Goal: Task Accomplishment & Management: Manage account settings

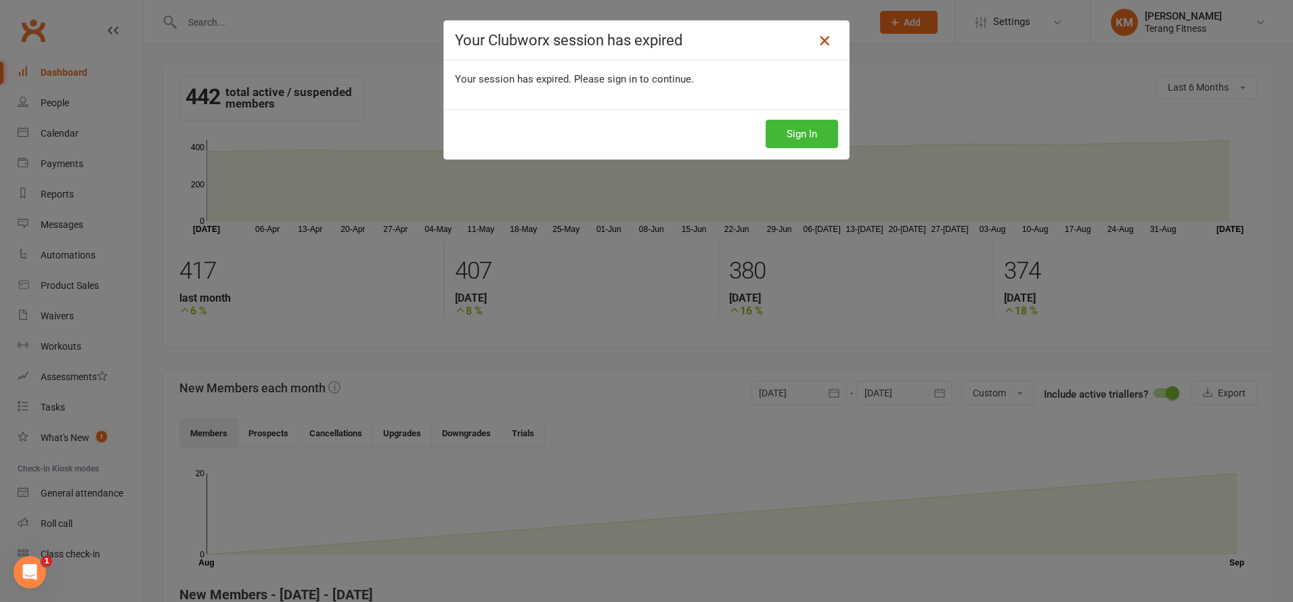
click at [828, 41] on icon at bounding box center [824, 40] width 16 height 16
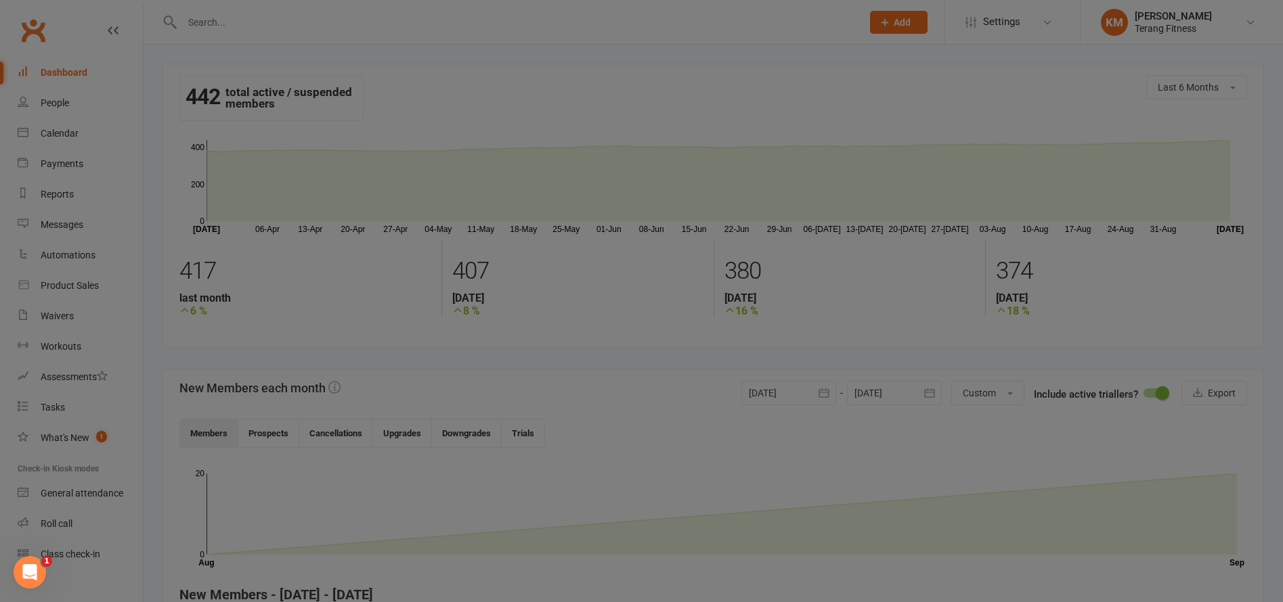
click at [820, 42] on div at bounding box center [507, 22] width 690 height 44
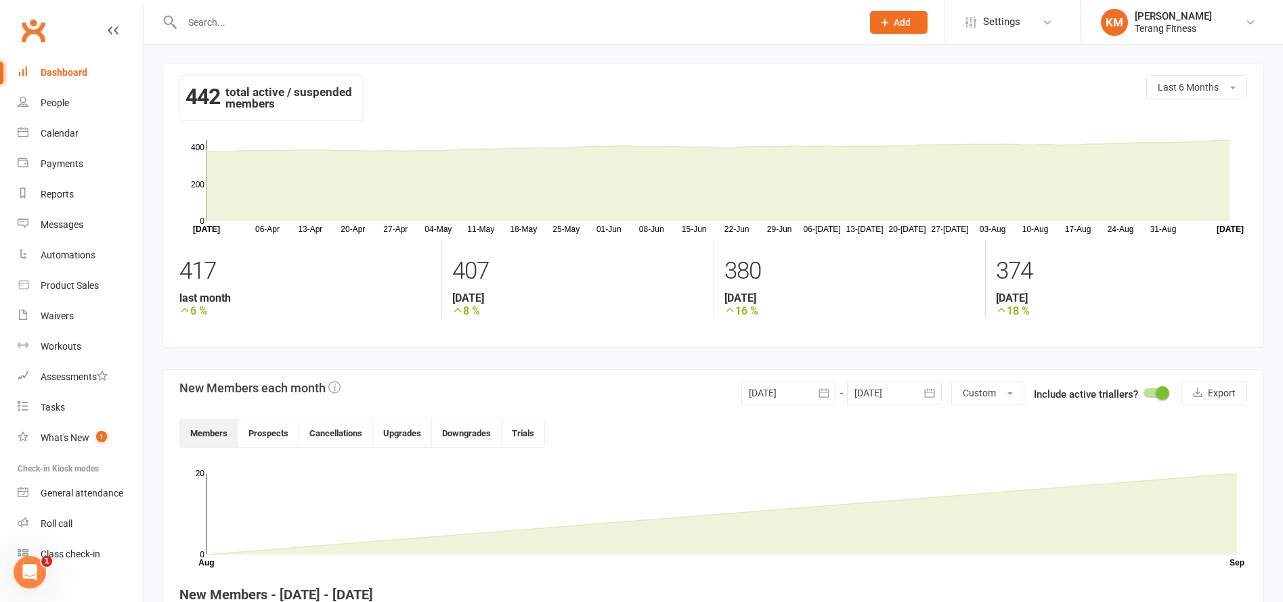
click at [236, 37] on div at bounding box center [507, 22] width 690 height 44
click at [223, 18] on input "text" at bounding box center [515, 22] width 674 height 19
type input "[PERSON_NAME]"
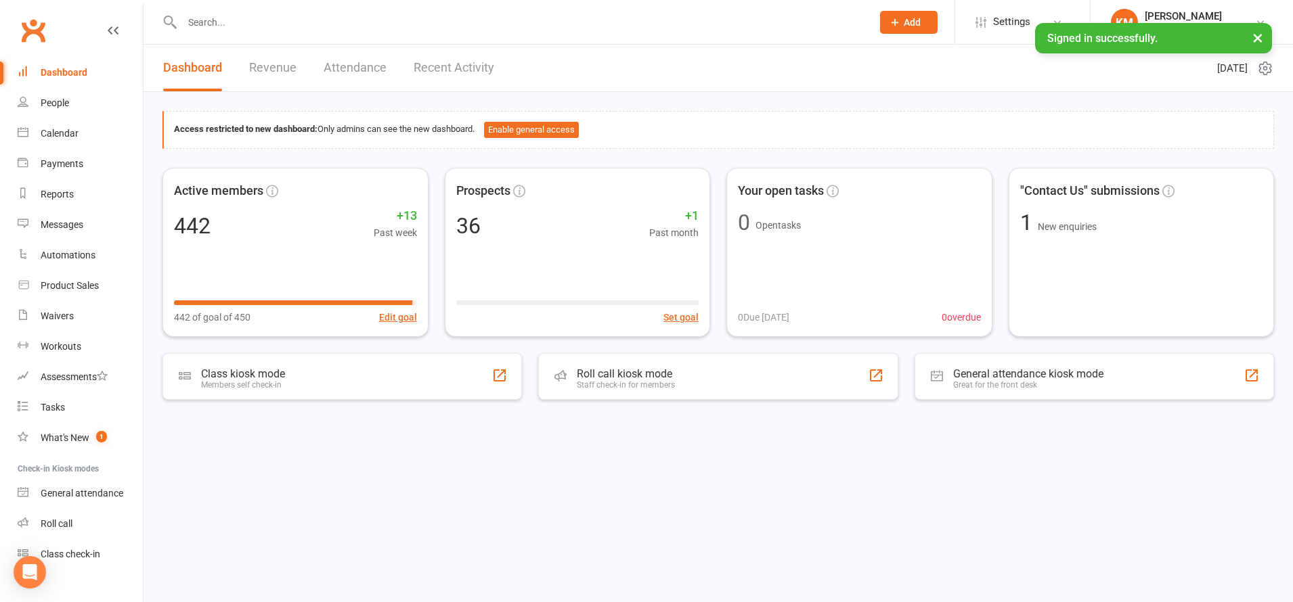
click at [221, 15] on input "text" at bounding box center [520, 22] width 684 height 19
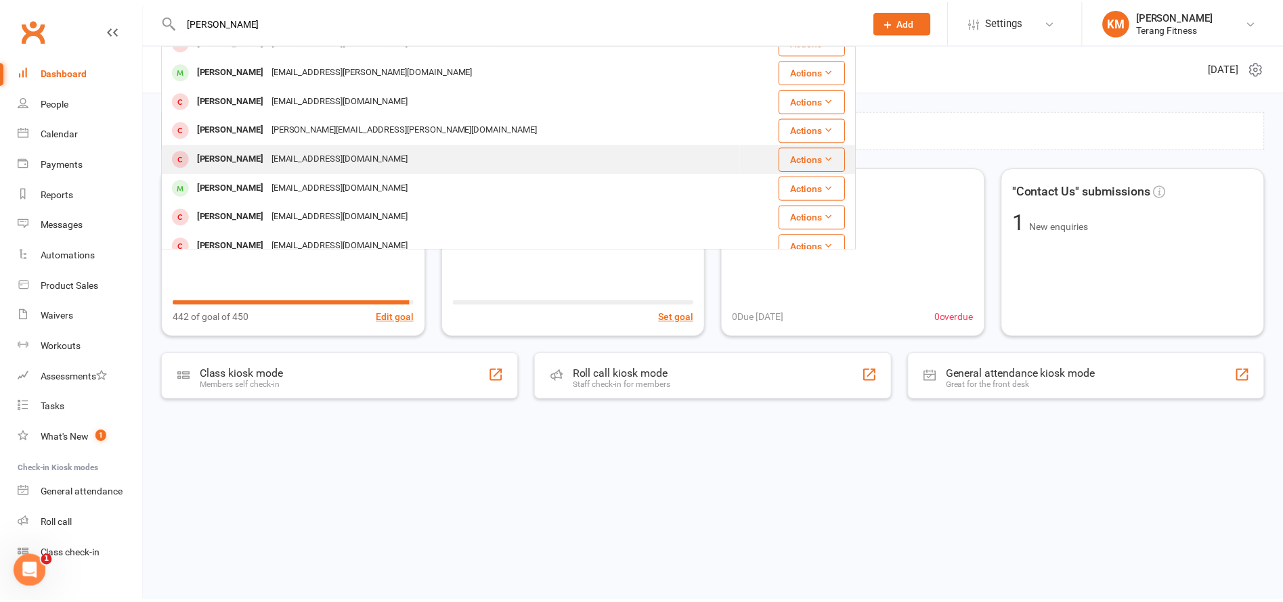
scroll to position [135, 0]
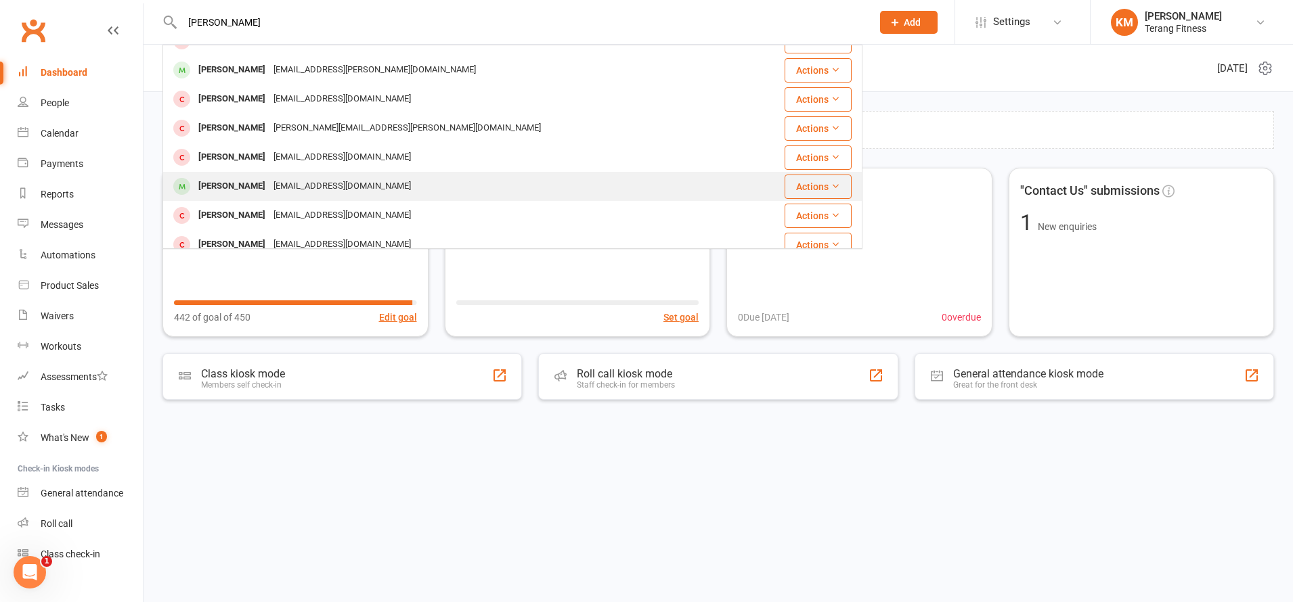
type input "[PERSON_NAME]"
click at [305, 179] on div "[EMAIL_ADDRESS][DOMAIN_NAME]" at bounding box center [342, 187] width 146 height 20
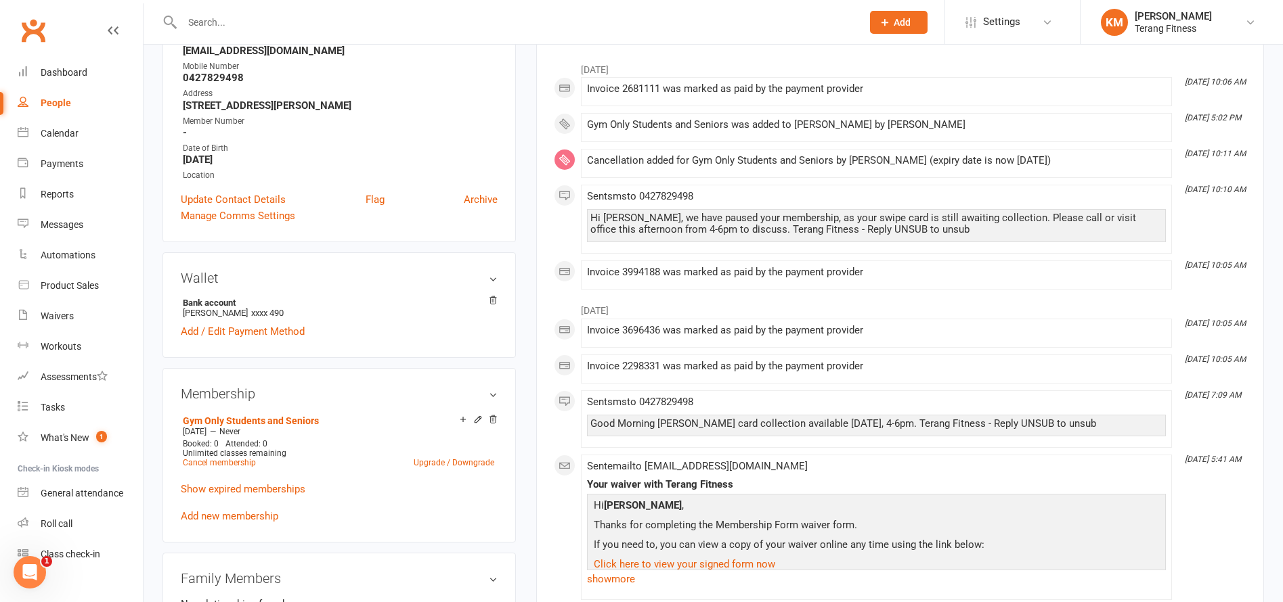
scroll to position [271, 0]
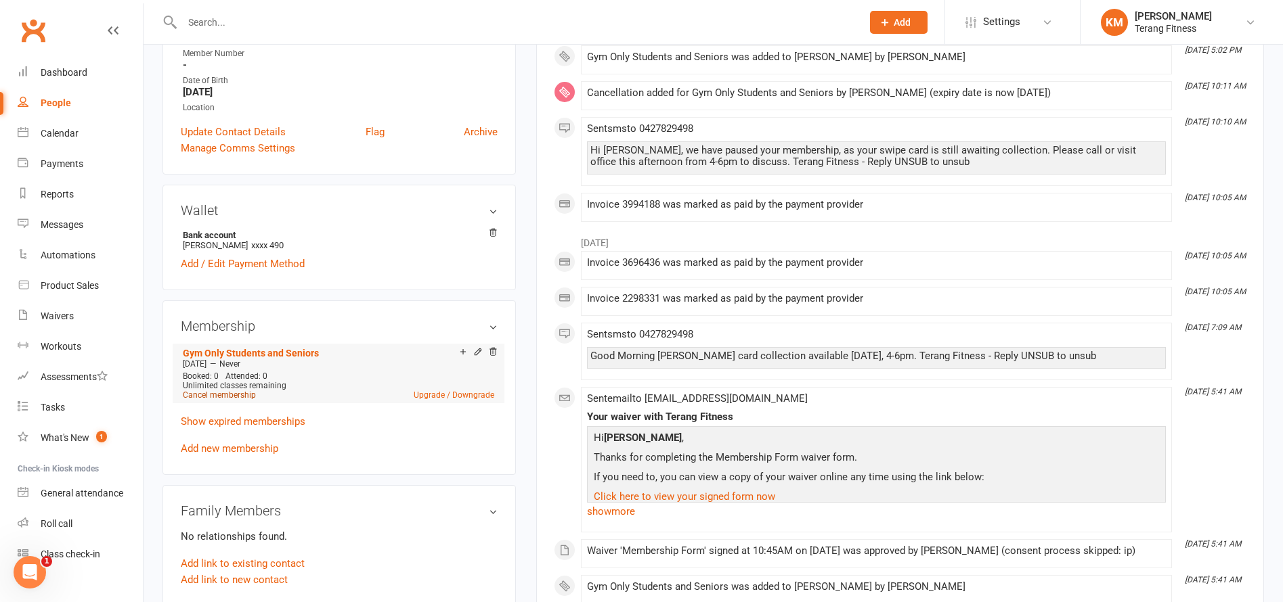
click at [232, 395] on link "Cancel membership" at bounding box center [219, 395] width 73 height 9
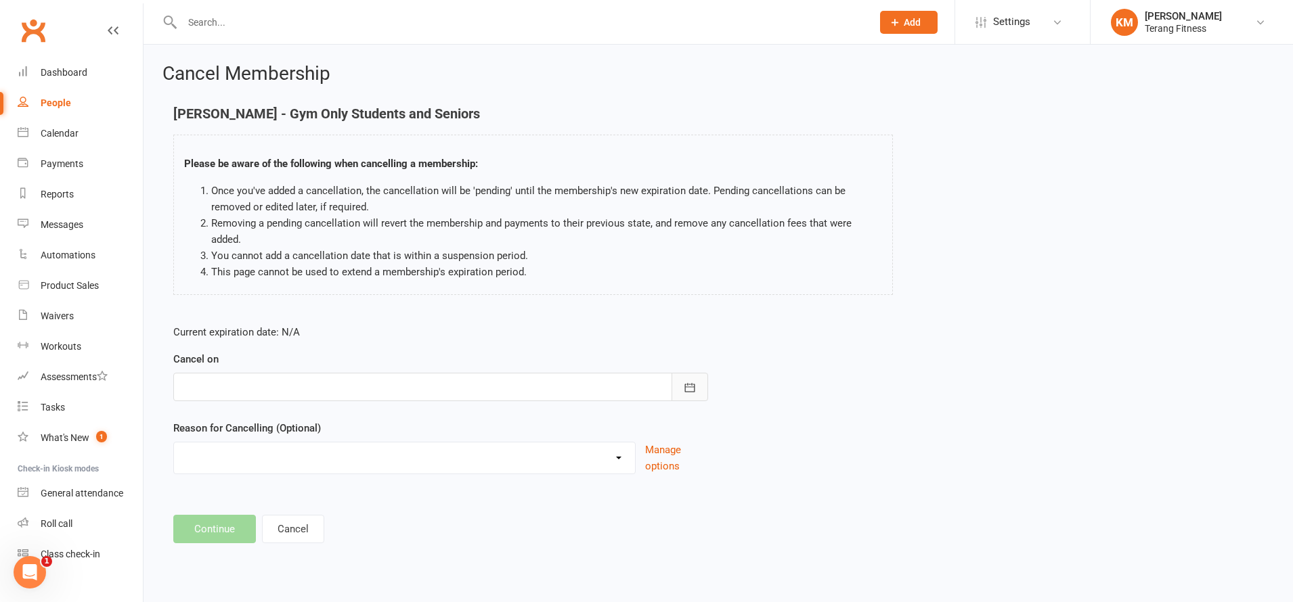
click at [688, 381] on icon "button" at bounding box center [690, 388] width 14 height 14
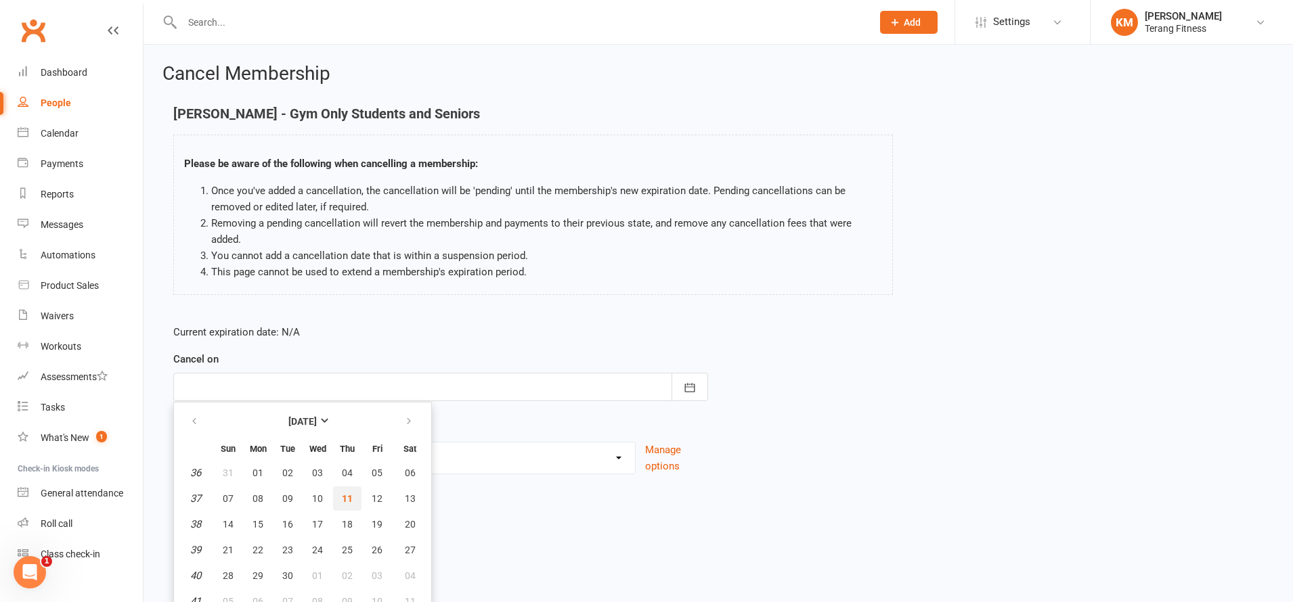
drag, startPoint x: 352, startPoint y: 475, endPoint x: 265, endPoint y: 502, distance: 91.2
click at [351, 487] on button "11" at bounding box center [347, 499] width 28 height 24
type input "[DATE]"
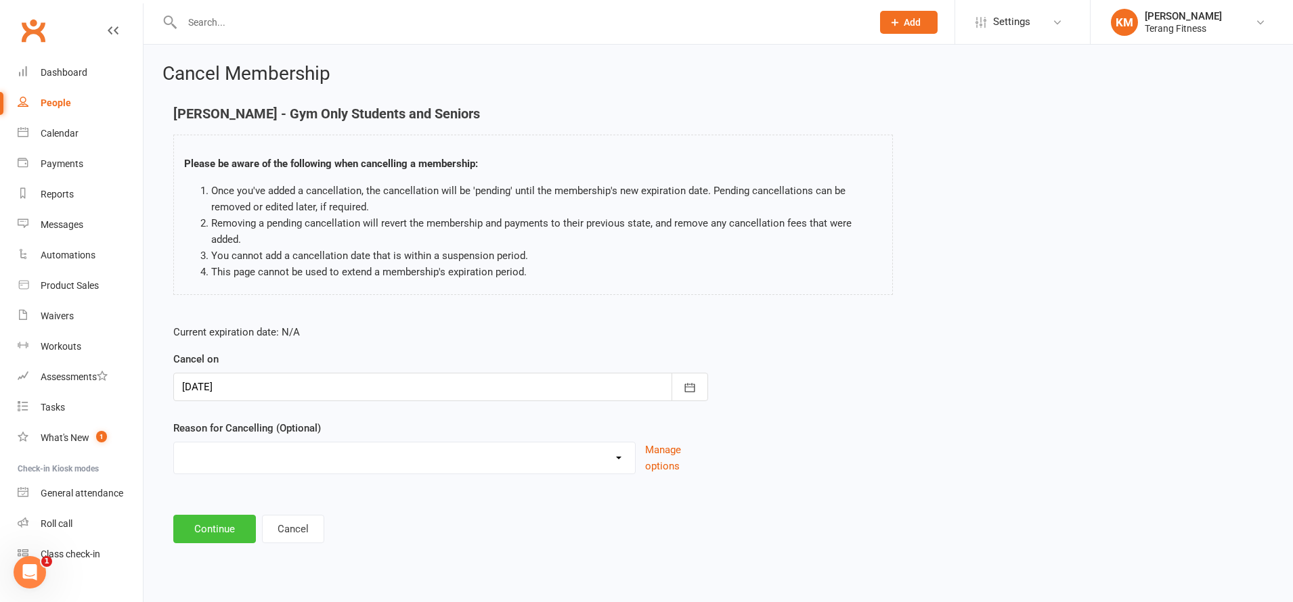
click at [240, 515] on button "Continue" at bounding box center [214, 529] width 83 height 28
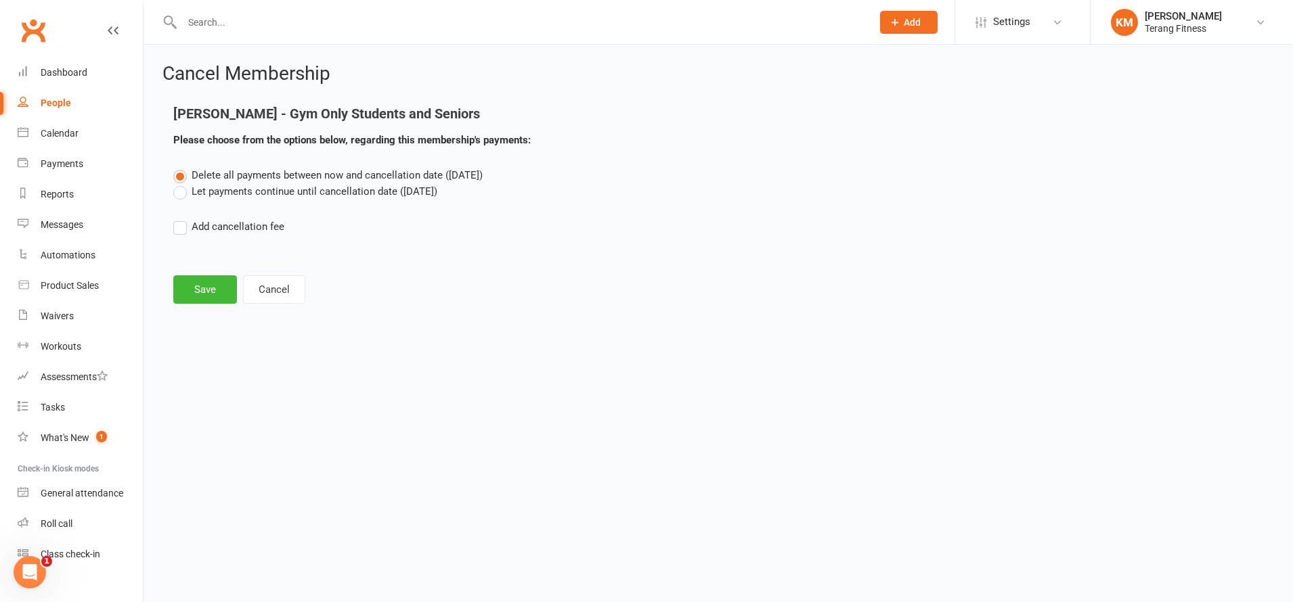
click at [202, 259] on main "[PERSON_NAME] - Gym Only Students and Seniors Please choose from the options be…" at bounding box center [717, 205] width 1111 height 198
click at [202, 286] on button "Save" at bounding box center [205, 289] width 64 height 28
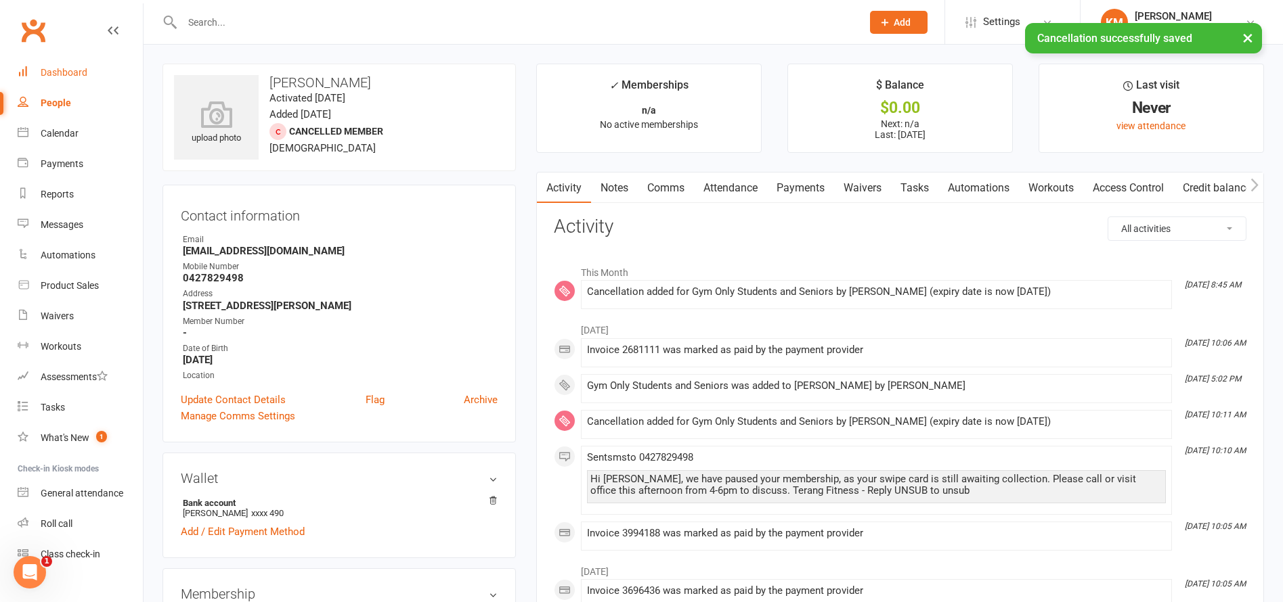
click at [41, 79] on link "Dashboard" at bounding box center [80, 73] width 125 height 30
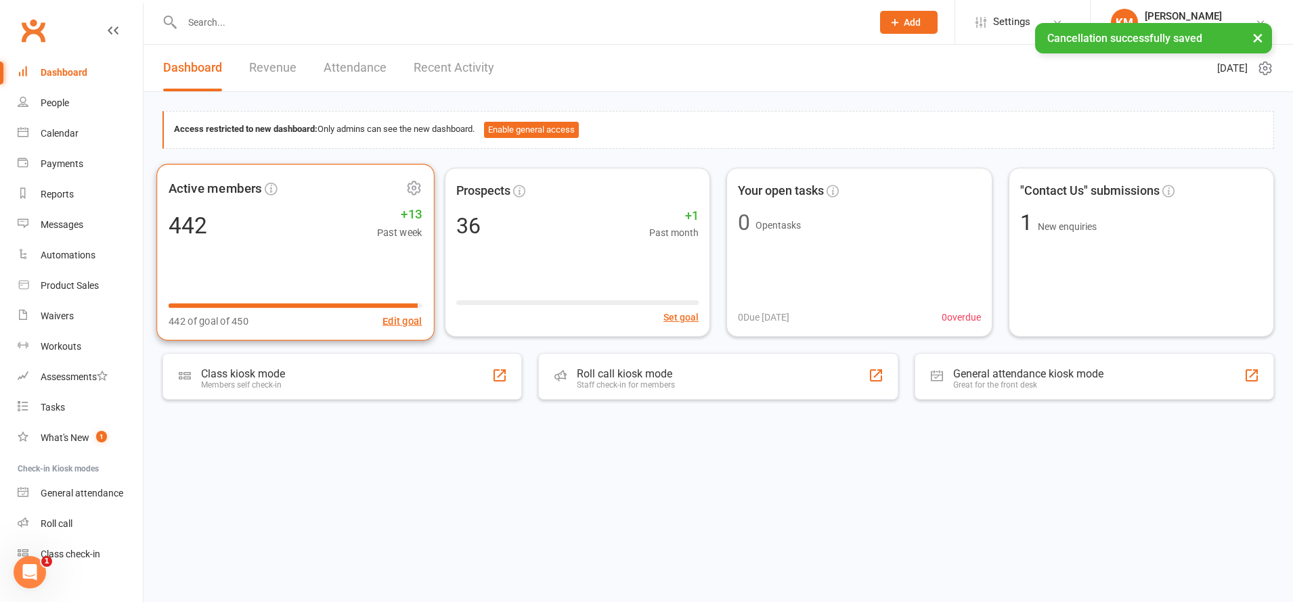
click at [284, 217] on div "442 +13 Past week" at bounding box center [296, 225] width 254 height 30
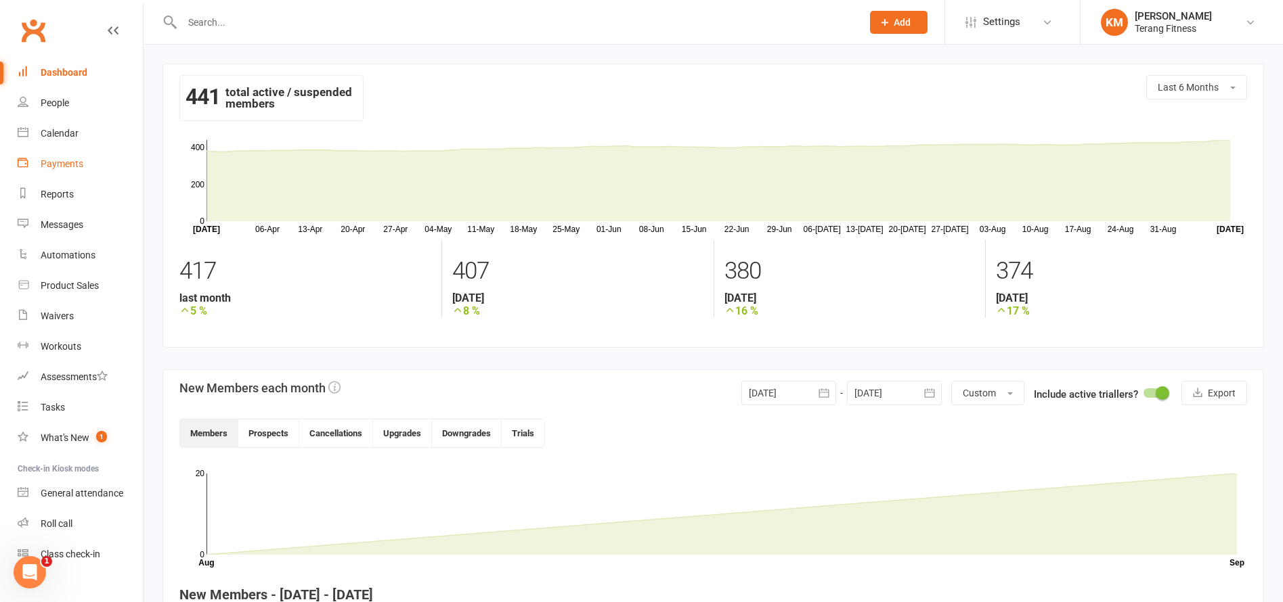
click at [68, 159] on div "Payments" at bounding box center [62, 163] width 43 height 11
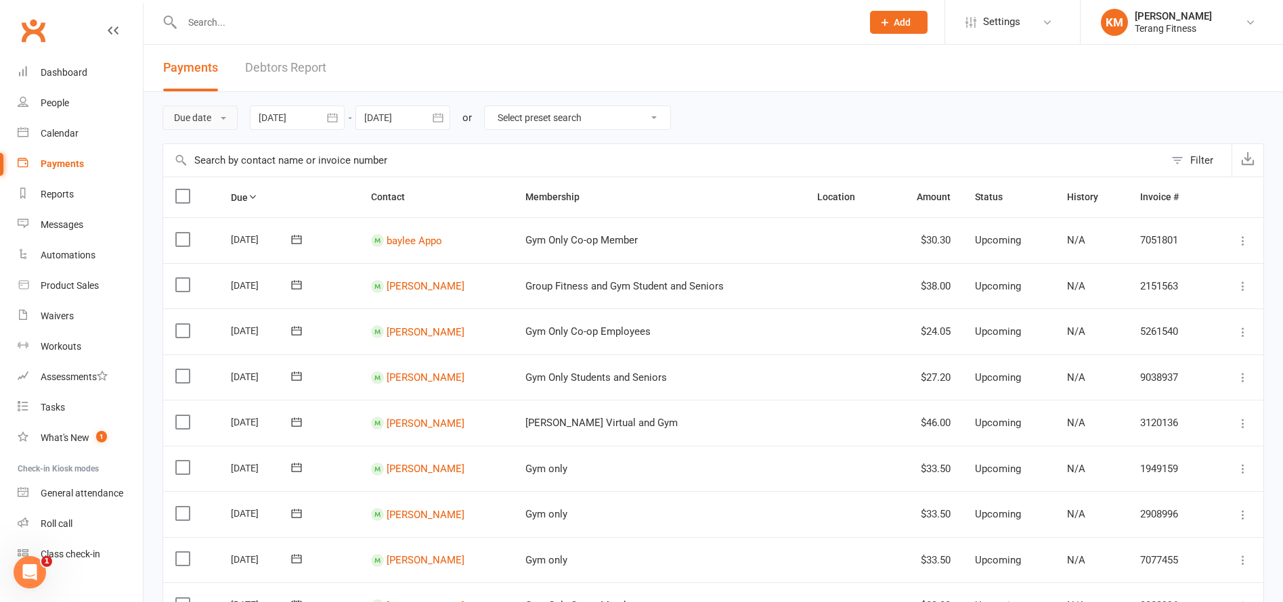
click at [180, 120] on button "Due date" at bounding box center [199, 118] width 75 height 24
click at [210, 196] on link "Date failed" at bounding box center [230, 202] width 134 height 27
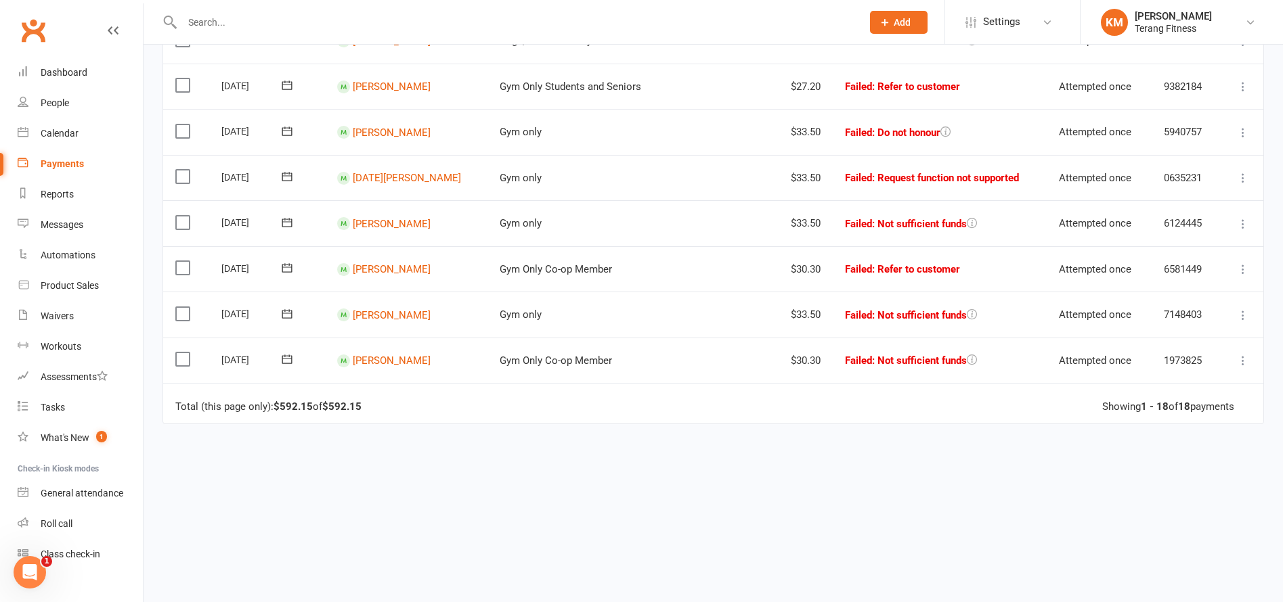
scroll to position [673, 0]
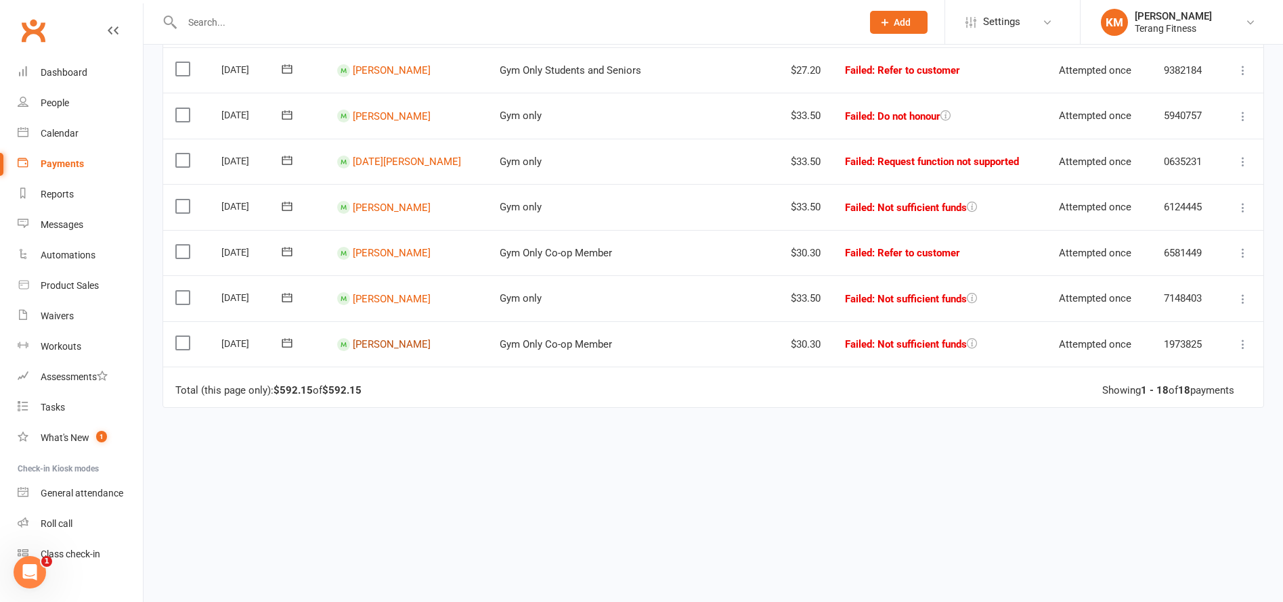
click at [372, 347] on link "[PERSON_NAME]" at bounding box center [392, 344] width 78 height 12
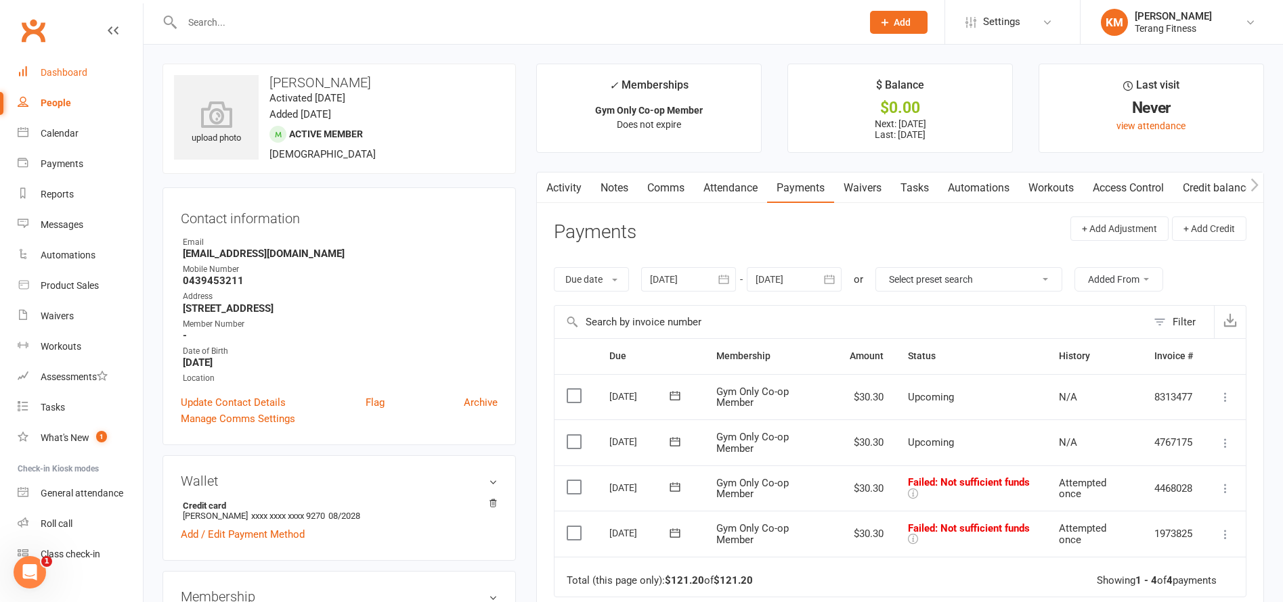
click at [72, 68] on div "Dashboard" at bounding box center [64, 72] width 47 height 11
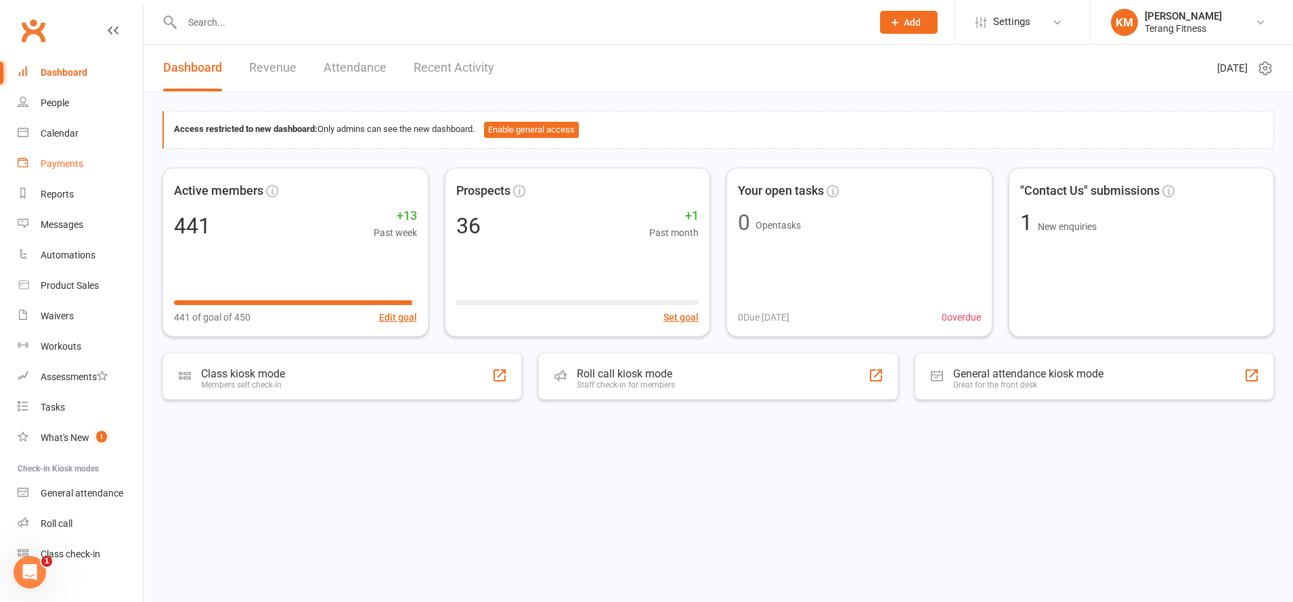
click at [66, 162] on div "Payments" at bounding box center [62, 163] width 43 height 11
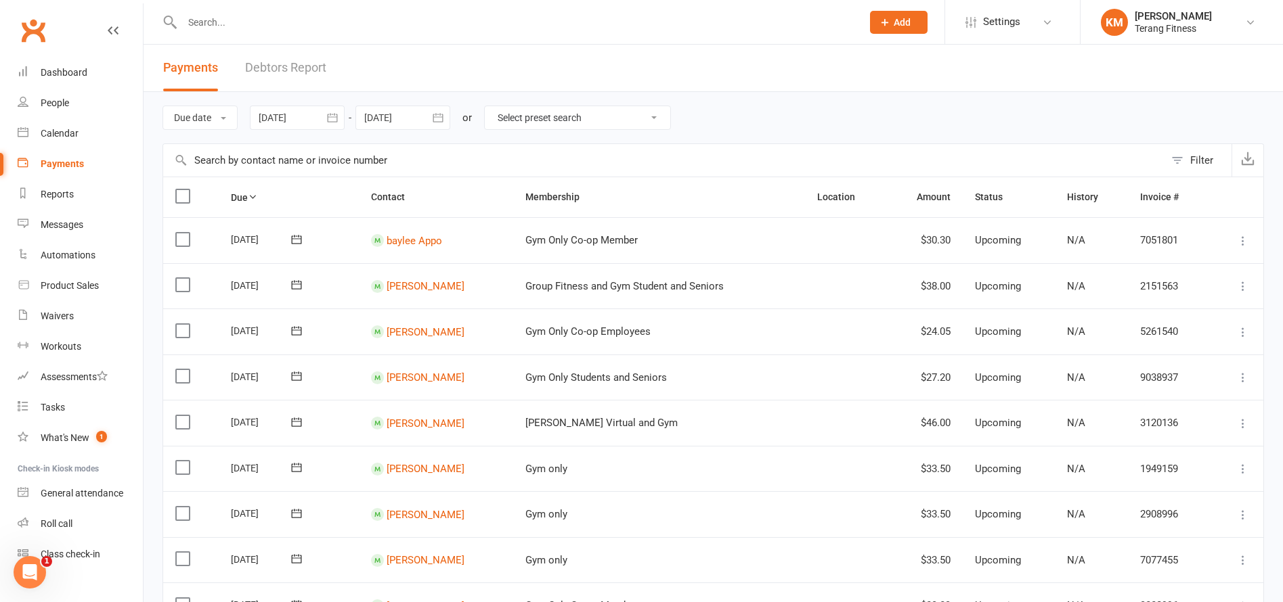
click at [188, 66] on span "Payments" at bounding box center [190, 67] width 55 height 14
click at [189, 110] on button "Due date" at bounding box center [199, 118] width 75 height 24
click at [219, 200] on link "Date failed" at bounding box center [230, 202] width 134 height 27
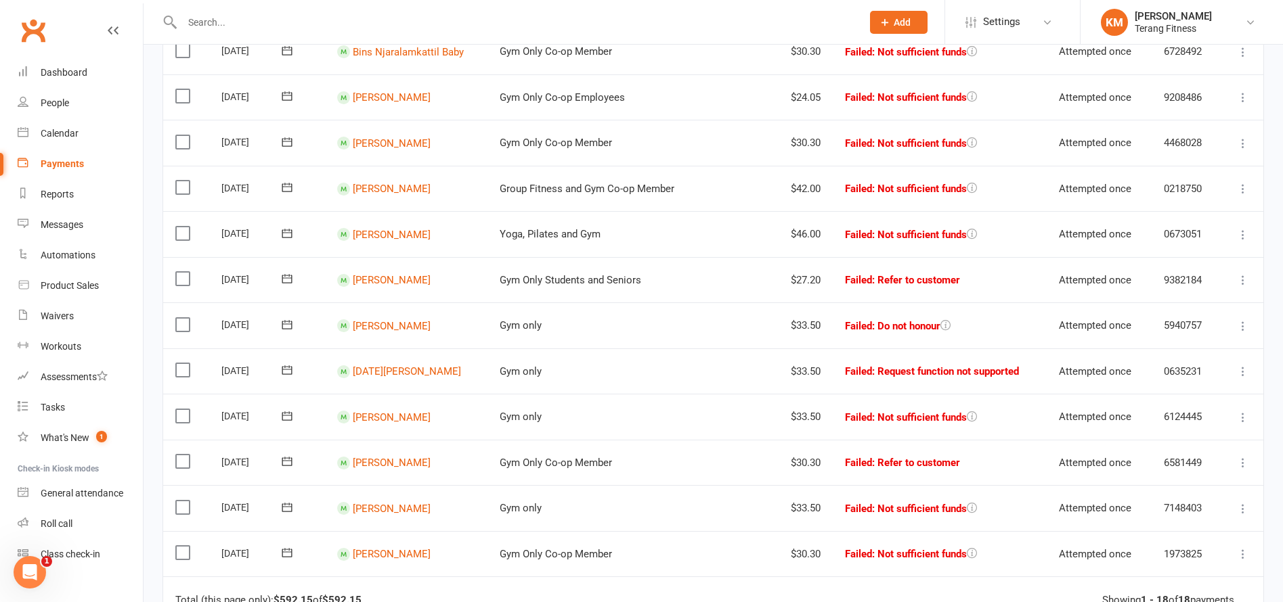
scroll to position [609, 0]
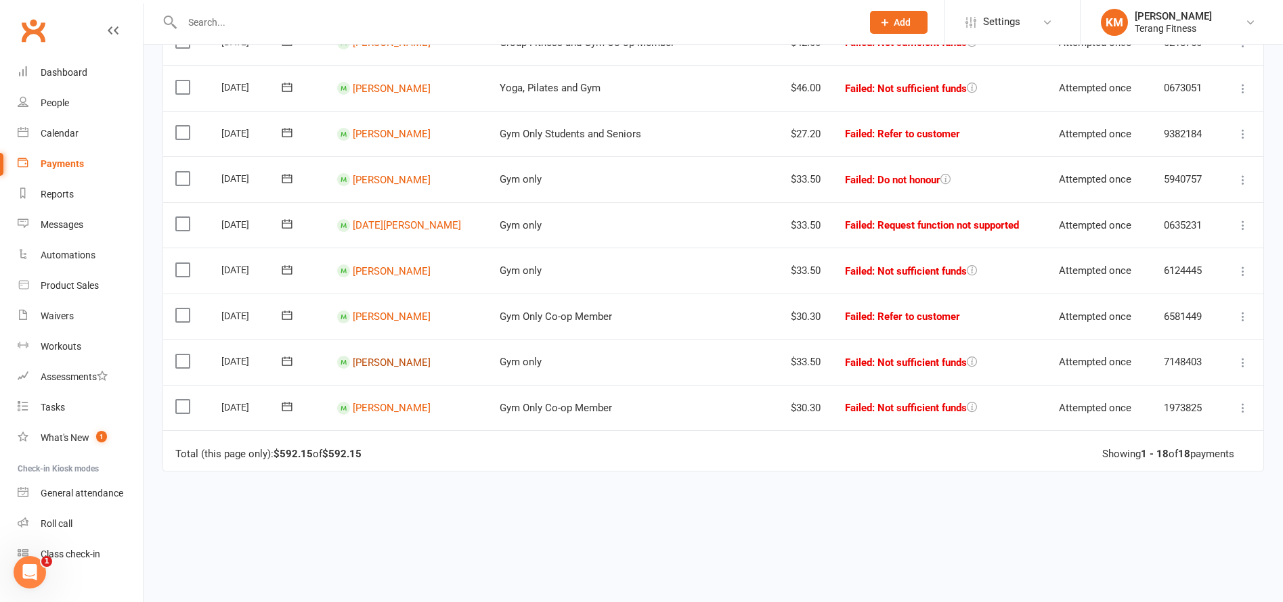
click at [384, 360] on link "[PERSON_NAME]" at bounding box center [392, 362] width 78 height 12
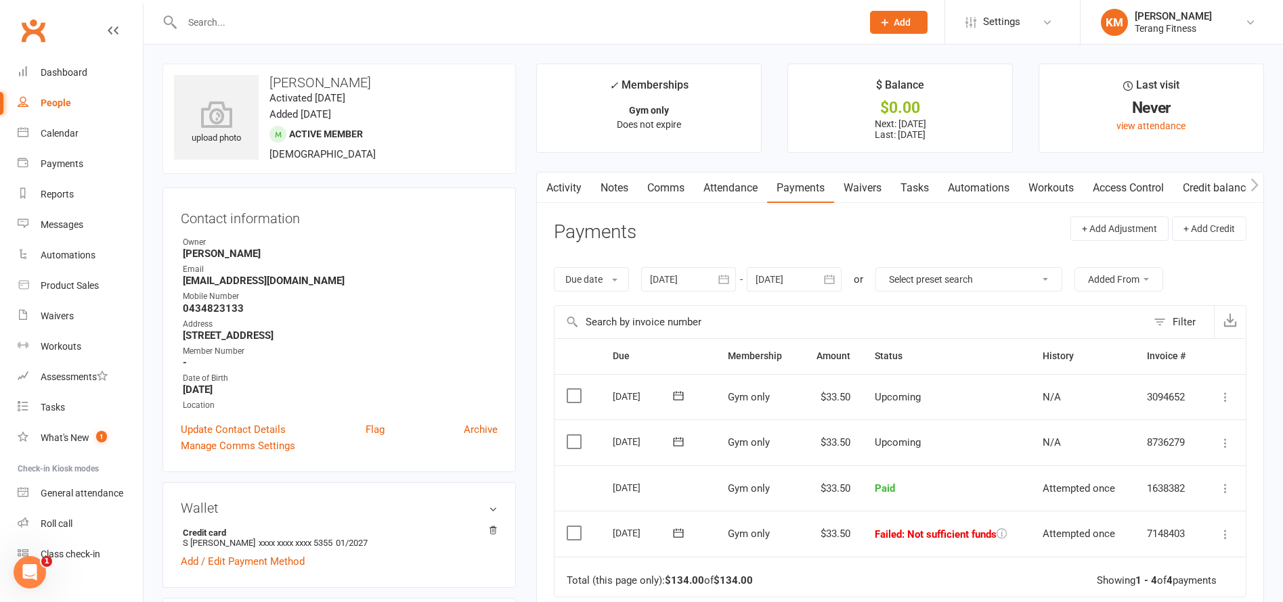
drag, startPoint x: 1224, startPoint y: 535, endPoint x: 1191, endPoint y: 528, distance: 34.0
click at [1222, 535] on icon at bounding box center [1225, 535] width 14 height 14
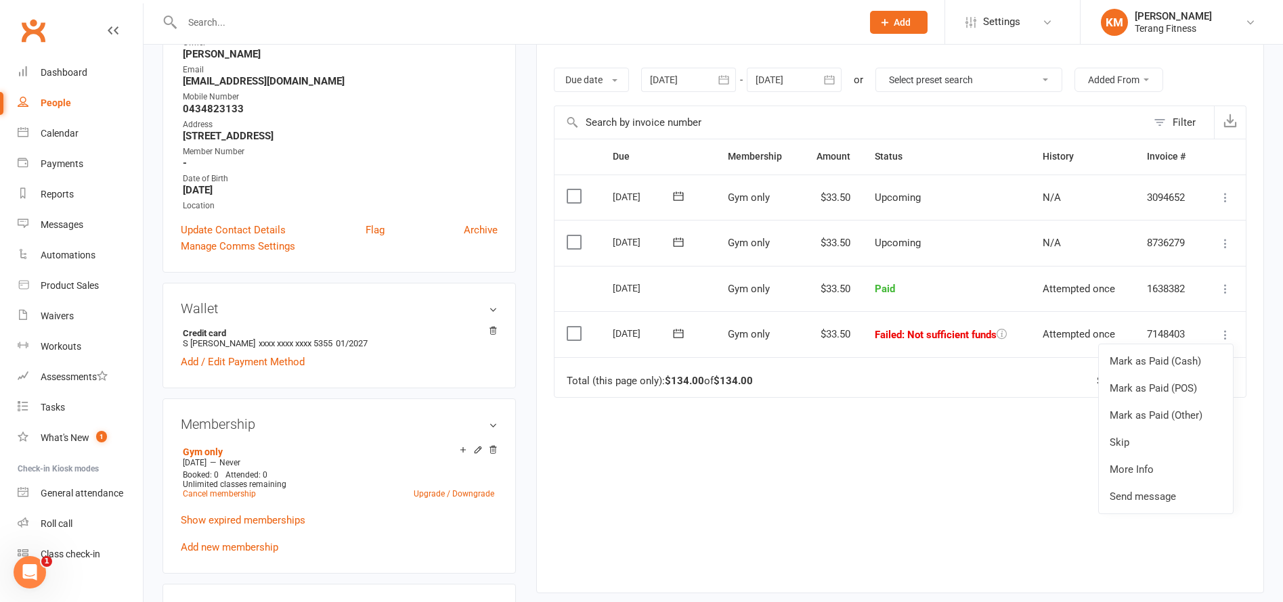
scroll to position [203, 0]
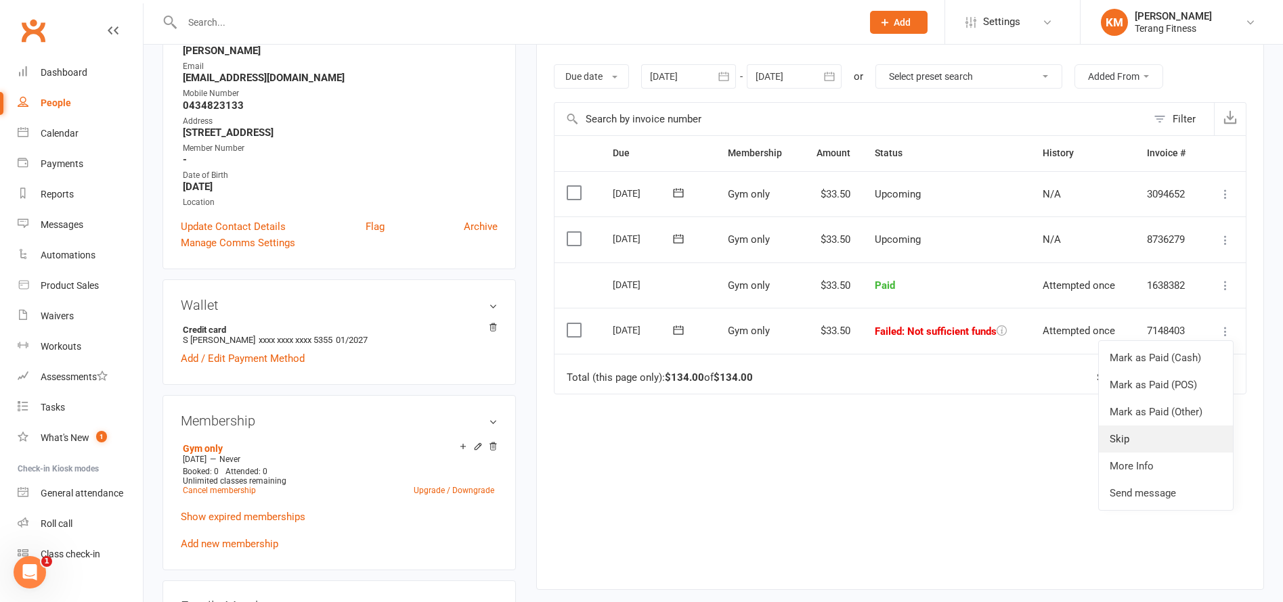
click at [1127, 436] on link "Skip" at bounding box center [1166, 439] width 134 height 27
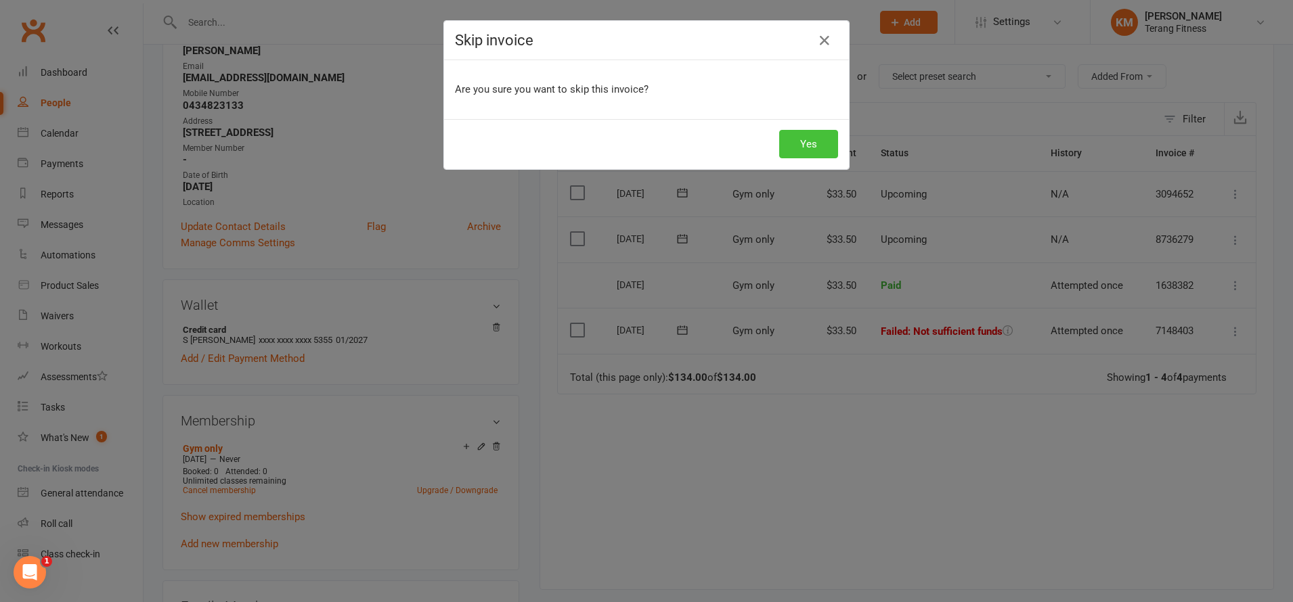
click at [796, 143] on button "Yes" at bounding box center [808, 144] width 59 height 28
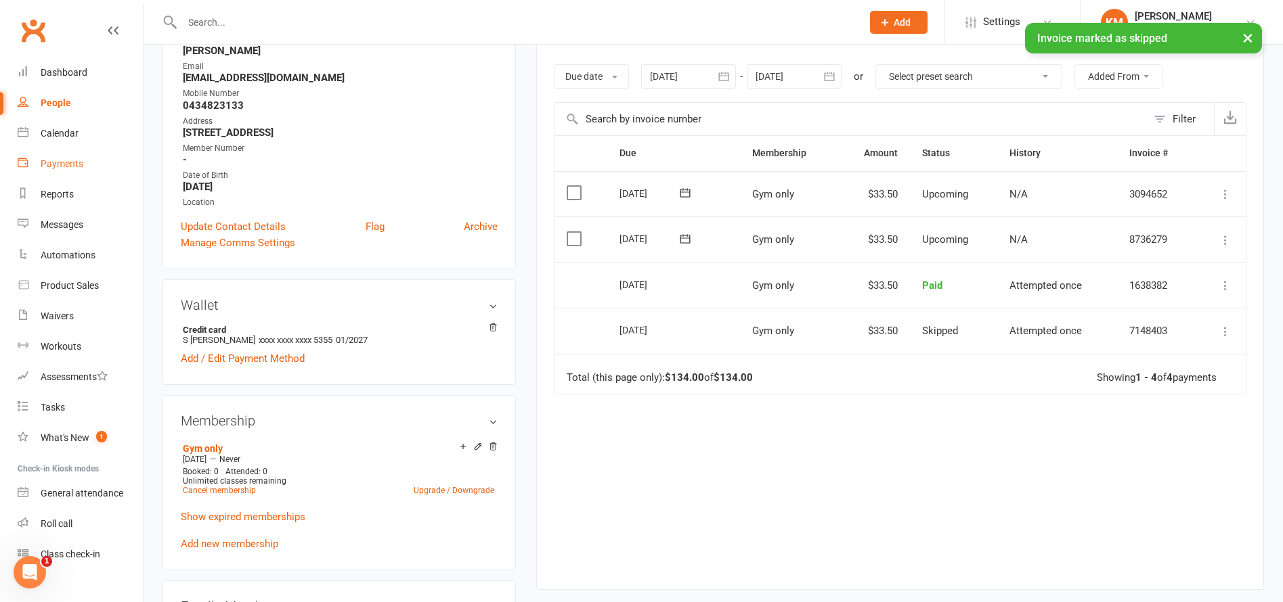
click at [64, 163] on div "Payments" at bounding box center [62, 163] width 43 height 11
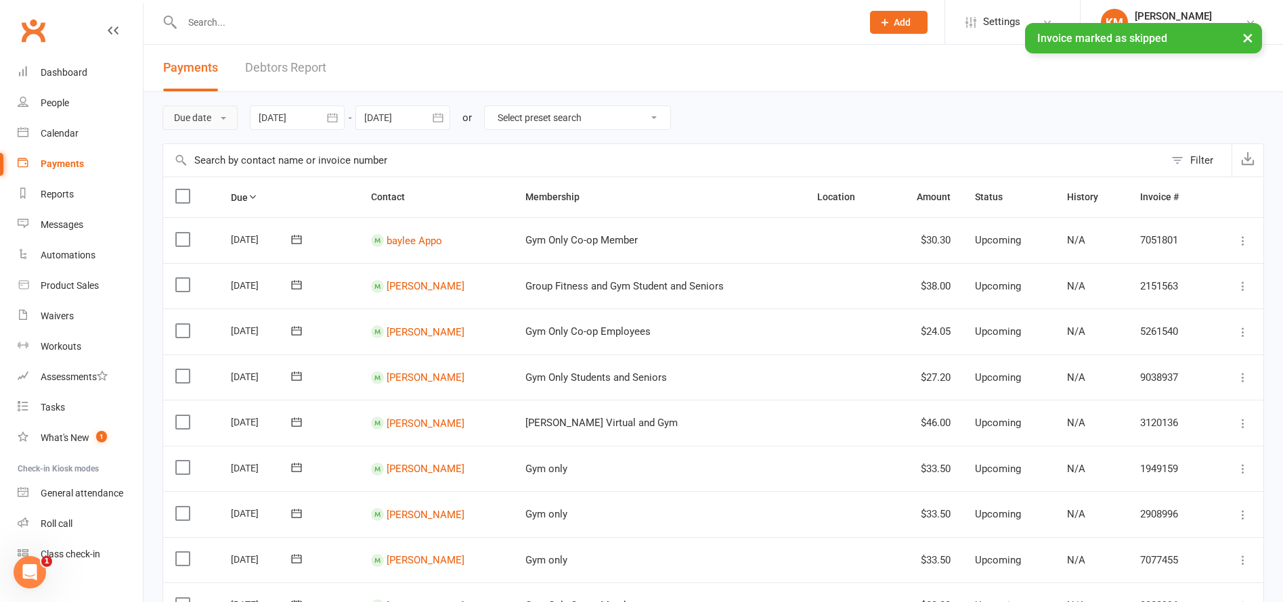
click at [194, 119] on button "Due date" at bounding box center [199, 118] width 75 height 24
click at [208, 195] on link "Date failed" at bounding box center [230, 202] width 134 height 27
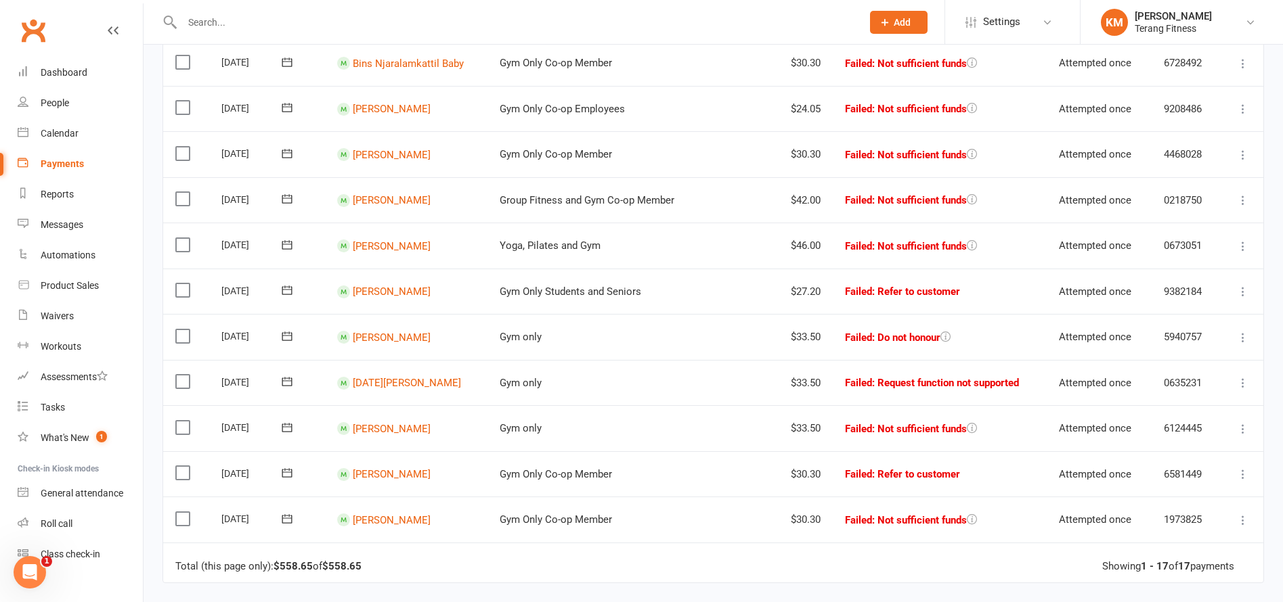
scroll to position [474, 0]
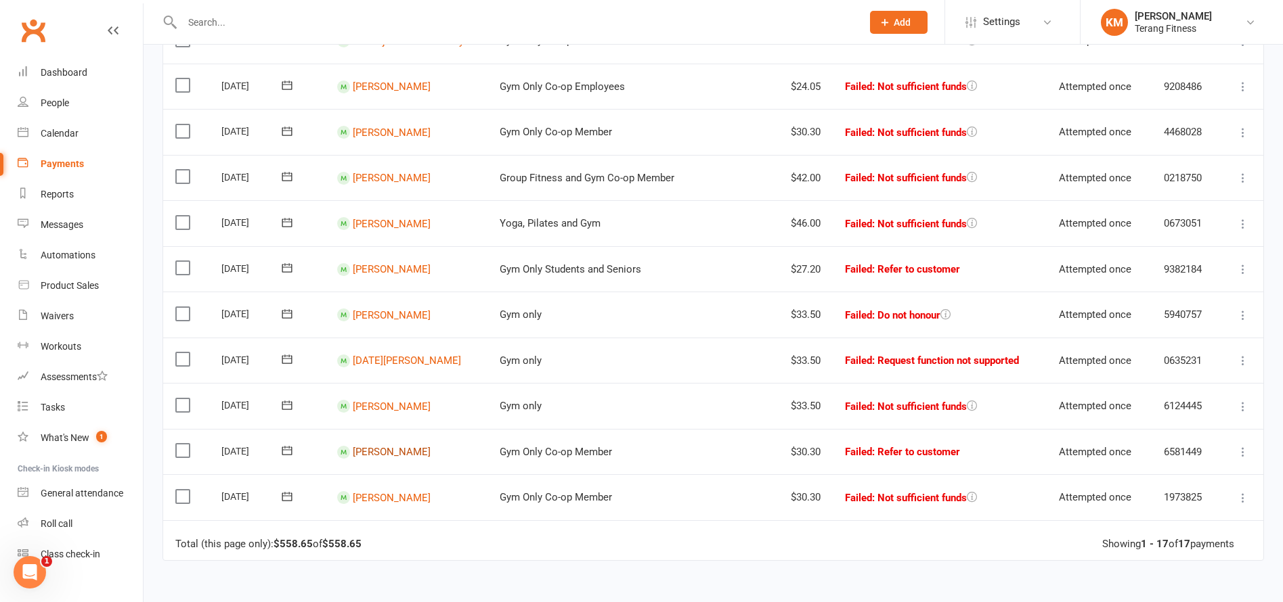
click at [371, 452] on link "[PERSON_NAME]" at bounding box center [392, 452] width 78 height 12
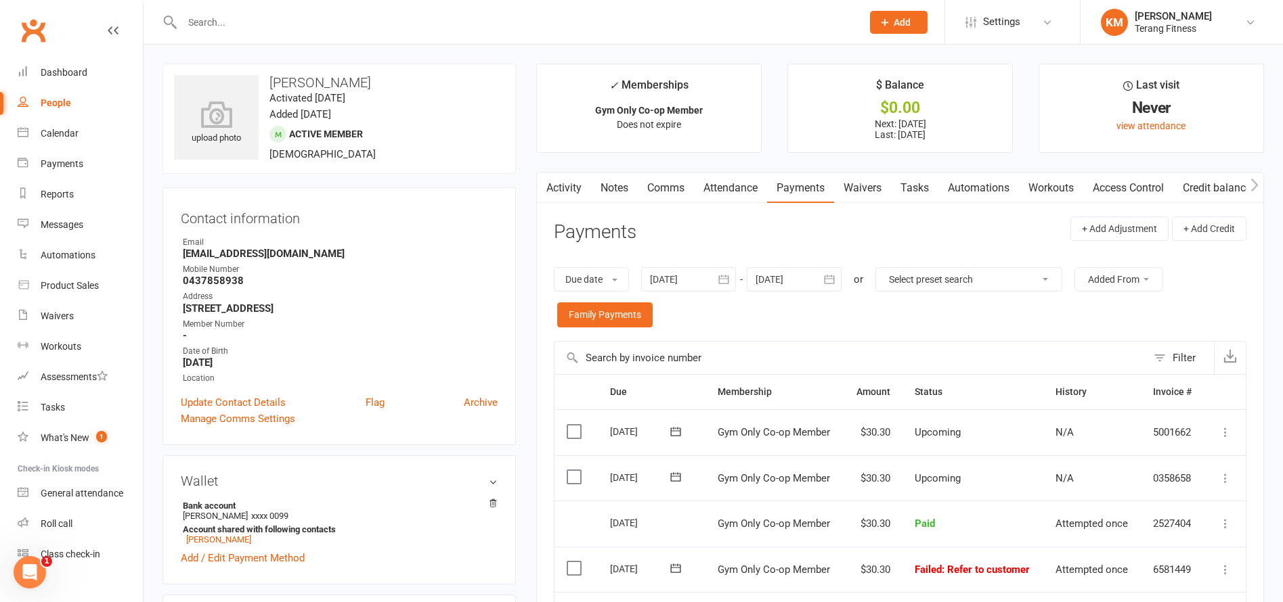
click at [1228, 569] on icon at bounding box center [1225, 570] width 14 height 14
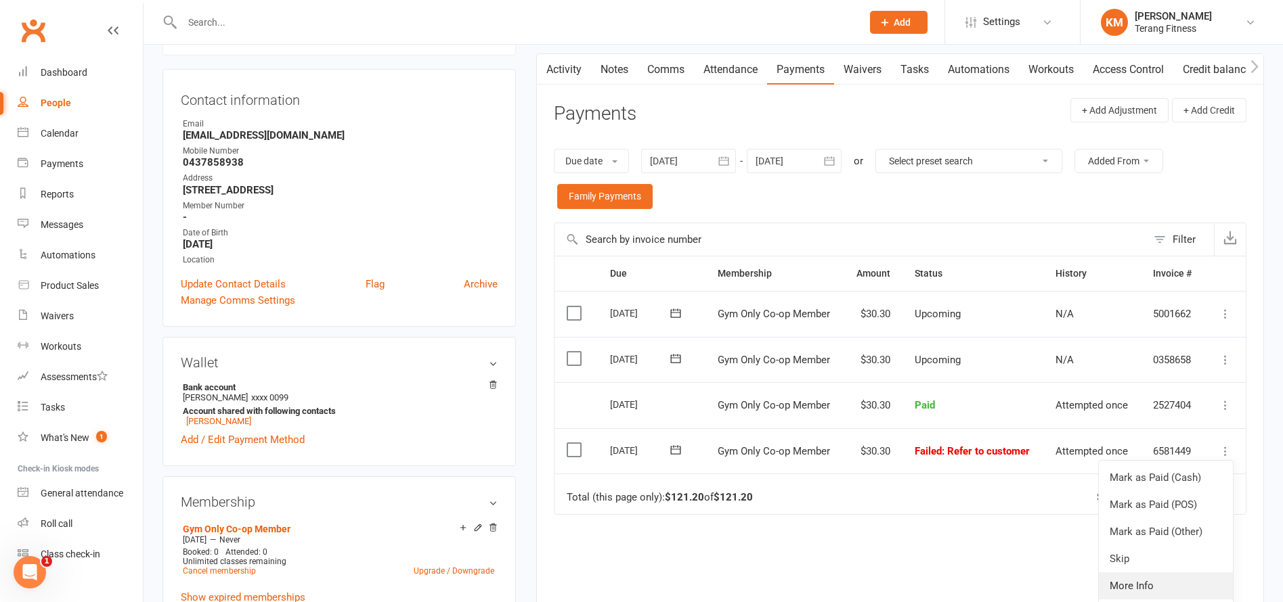
scroll to position [203, 0]
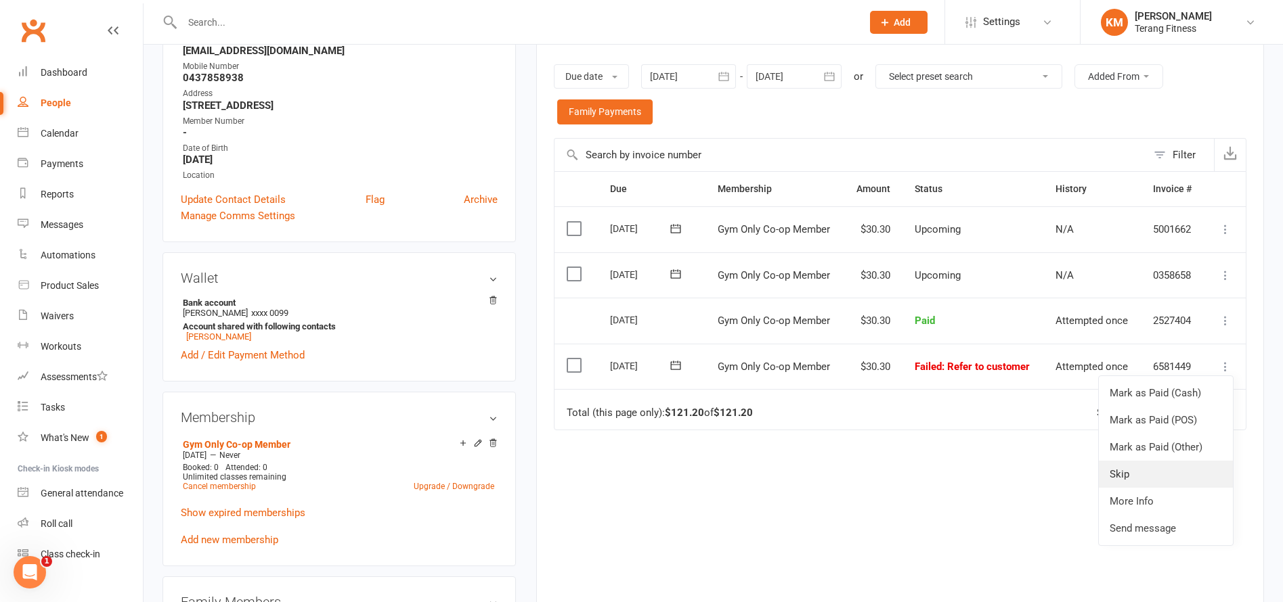
click at [1128, 467] on link "Skip" at bounding box center [1166, 474] width 134 height 27
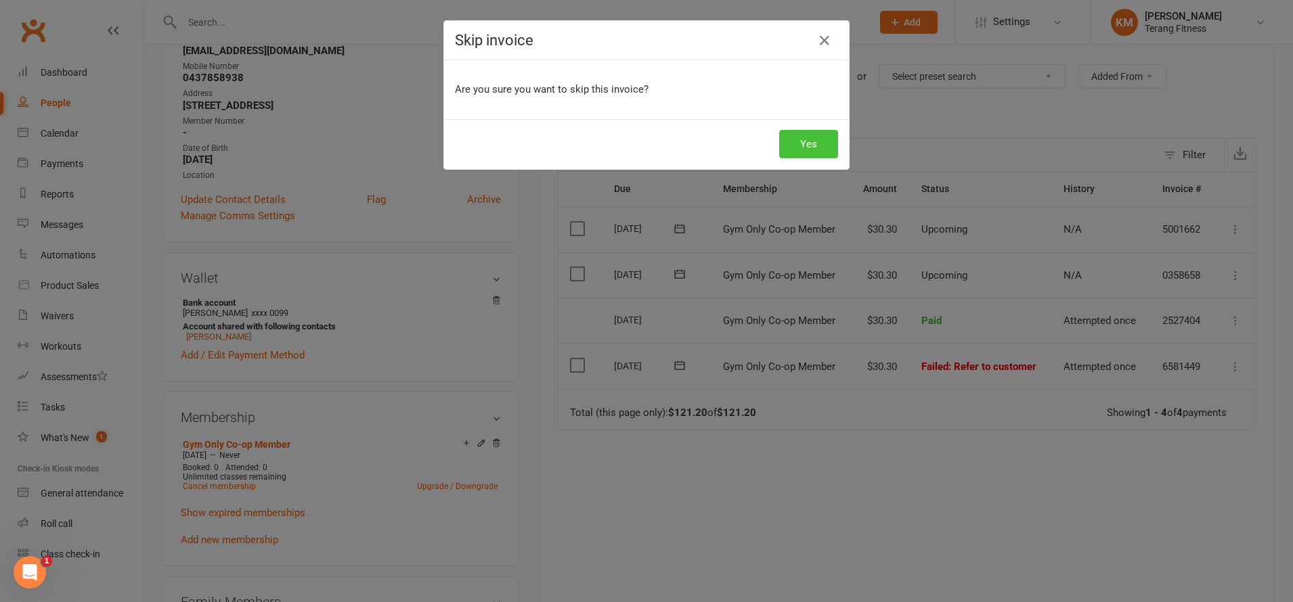
click at [812, 140] on button "Yes" at bounding box center [808, 144] width 59 height 28
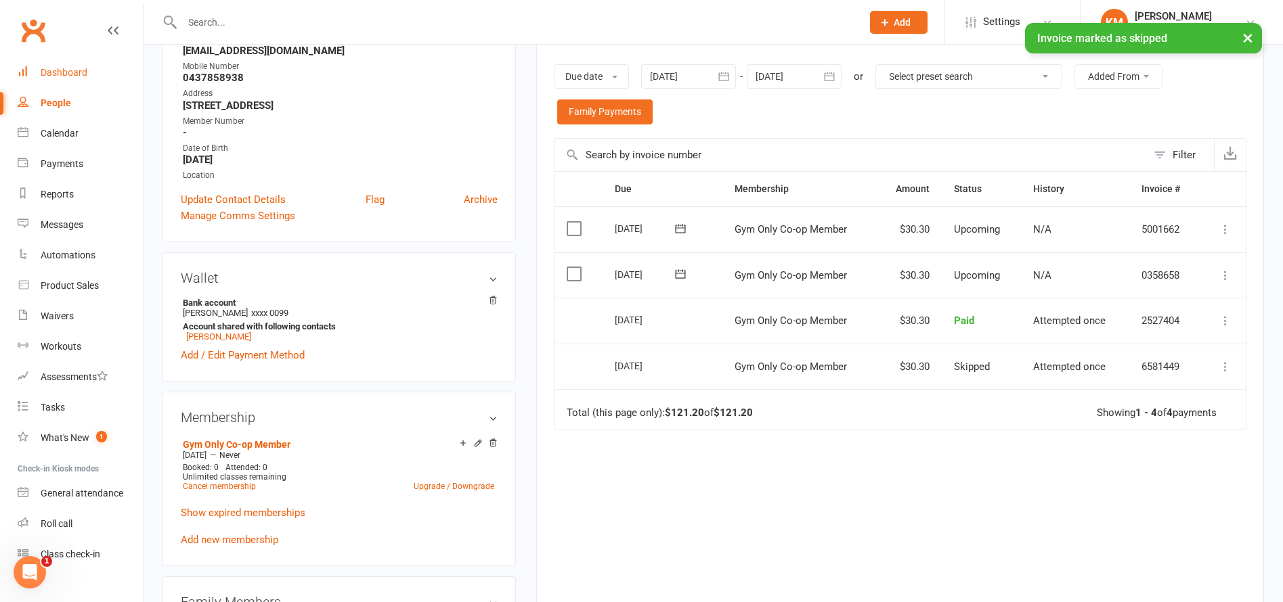
click at [63, 68] on div "Dashboard" at bounding box center [64, 72] width 47 height 11
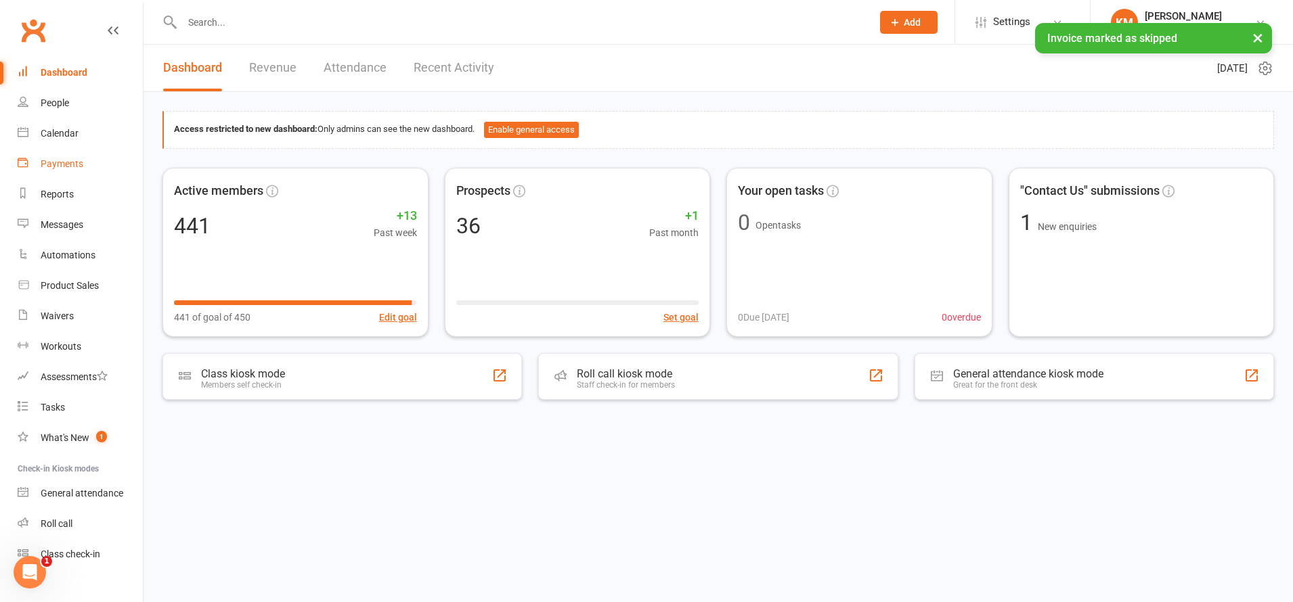
click at [63, 154] on link "Payments" at bounding box center [80, 164] width 125 height 30
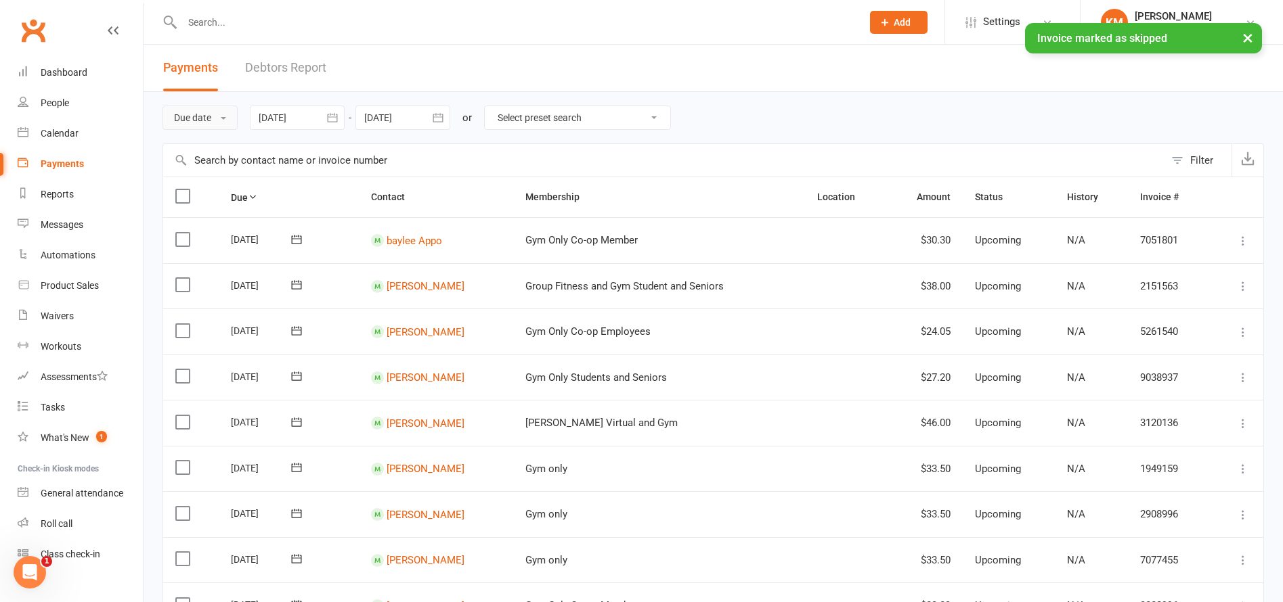
click at [203, 123] on button "Due date" at bounding box center [199, 118] width 75 height 24
click at [225, 198] on link "Date failed" at bounding box center [230, 202] width 134 height 27
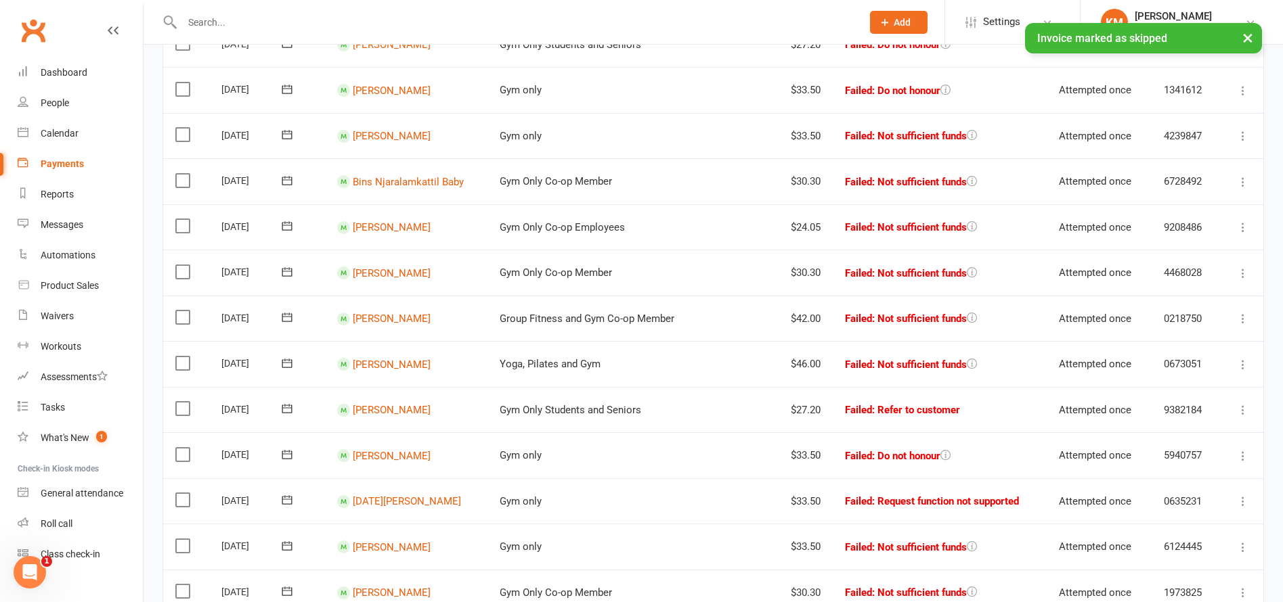
scroll to position [541, 0]
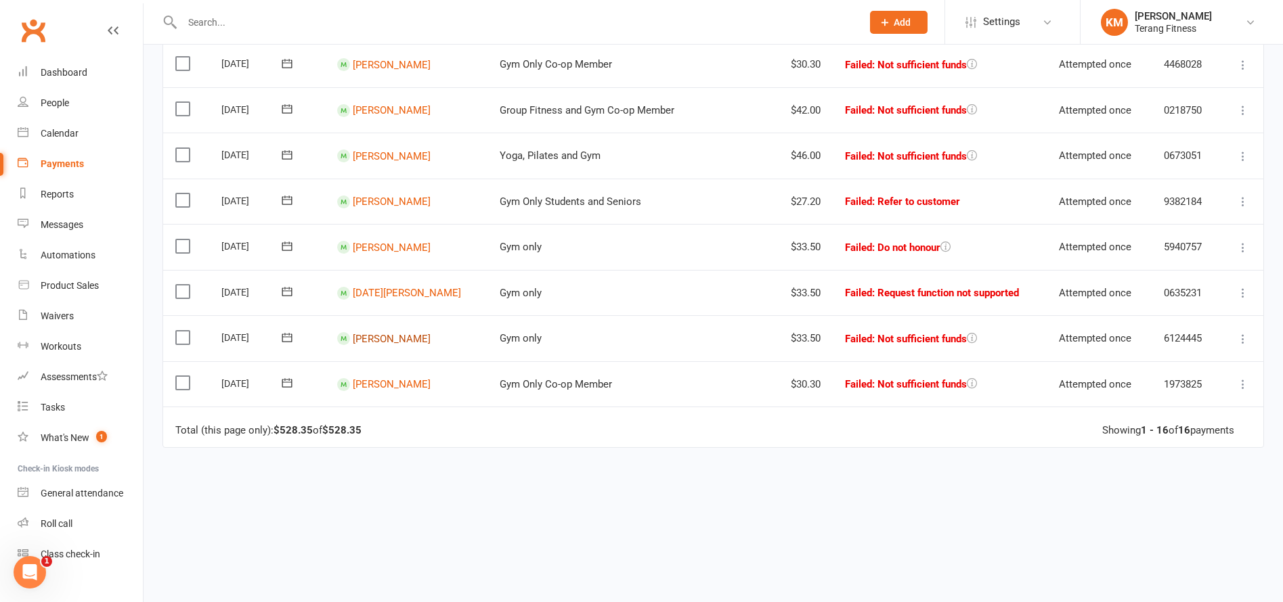
click at [403, 338] on link "[PERSON_NAME]" at bounding box center [392, 338] width 78 height 12
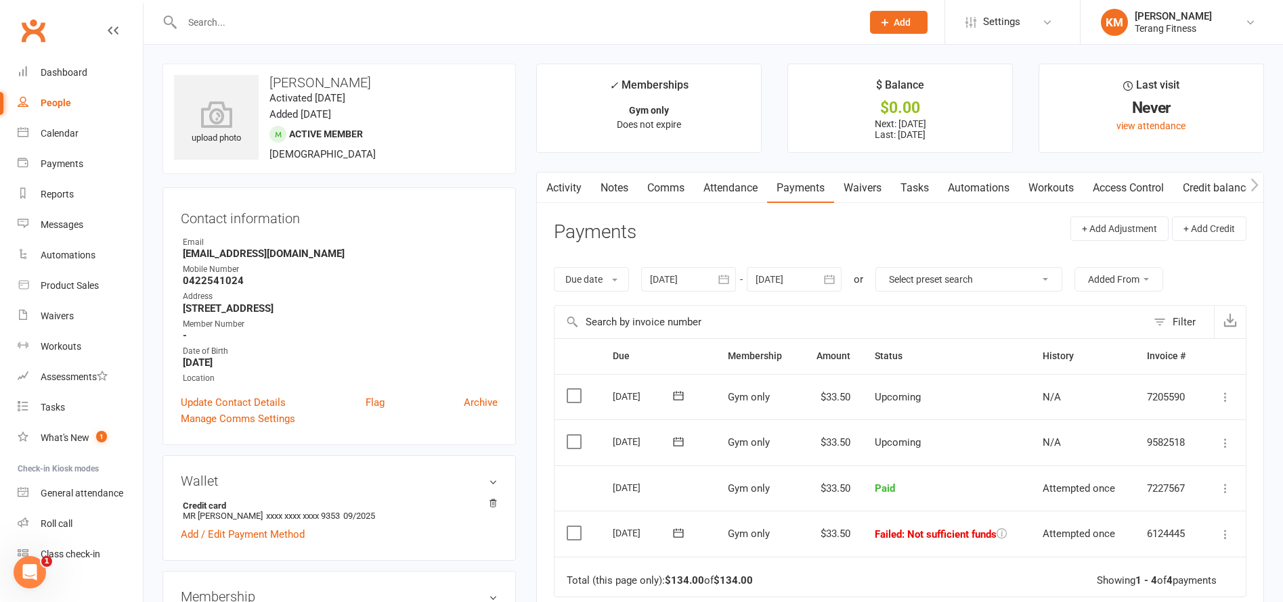
click at [1226, 537] on icon at bounding box center [1225, 535] width 14 height 14
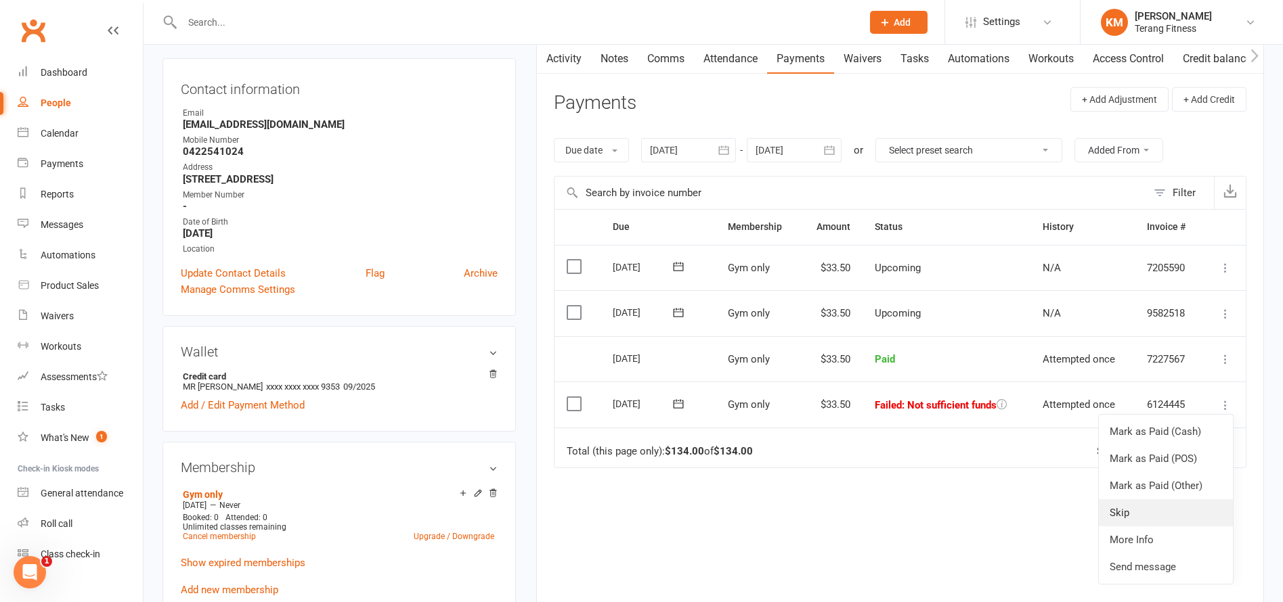
scroll to position [135, 0]
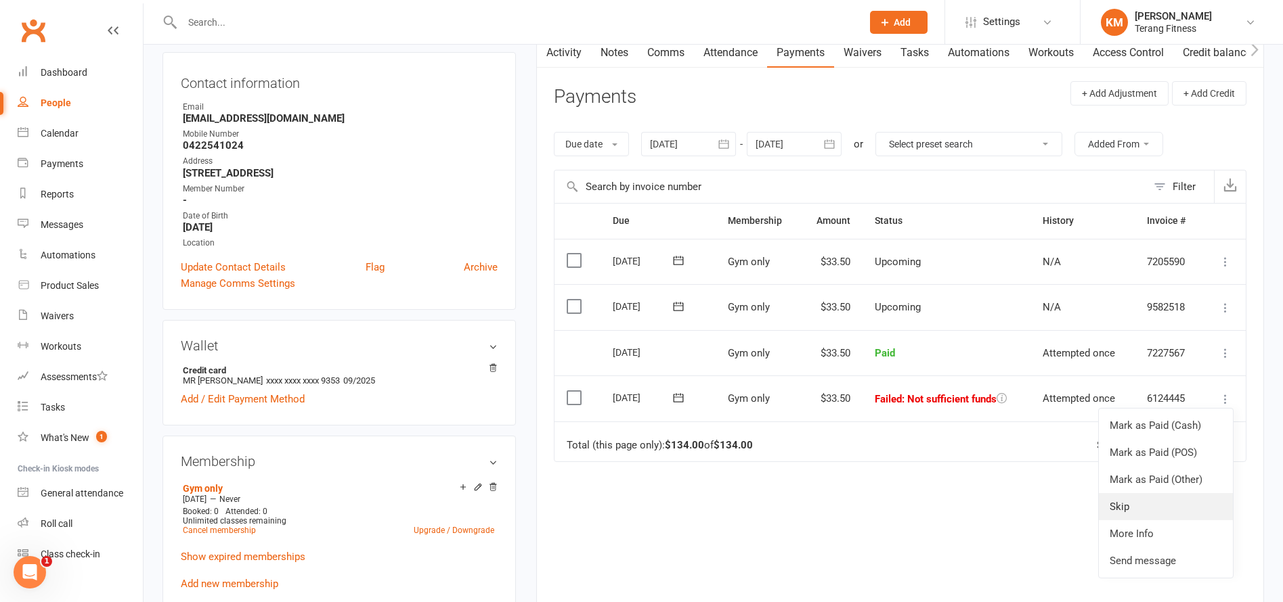
click at [1144, 507] on link "Skip" at bounding box center [1166, 506] width 134 height 27
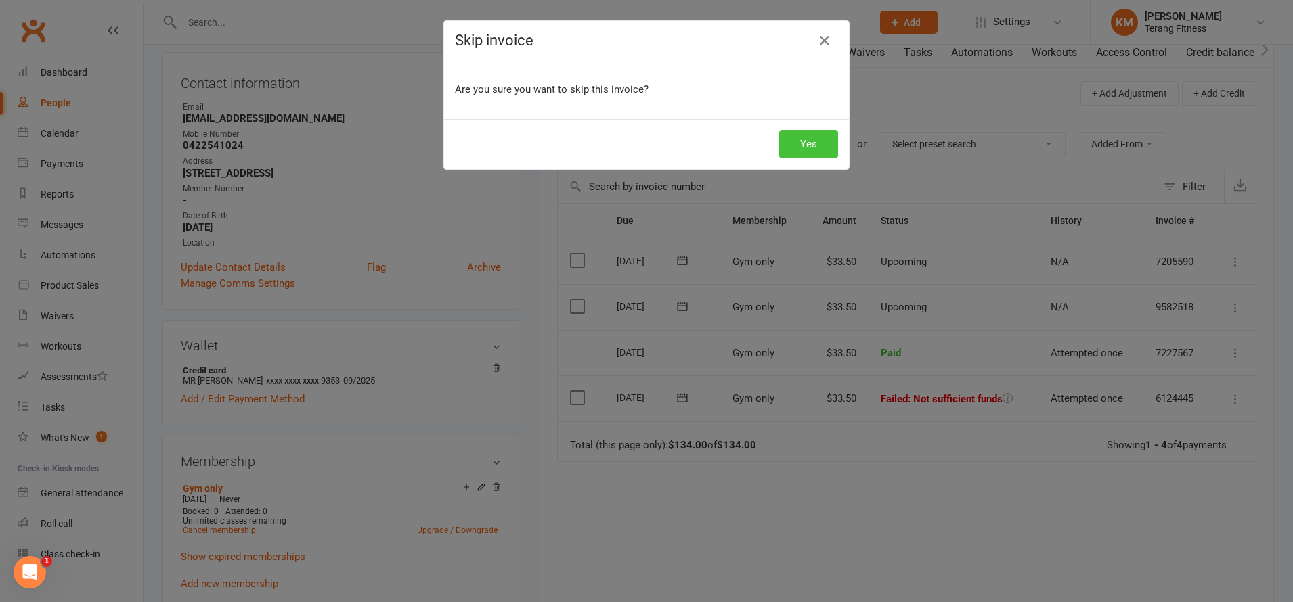
click at [810, 140] on button "Yes" at bounding box center [808, 144] width 59 height 28
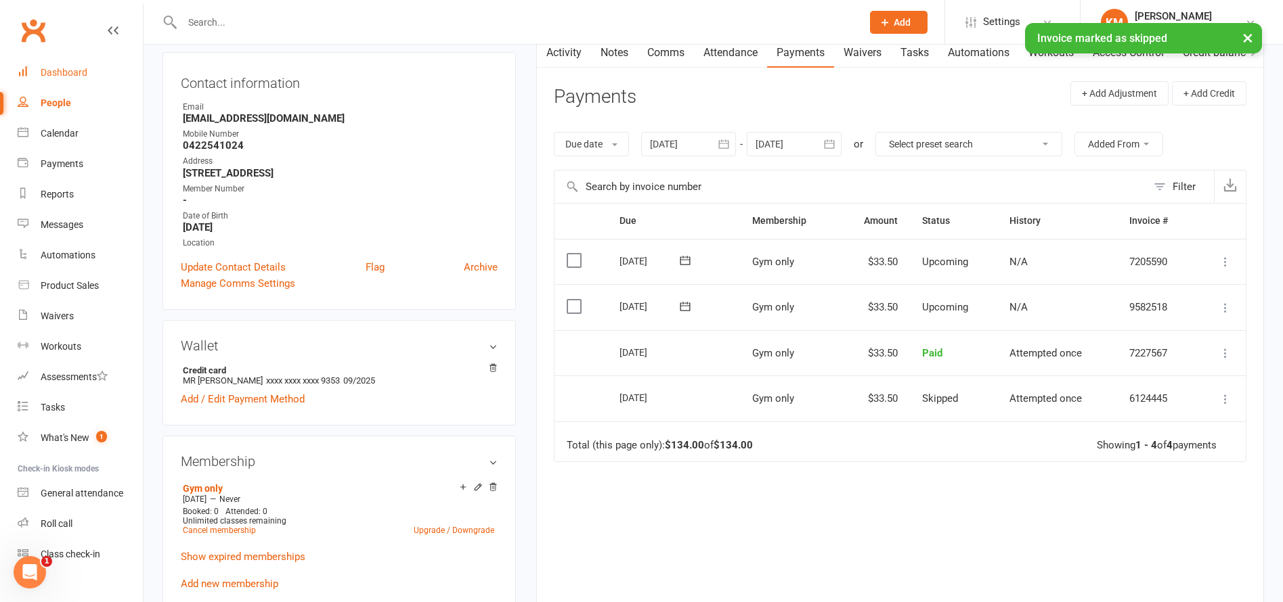
click at [49, 76] on div "Dashboard" at bounding box center [64, 72] width 47 height 11
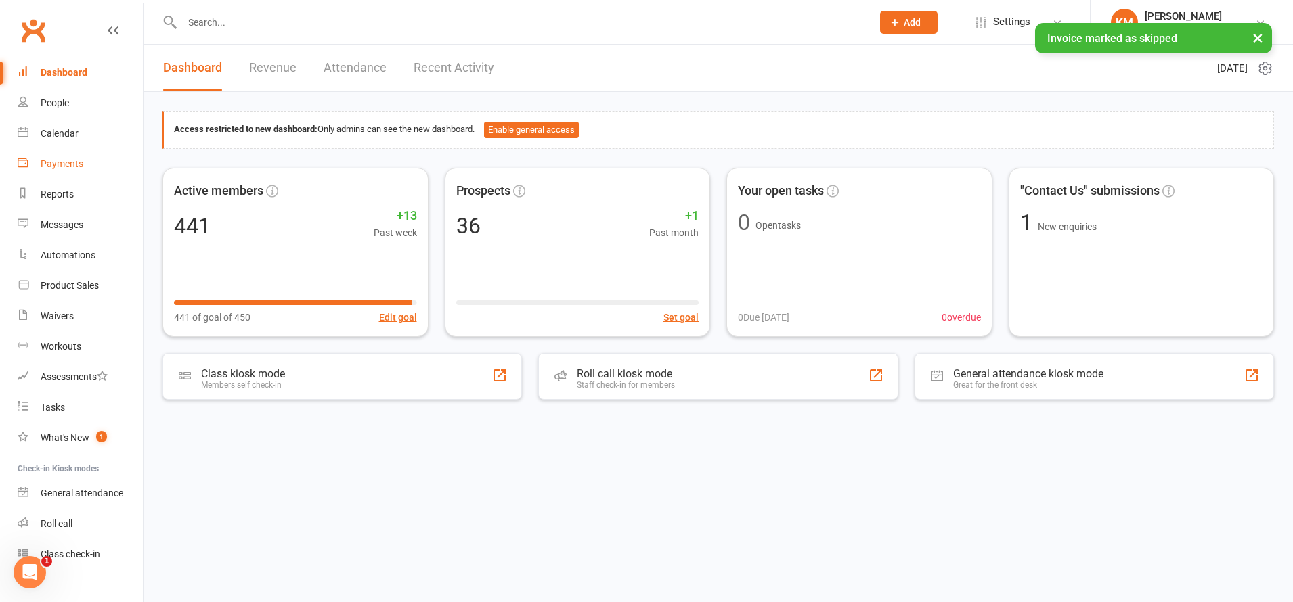
click at [73, 161] on div "Payments" at bounding box center [62, 163] width 43 height 11
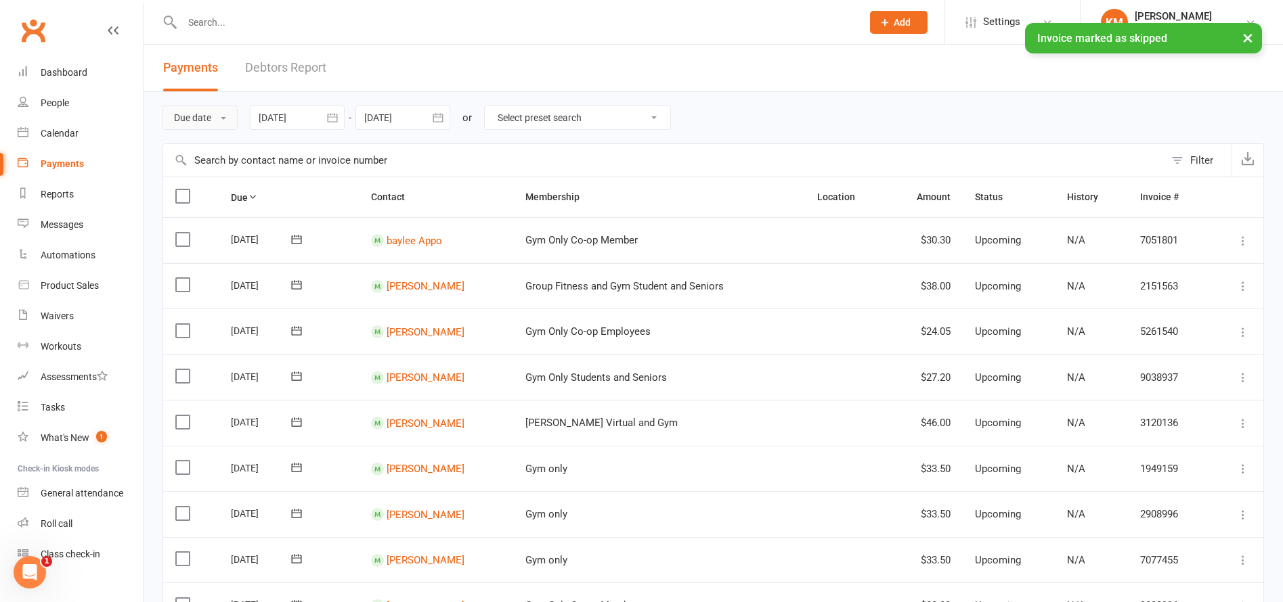
click at [214, 111] on button "Due date" at bounding box center [199, 118] width 75 height 24
click at [227, 200] on link "Date failed" at bounding box center [230, 202] width 134 height 27
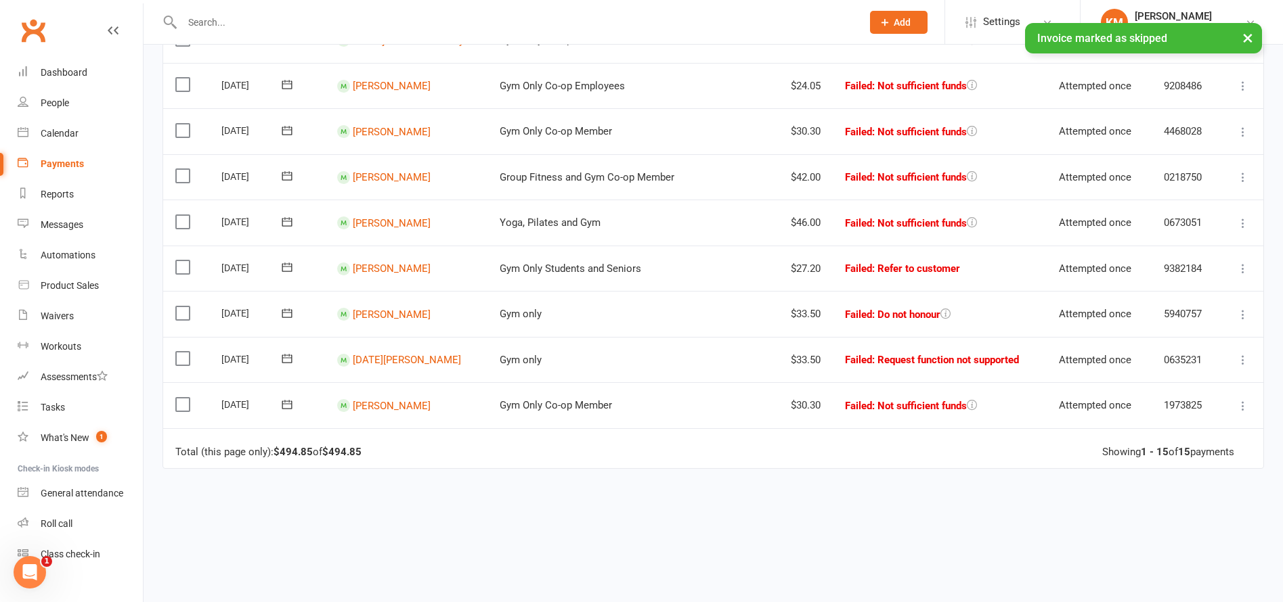
scroll to position [535, 0]
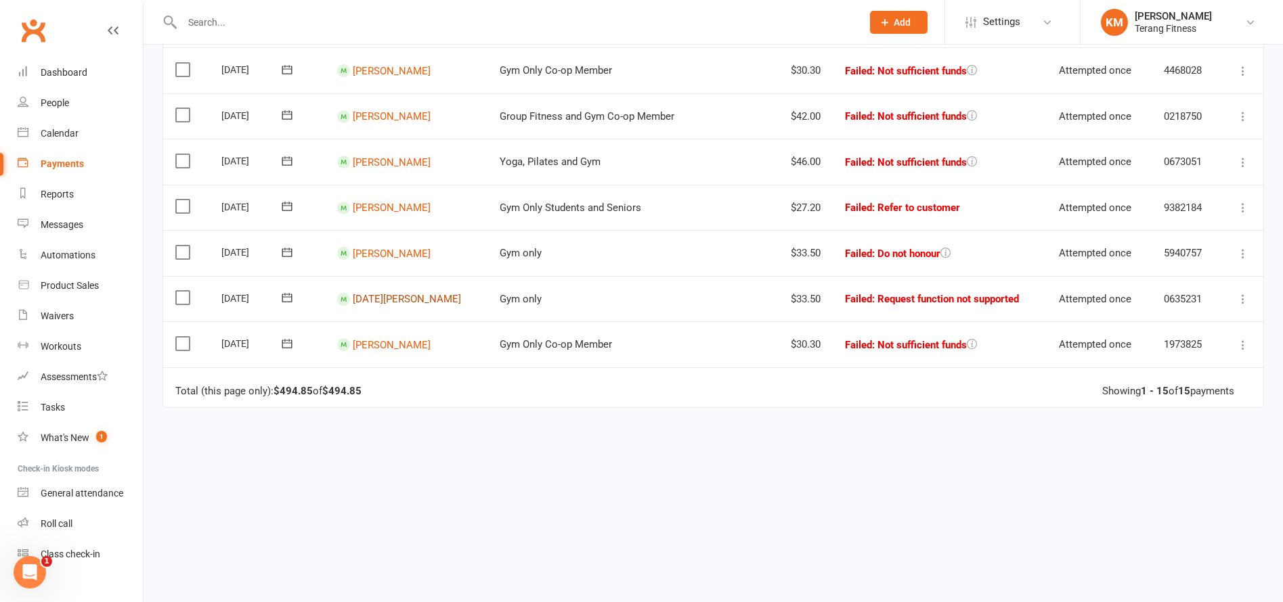
click at [411, 301] on link "[DATE][PERSON_NAME]" at bounding box center [407, 299] width 108 height 12
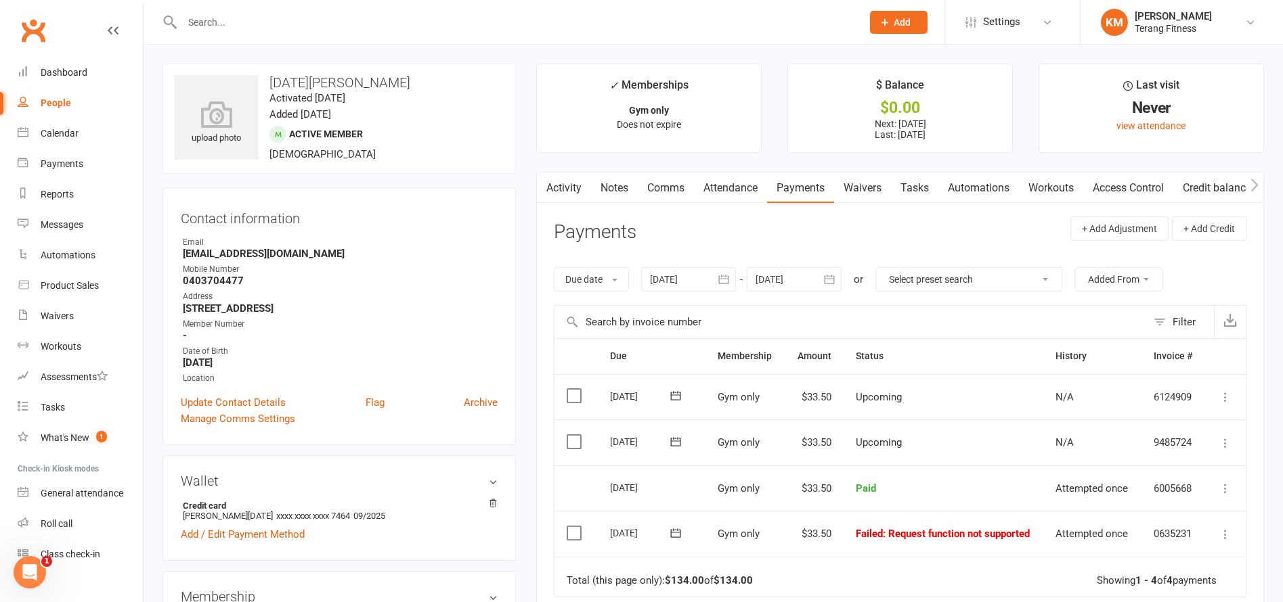
click at [1227, 530] on icon at bounding box center [1225, 535] width 14 height 14
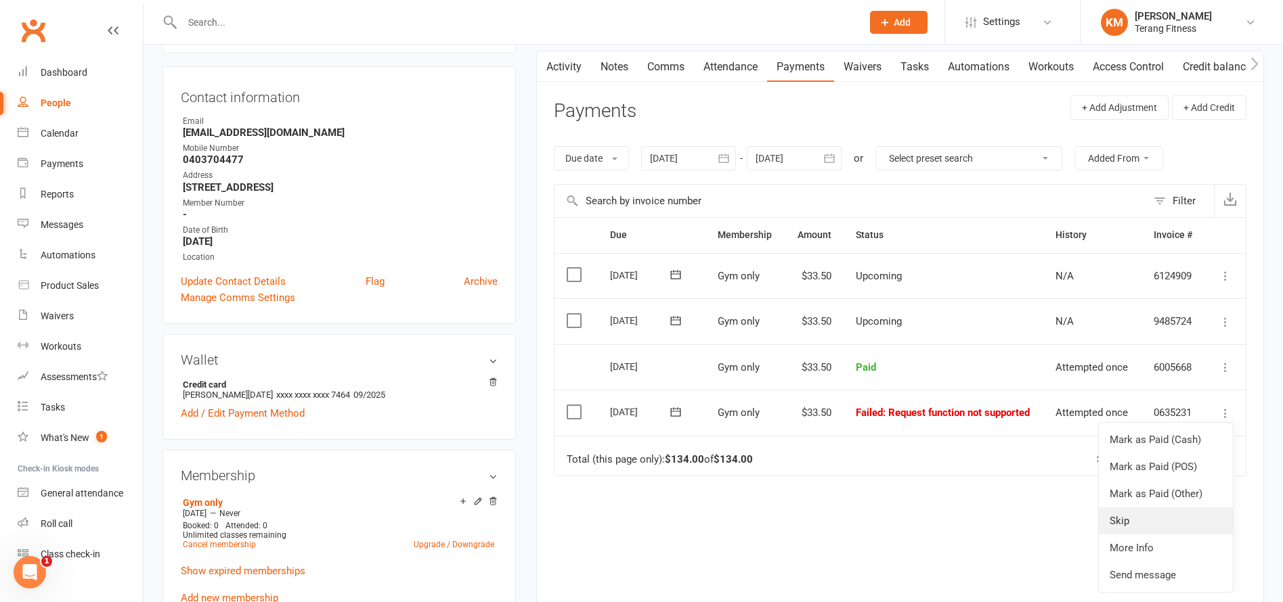
scroll to position [135, 0]
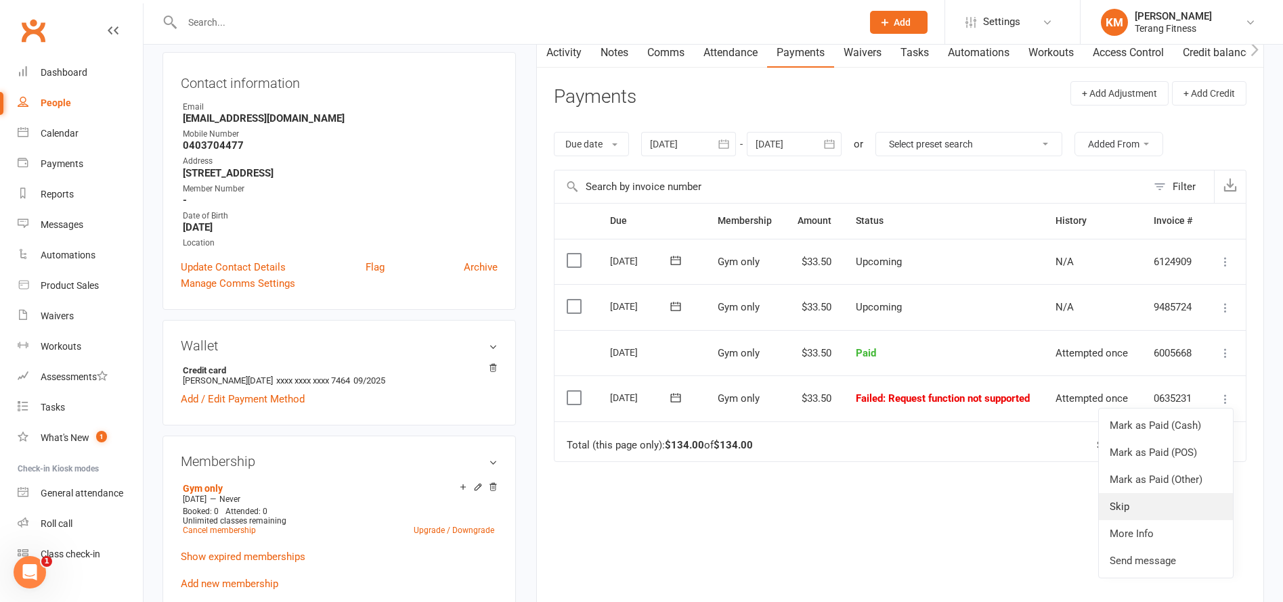
click at [1128, 510] on link "Skip" at bounding box center [1166, 506] width 134 height 27
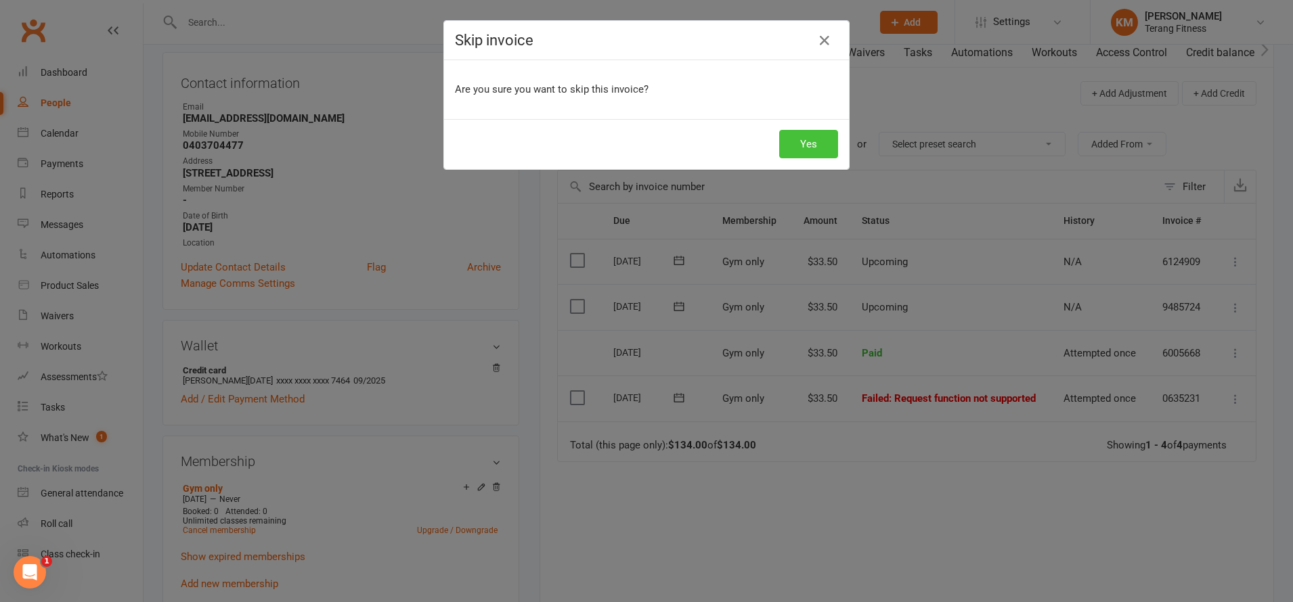
click at [809, 141] on button "Yes" at bounding box center [808, 144] width 59 height 28
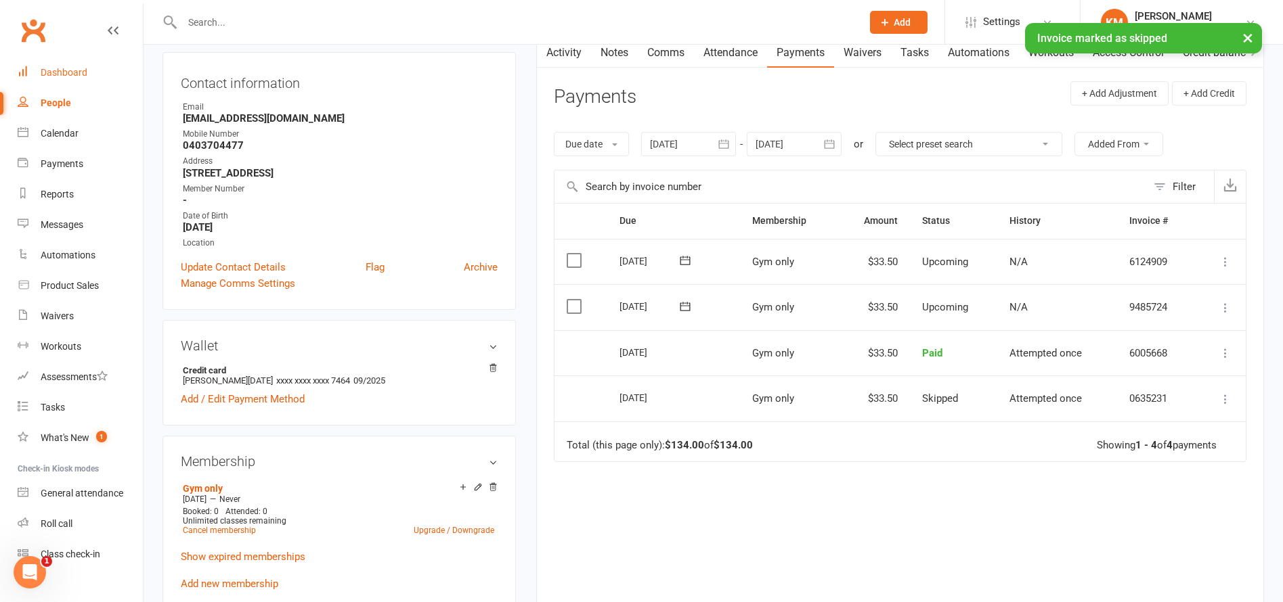
click at [77, 75] on div "Dashboard" at bounding box center [64, 72] width 47 height 11
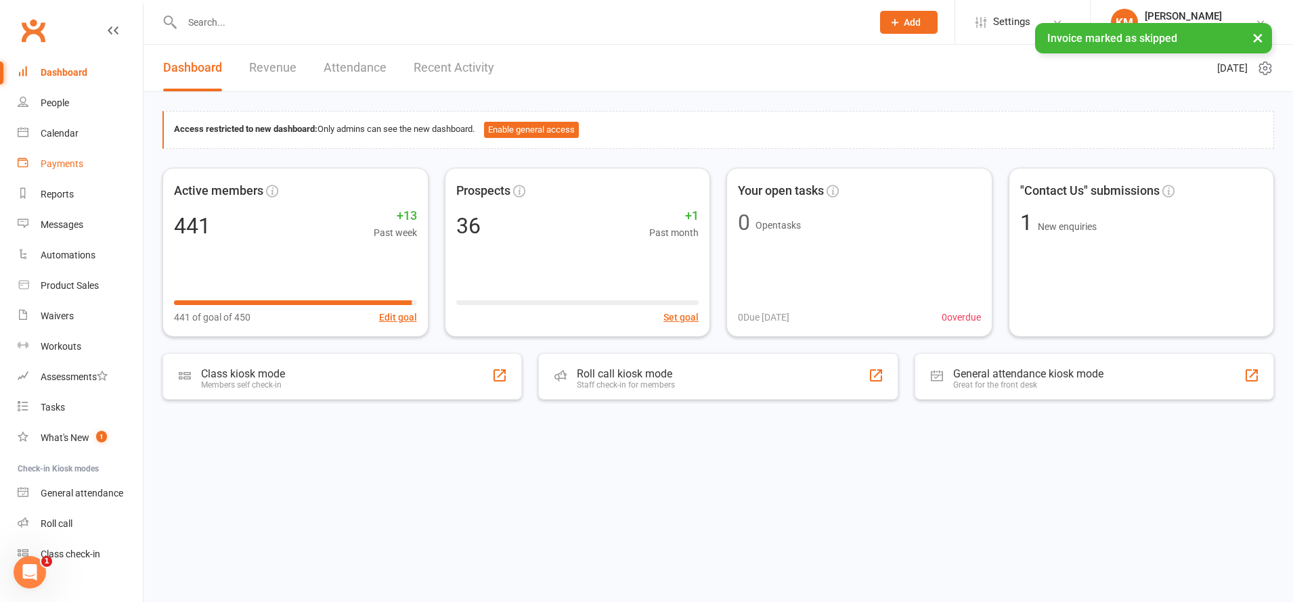
click at [75, 164] on div "Payments" at bounding box center [62, 163] width 43 height 11
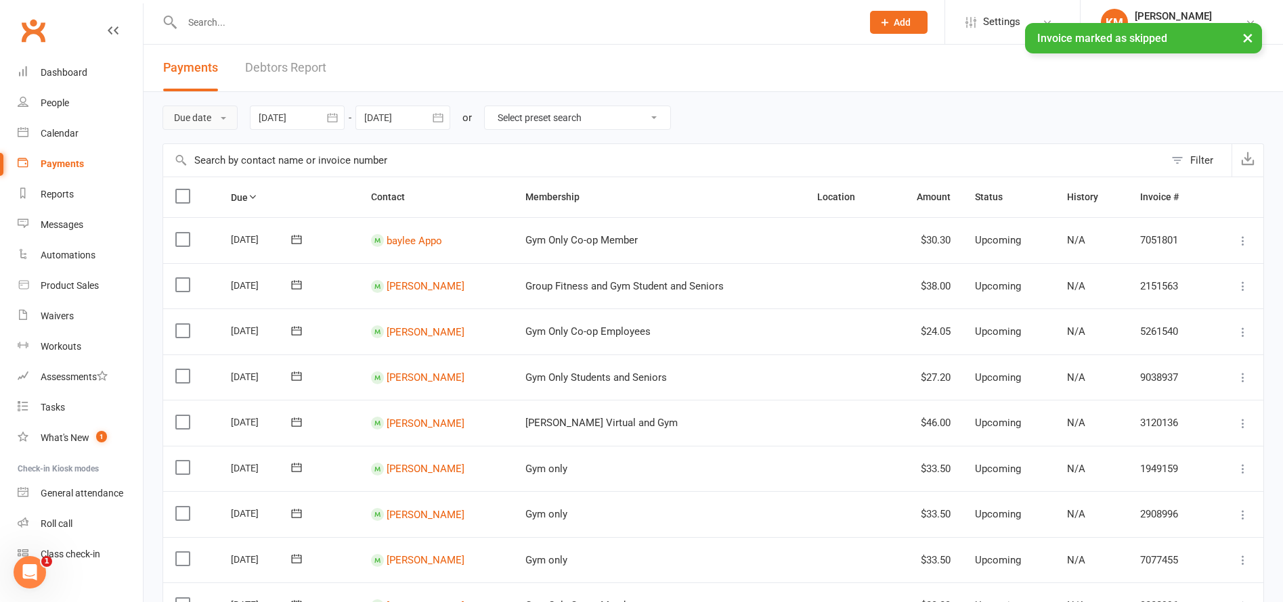
click at [202, 122] on button "Due date" at bounding box center [199, 118] width 75 height 24
click at [231, 202] on link "Date failed" at bounding box center [230, 202] width 134 height 27
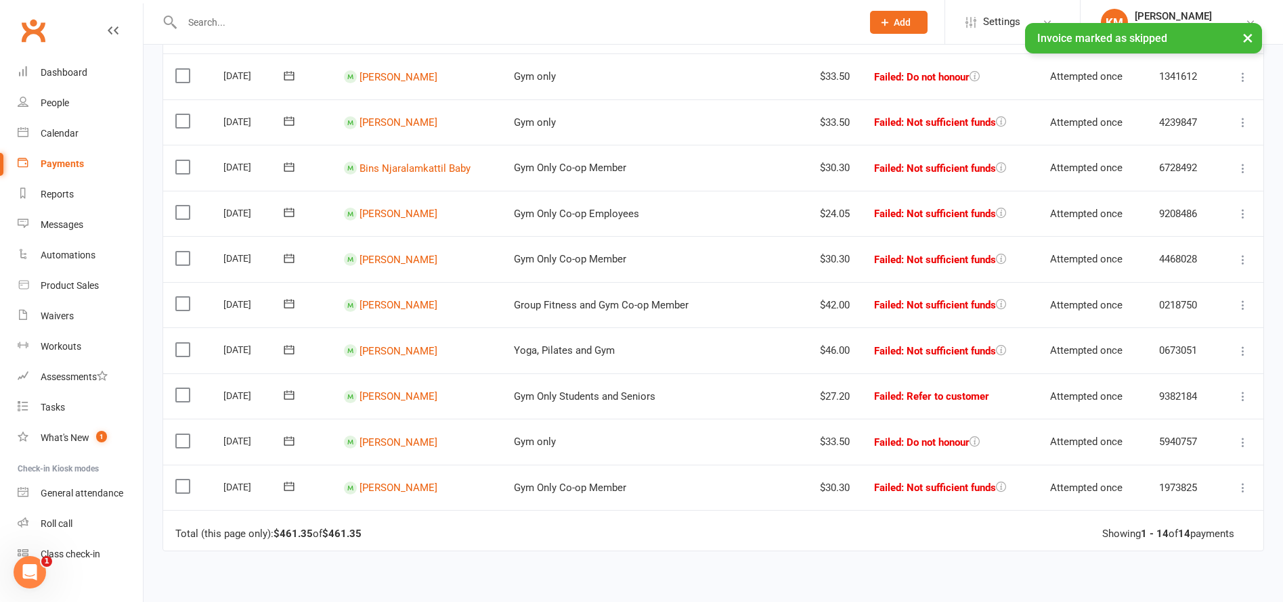
scroll to position [406, 0]
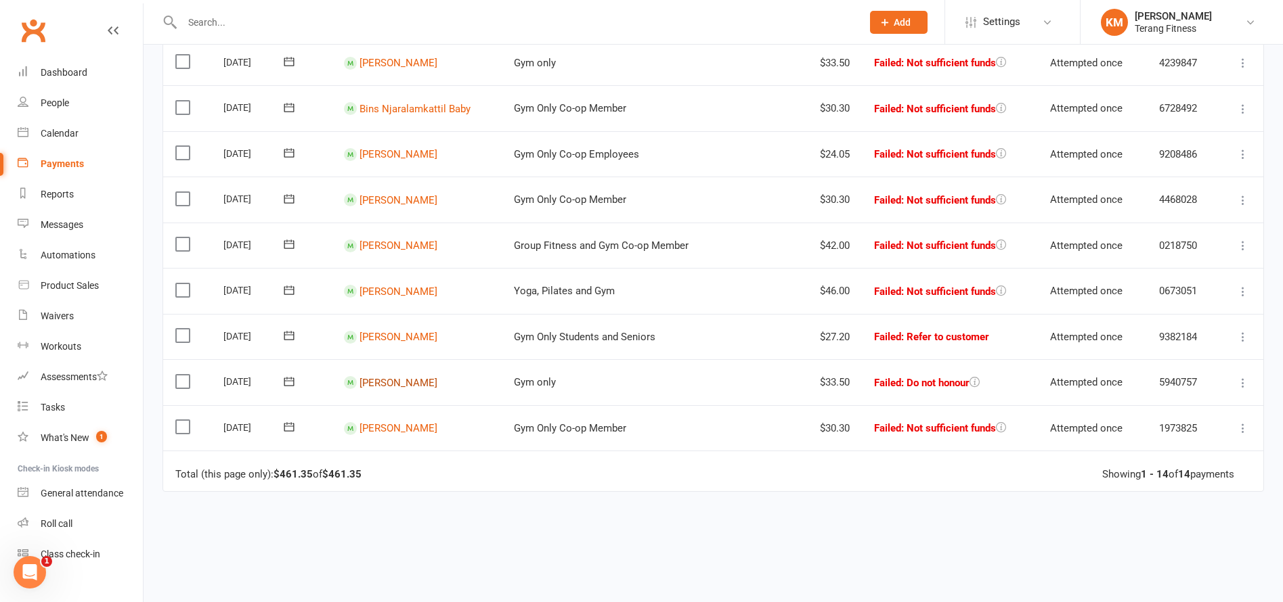
click at [400, 380] on link "[PERSON_NAME]" at bounding box center [398, 382] width 78 height 12
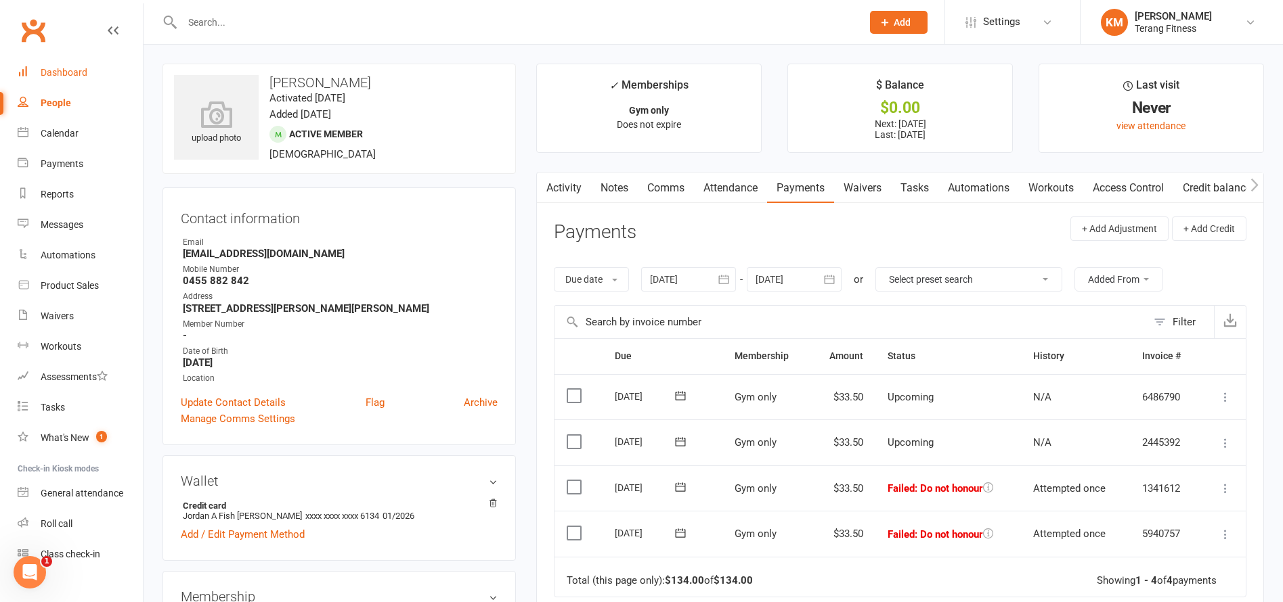
click at [53, 70] on div "Dashboard" at bounding box center [64, 72] width 47 height 11
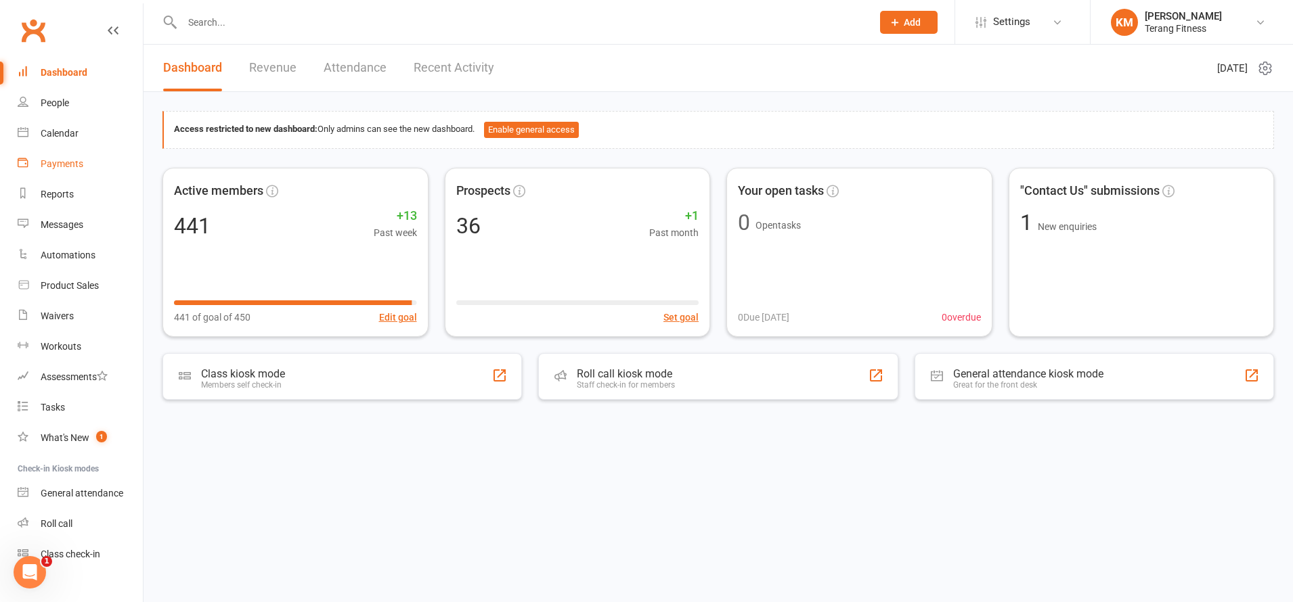
click at [78, 166] on div "Payments" at bounding box center [62, 163] width 43 height 11
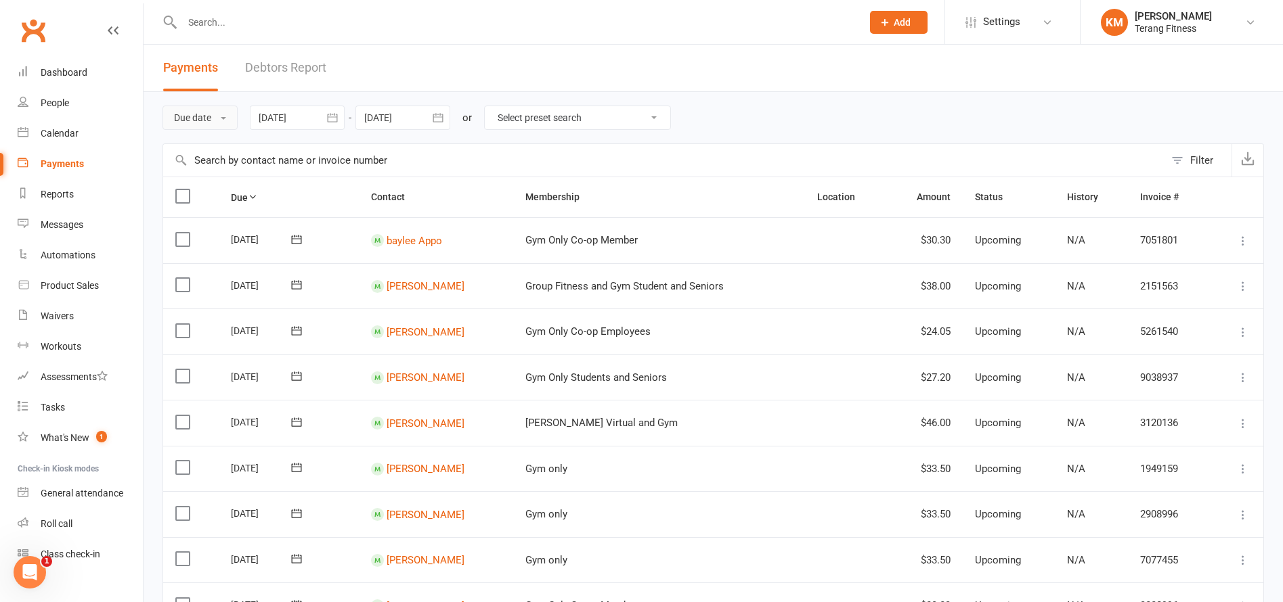
click at [179, 117] on button "Due date" at bounding box center [199, 118] width 75 height 24
click at [221, 197] on link "Date failed" at bounding box center [230, 202] width 134 height 27
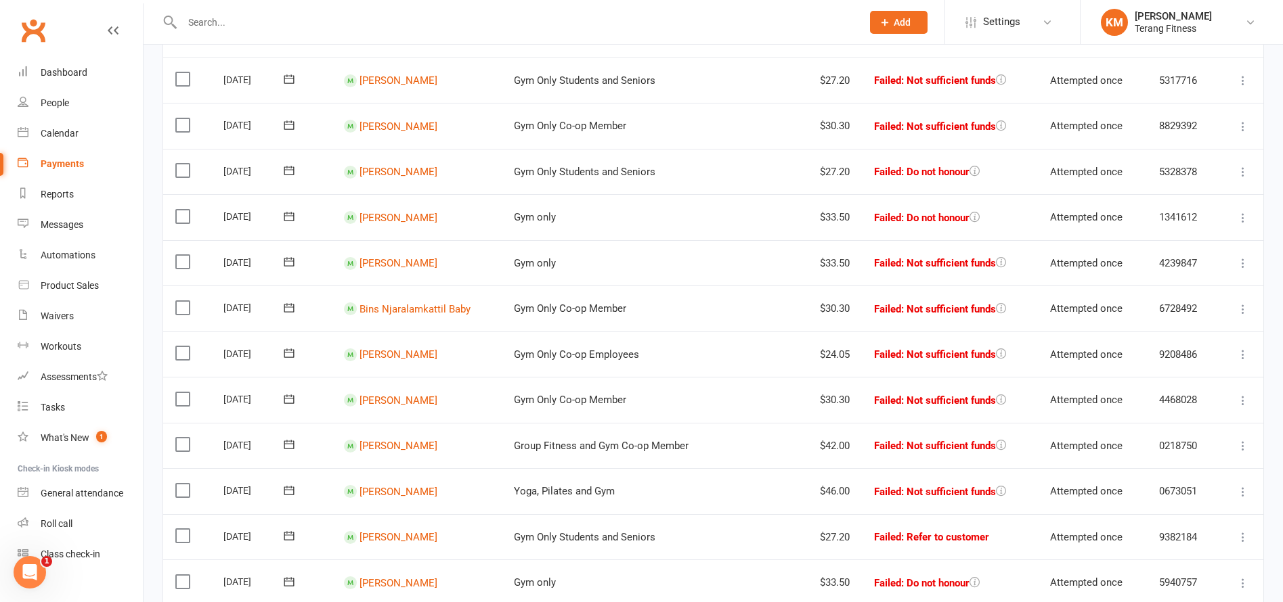
scroll to position [338, 0]
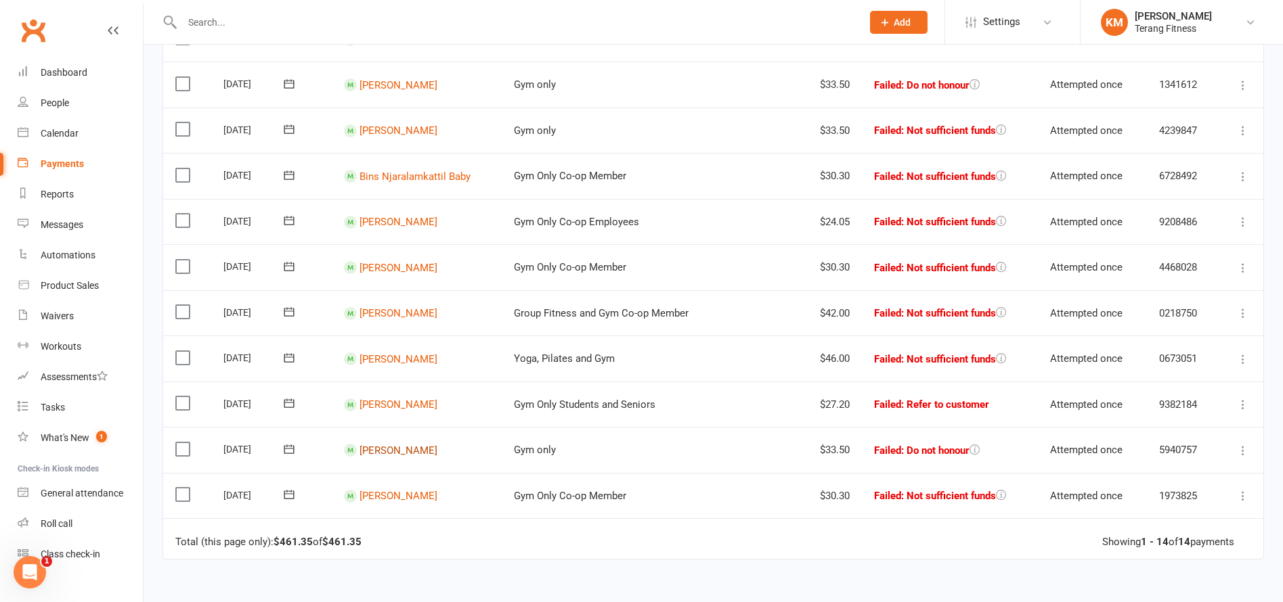
click at [388, 451] on link "[PERSON_NAME]" at bounding box center [398, 450] width 78 height 12
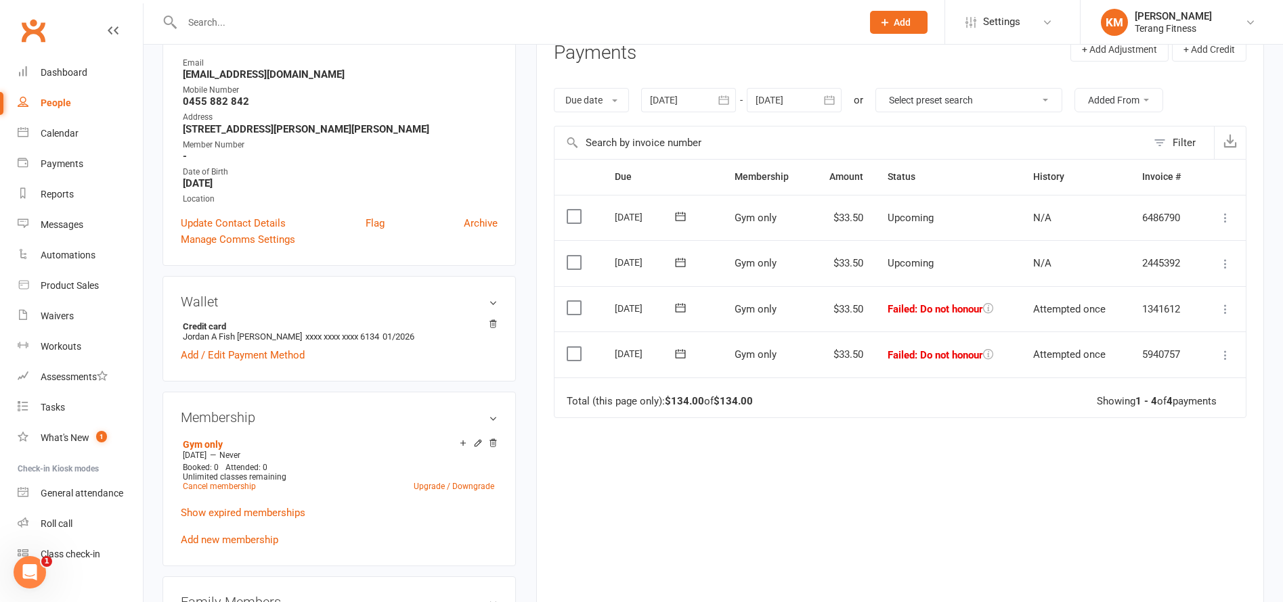
scroll to position [203, 0]
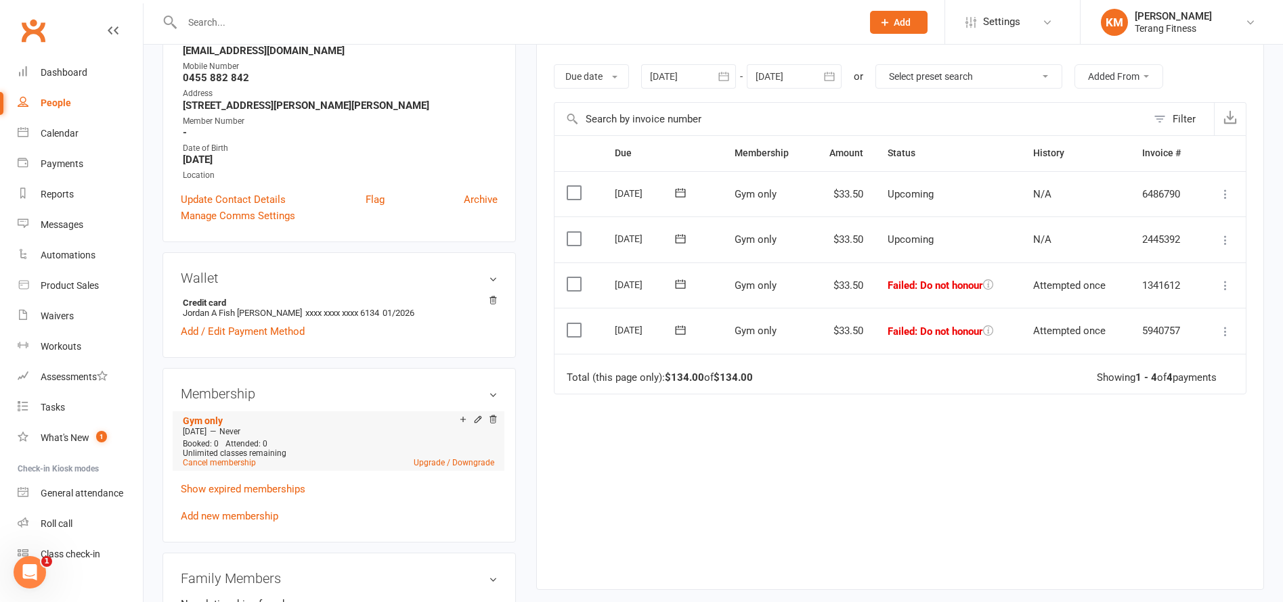
click at [229, 468] on li "Gym only [DATE] — Never Booked: 0 Attended: 0 Unlimited classes remaining Cance…" at bounding box center [338, 442] width 318 height 60
click at [234, 462] on link "Cancel membership" at bounding box center [219, 462] width 73 height 9
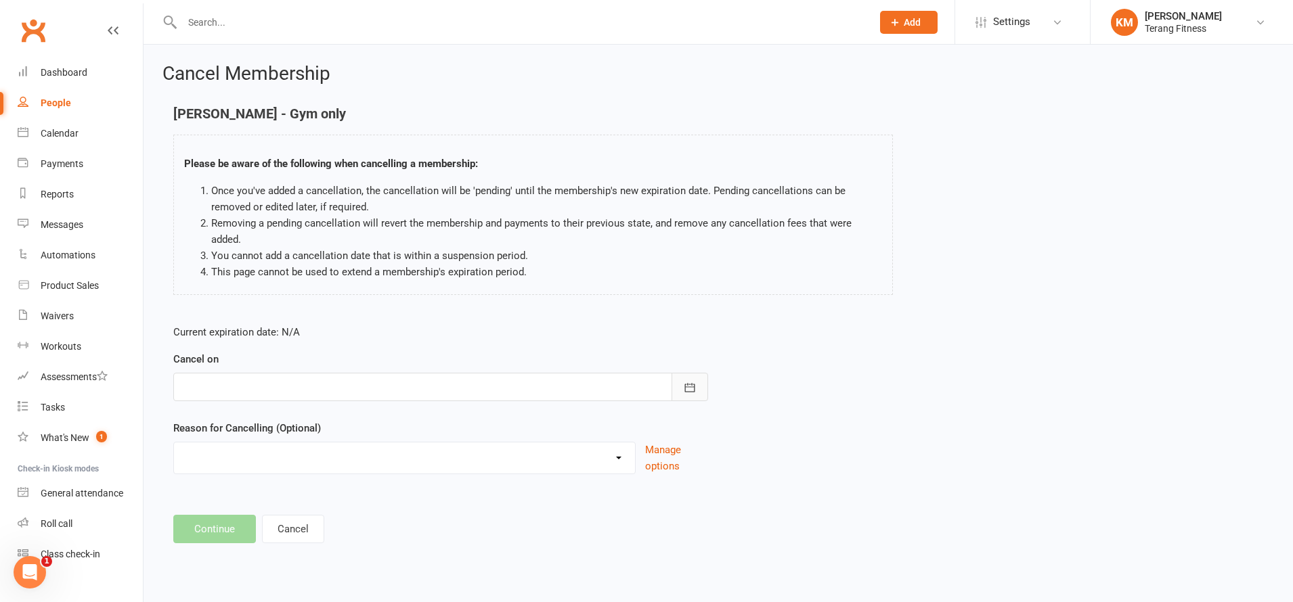
click at [684, 381] on icon "button" at bounding box center [690, 388] width 14 height 14
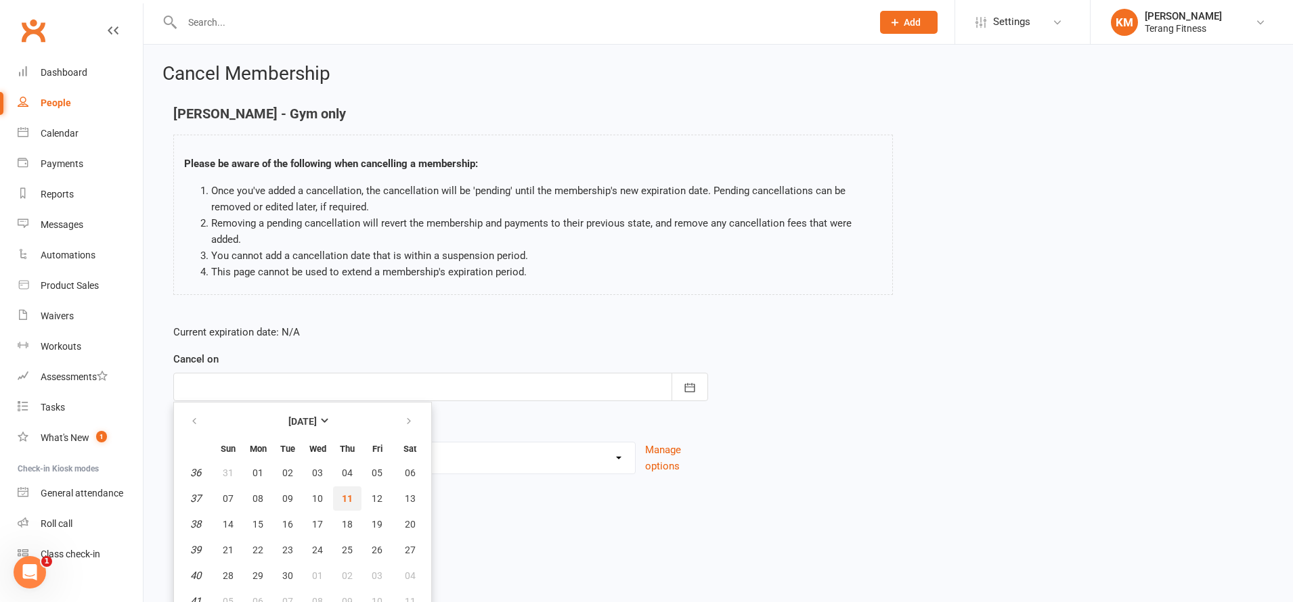
drag, startPoint x: 347, startPoint y: 479, endPoint x: 341, endPoint y: 462, distance: 17.8
click at [346, 493] on span "11" at bounding box center [347, 498] width 11 height 11
type input "[DATE]"
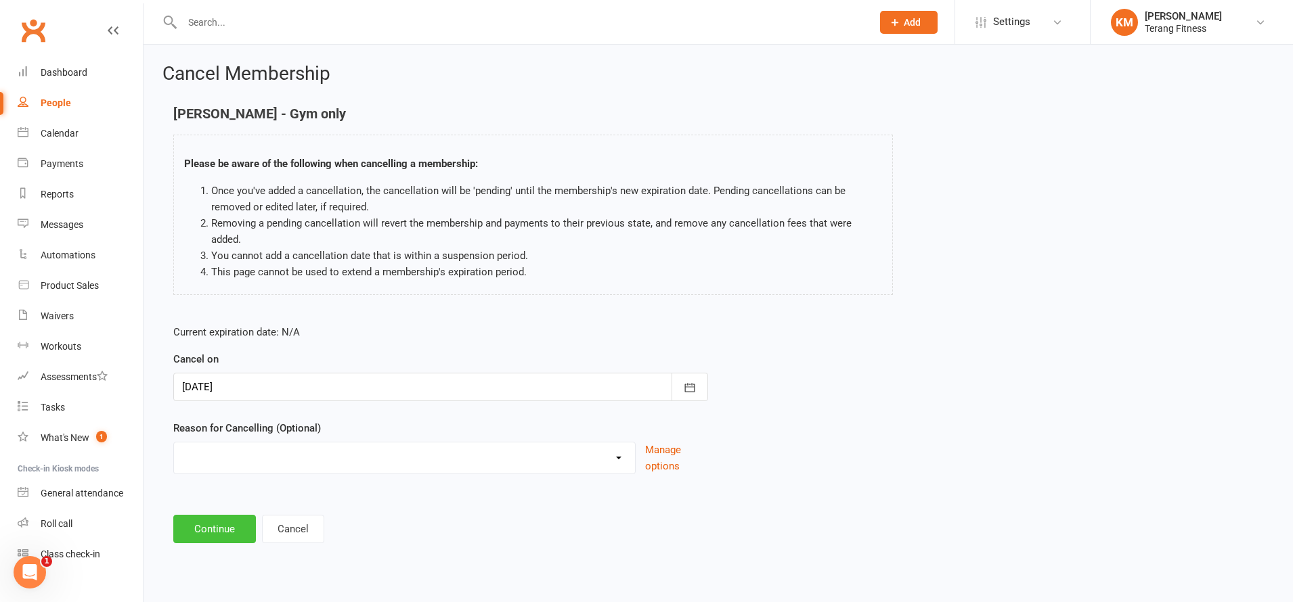
click at [211, 515] on button "Continue" at bounding box center [214, 529] width 83 height 28
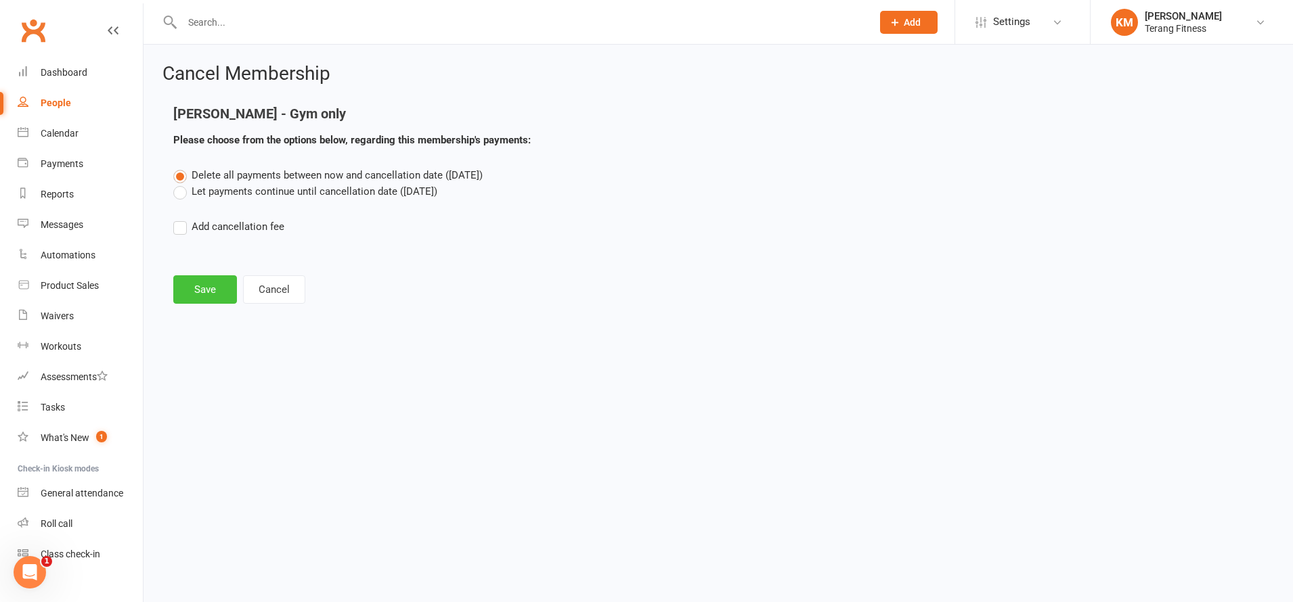
click at [219, 291] on button "Save" at bounding box center [205, 289] width 64 height 28
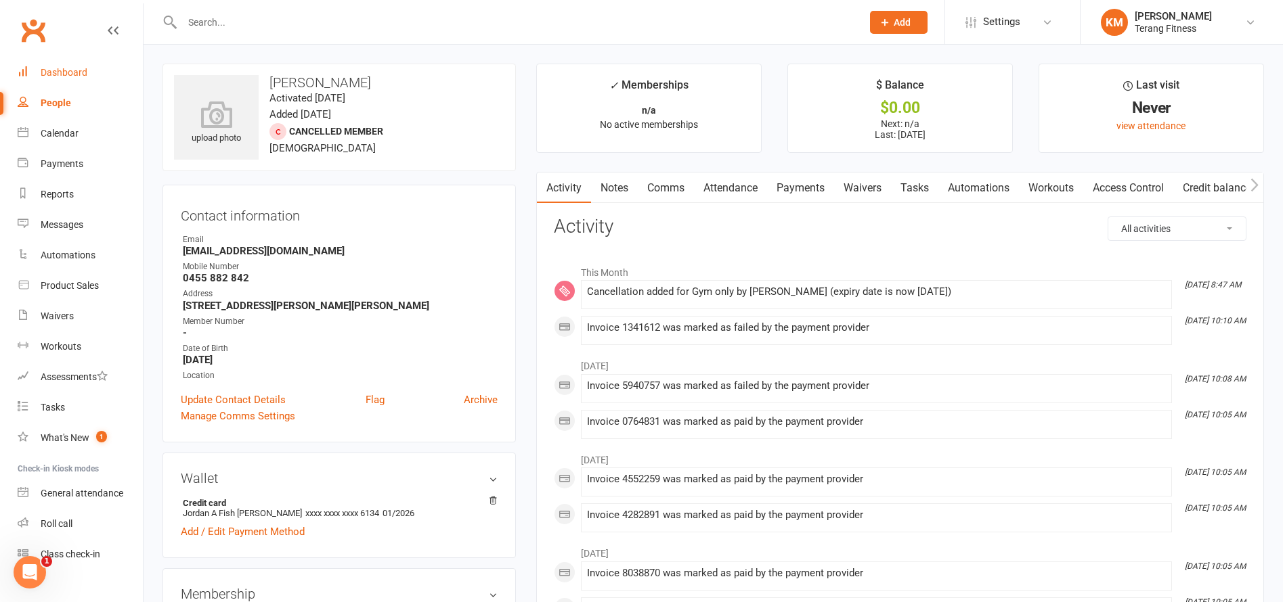
click at [47, 64] on link "Dashboard" at bounding box center [80, 73] width 125 height 30
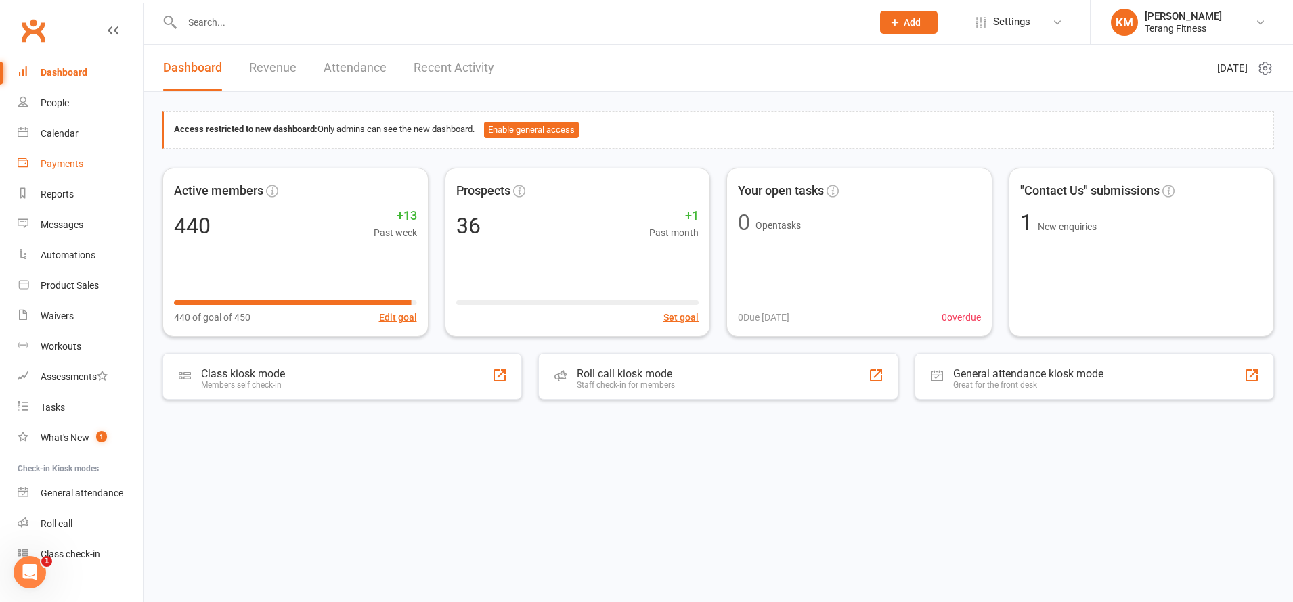
click at [45, 169] on div "Payments" at bounding box center [62, 163] width 43 height 11
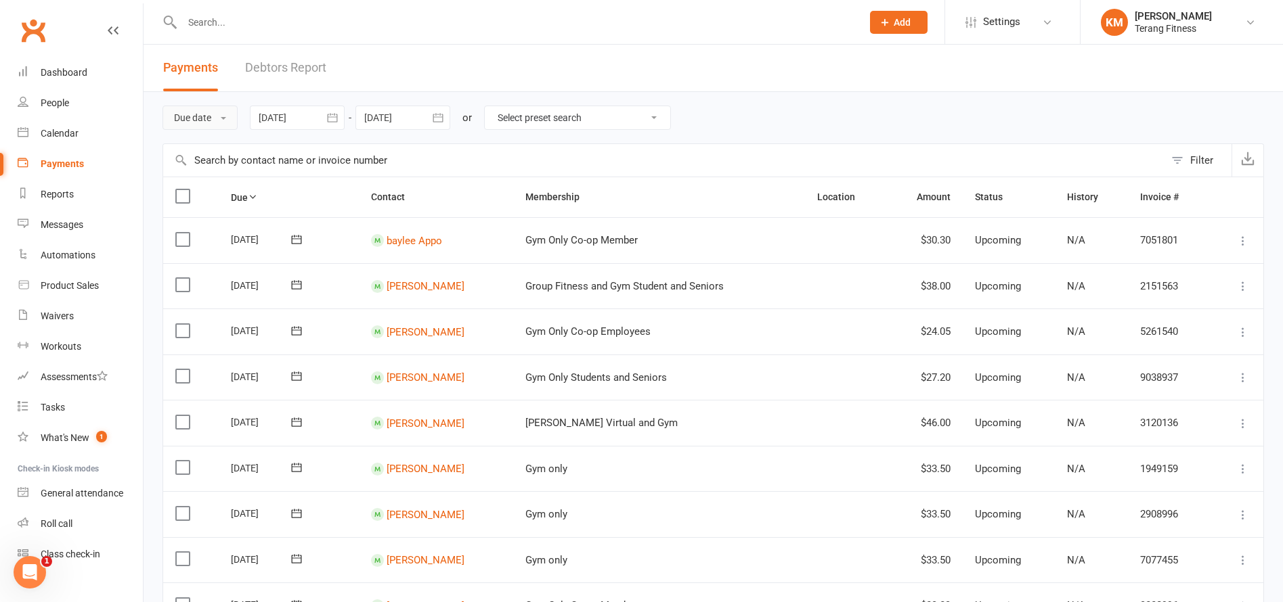
click at [214, 116] on button "Due date" at bounding box center [199, 118] width 75 height 24
click at [240, 205] on link "Date failed" at bounding box center [230, 202] width 134 height 27
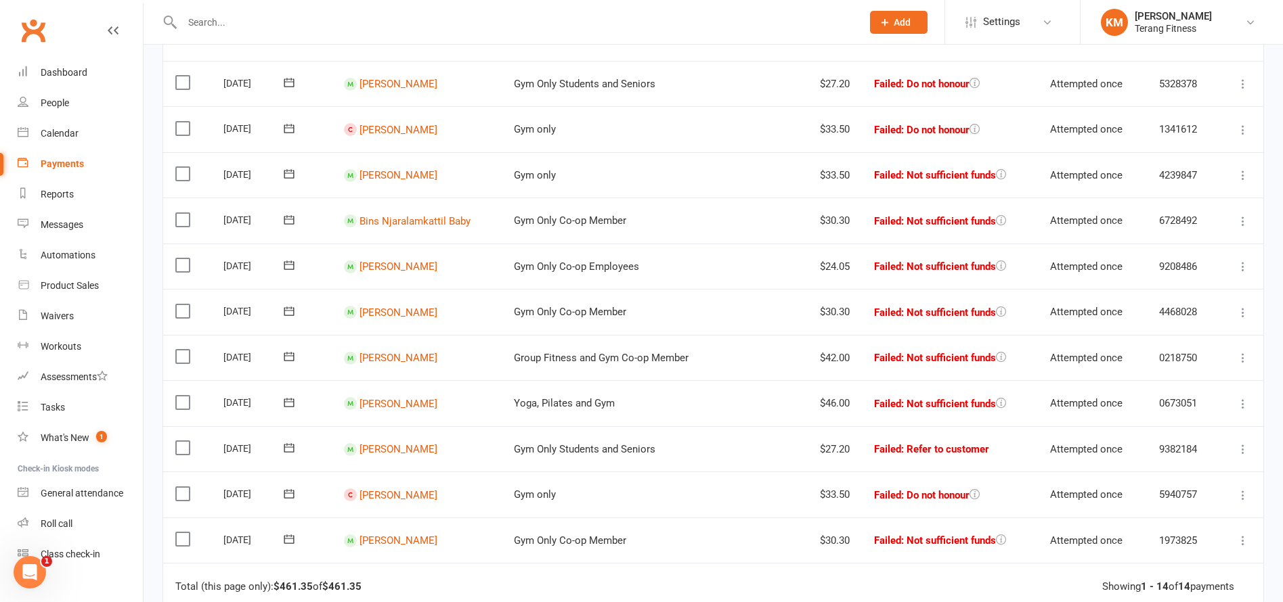
scroll to position [474, 0]
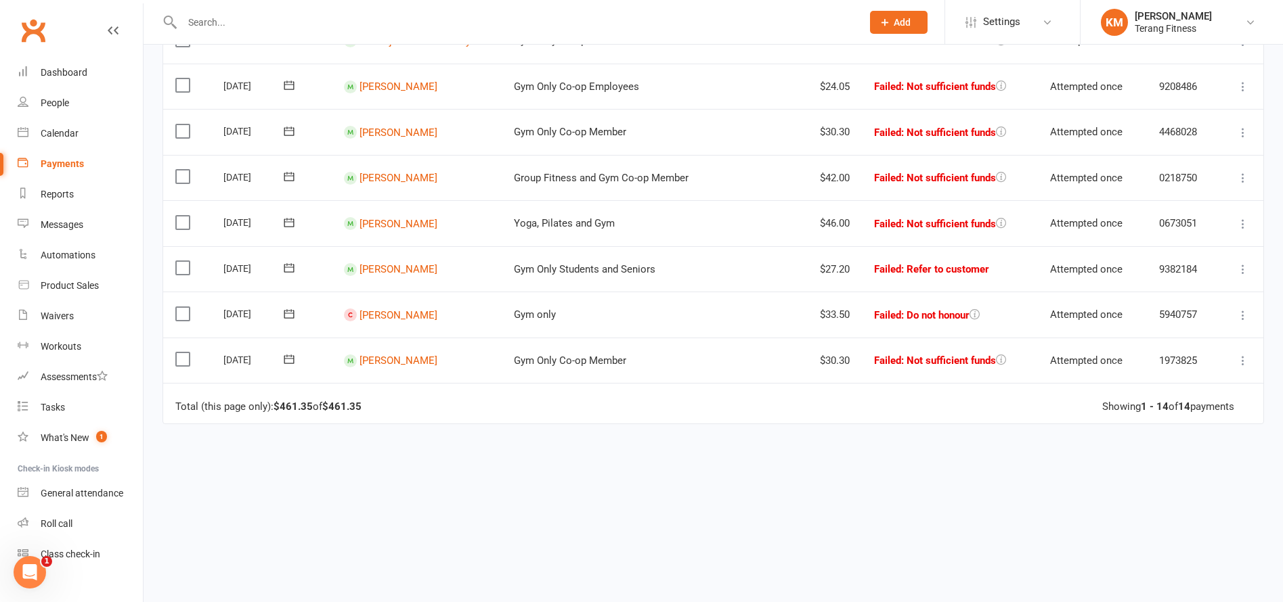
click at [1239, 316] on icon at bounding box center [1243, 316] width 14 height 14
click at [1172, 420] on link "Skip" at bounding box center [1183, 422] width 134 height 27
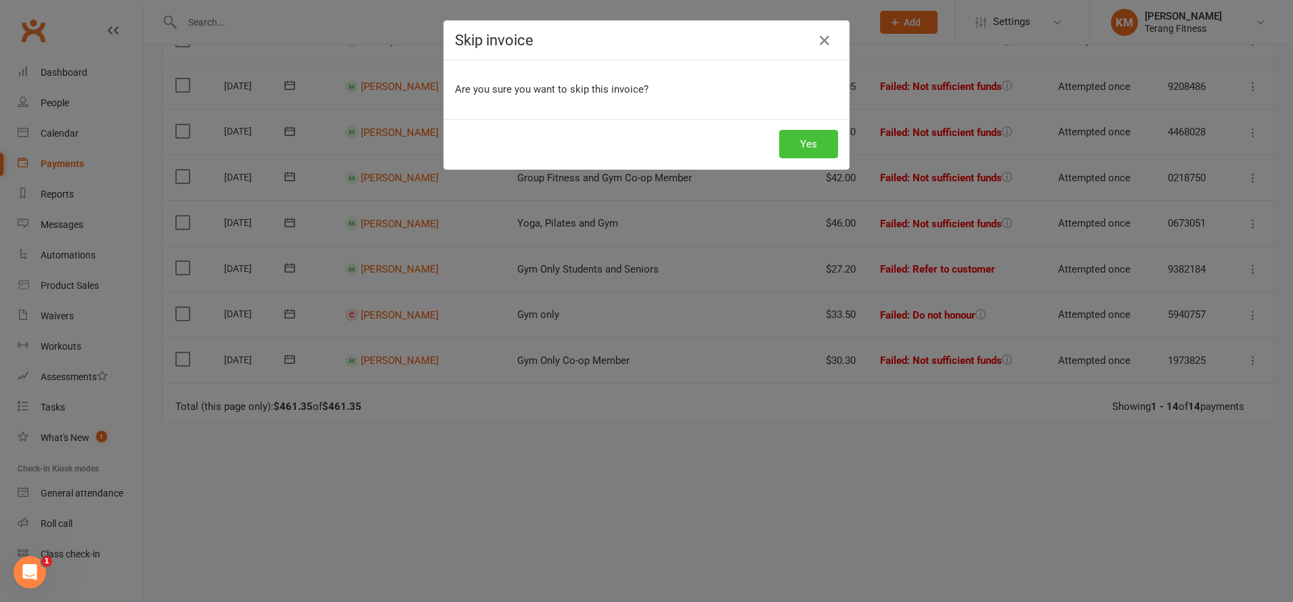
click at [790, 133] on button "Yes" at bounding box center [808, 144] width 59 height 28
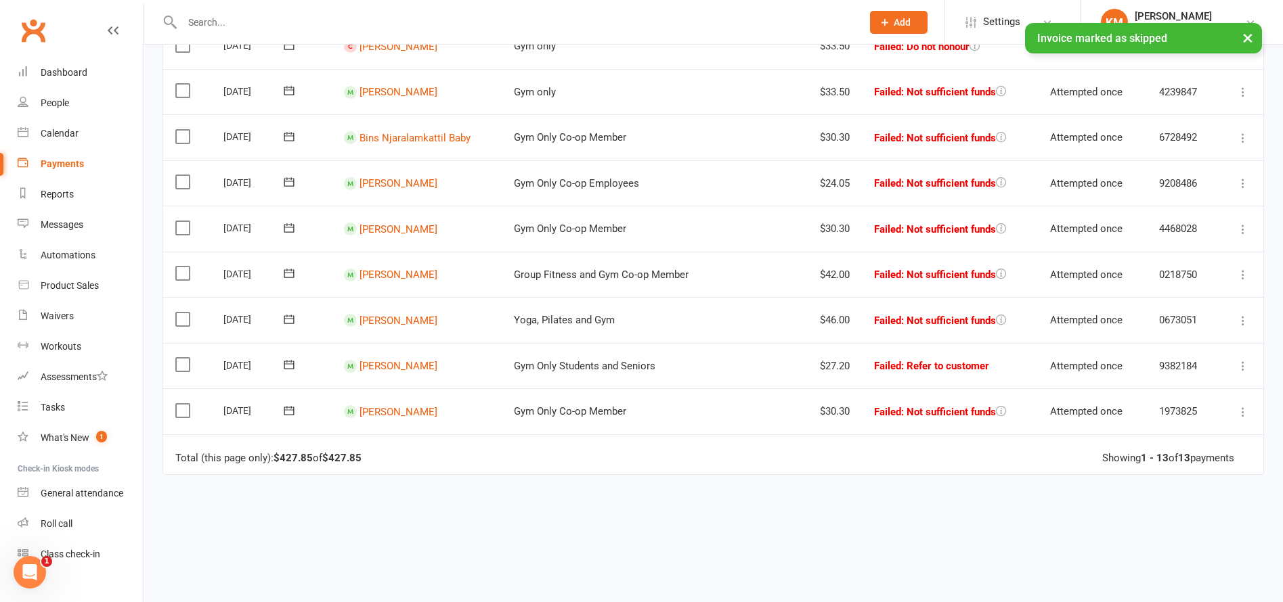
scroll to position [376, 0]
click at [391, 318] on link "[PERSON_NAME]" at bounding box center [398, 321] width 78 height 12
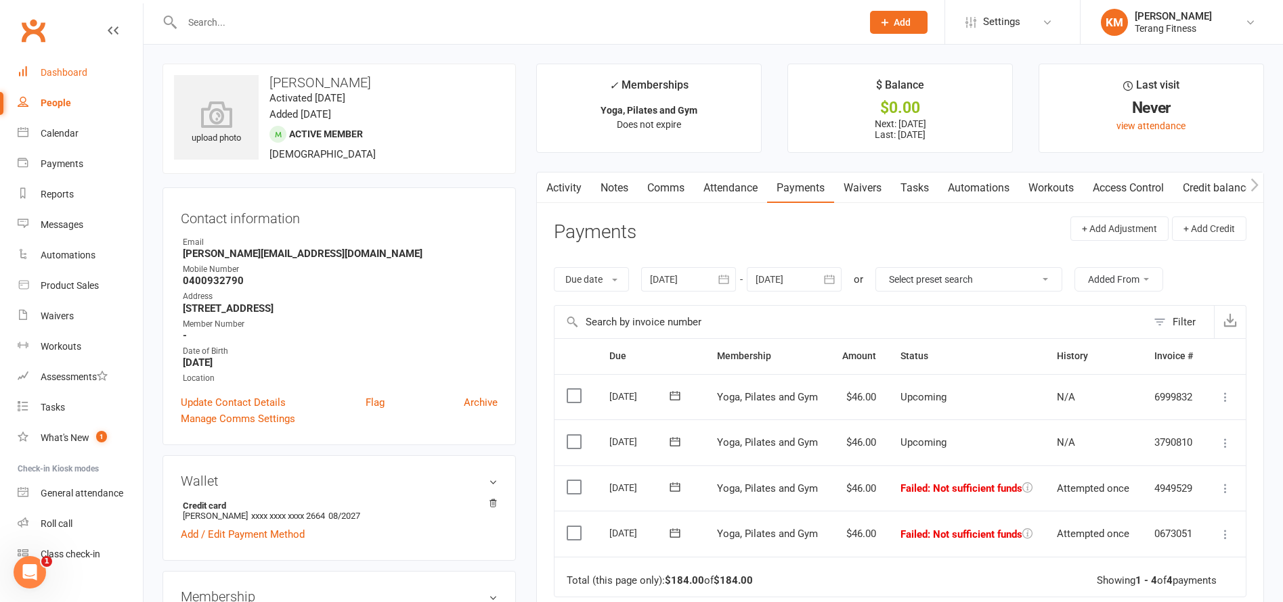
click at [82, 68] on div "Dashboard" at bounding box center [64, 72] width 47 height 11
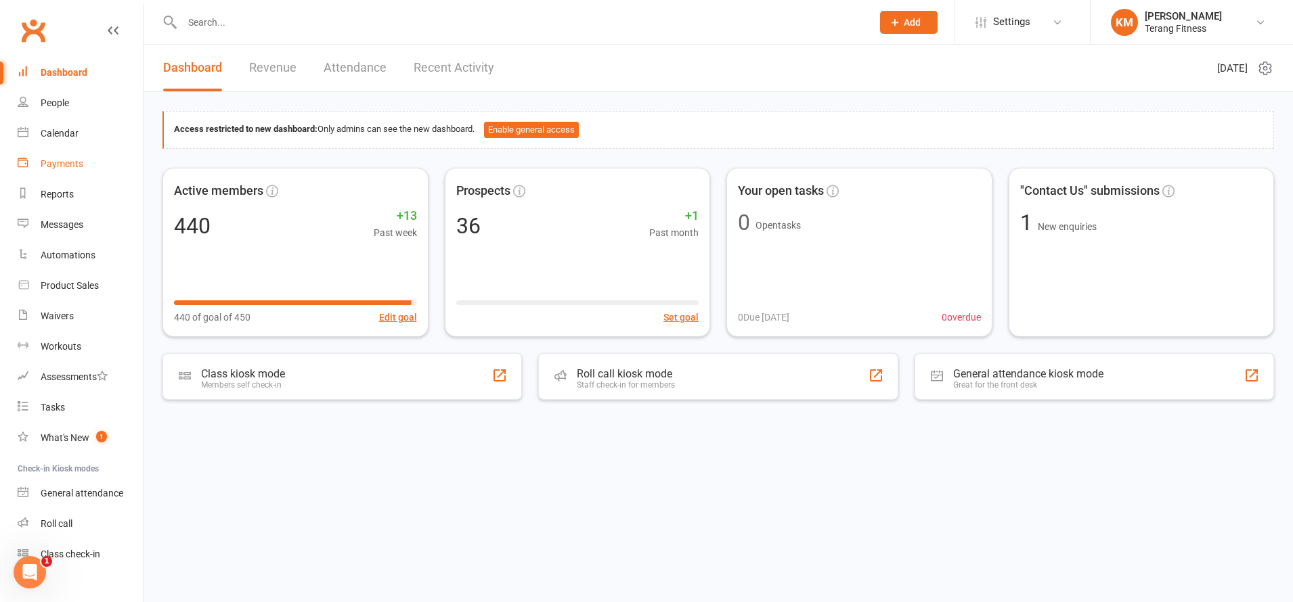
click at [79, 160] on div "Payments" at bounding box center [62, 163] width 43 height 11
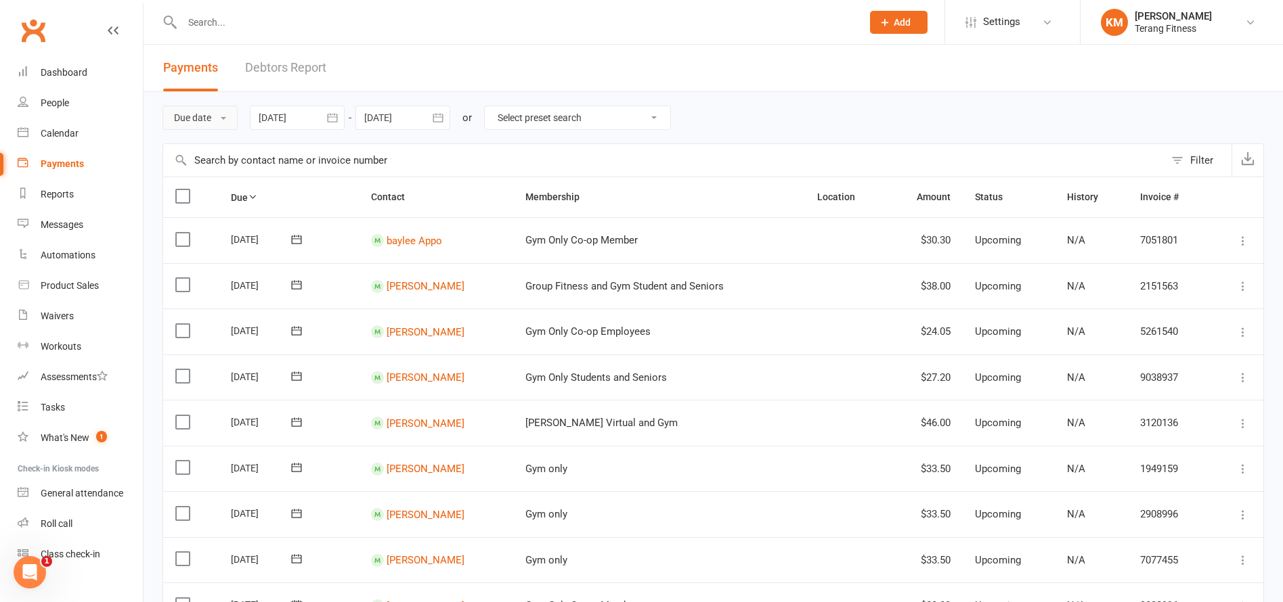
click at [173, 118] on button "Due date" at bounding box center [199, 118] width 75 height 24
click at [225, 193] on link "Date failed" at bounding box center [230, 202] width 134 height 27
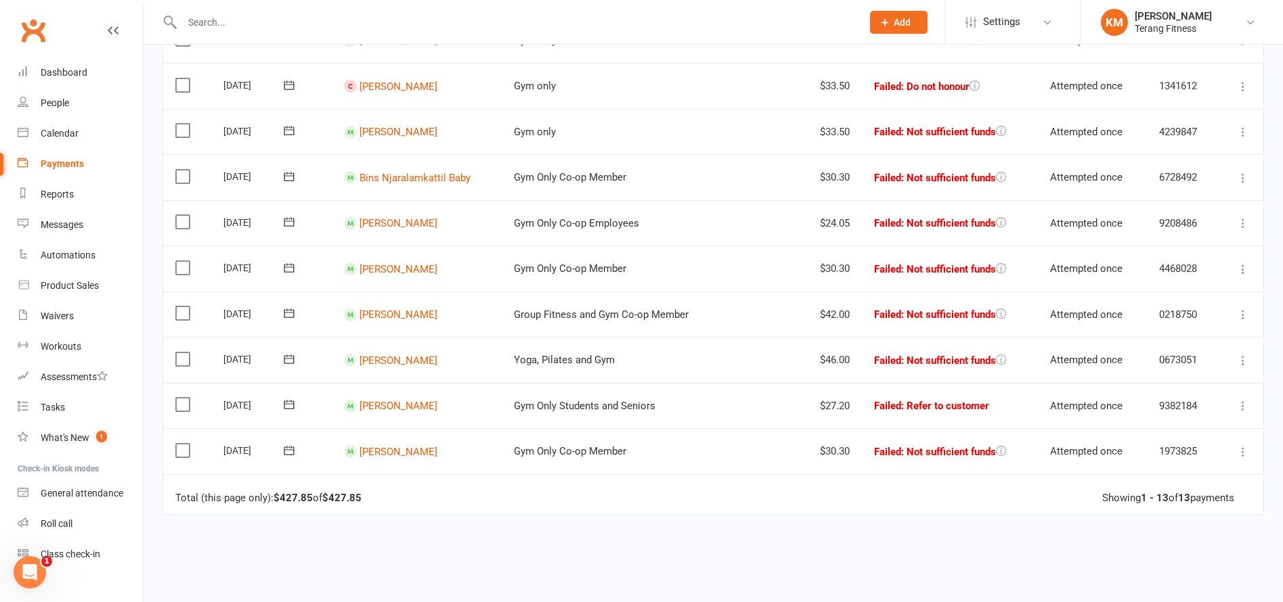
scroll to position [338, 0]
click at [418, 401] on link "[PERSON_NAME]" at bounding box center [398, 405] width 78 height 12
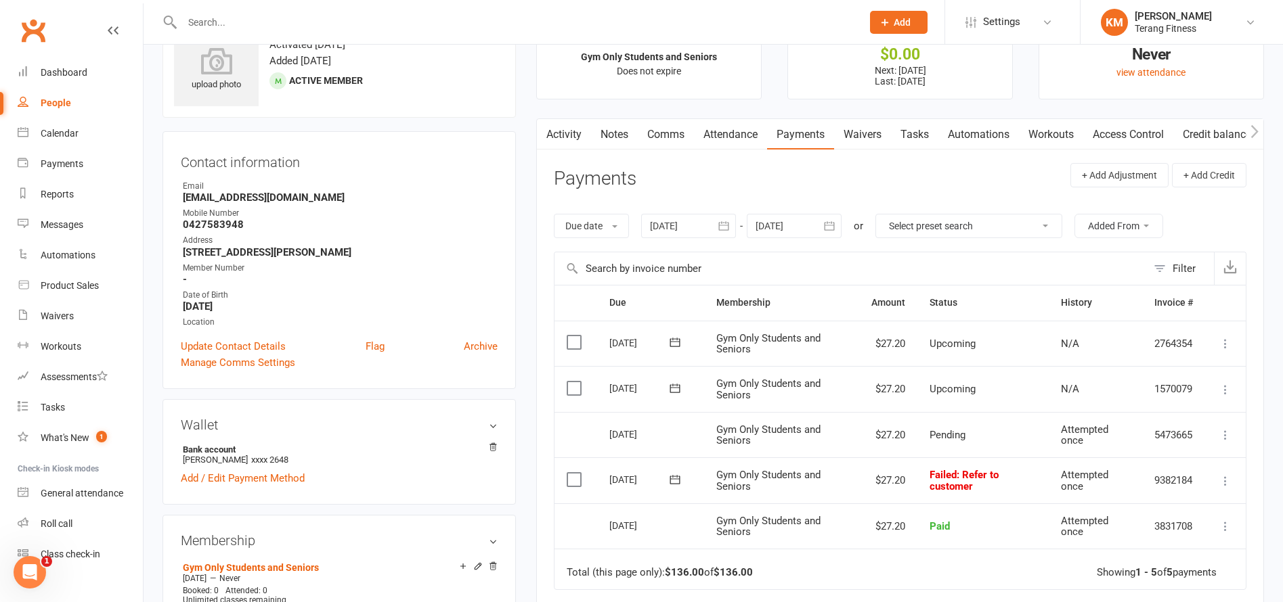
scroll to position [135, 0]
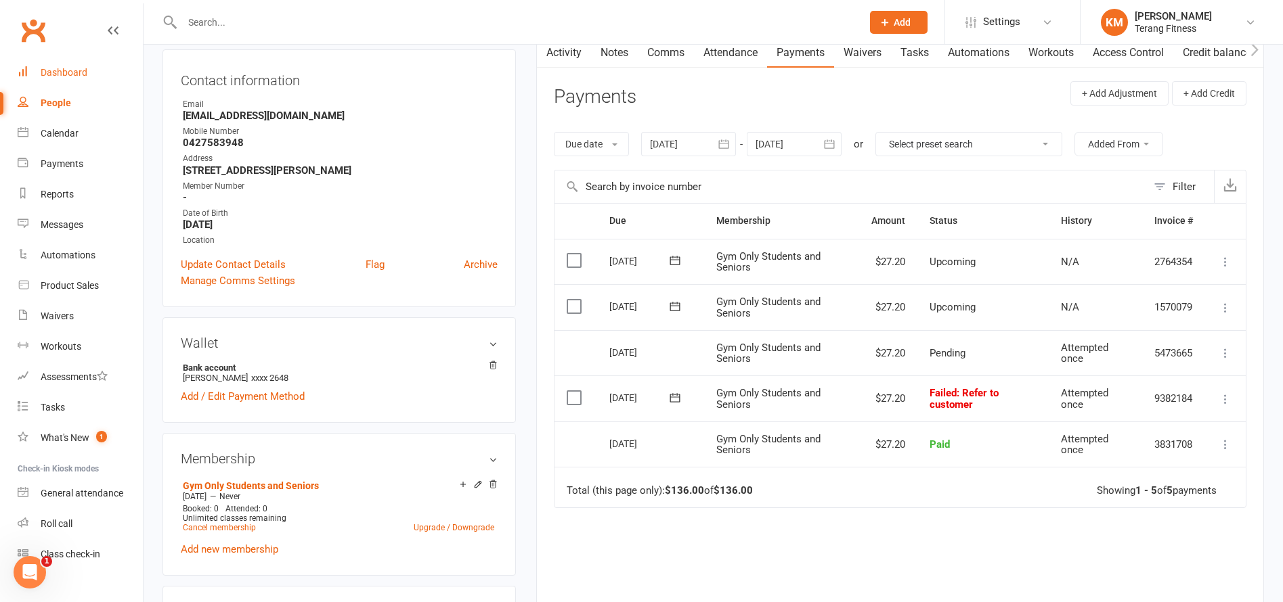
click at [84, 77] on div "Dashboard" at bounding box center [64, 72] width 47 height 11
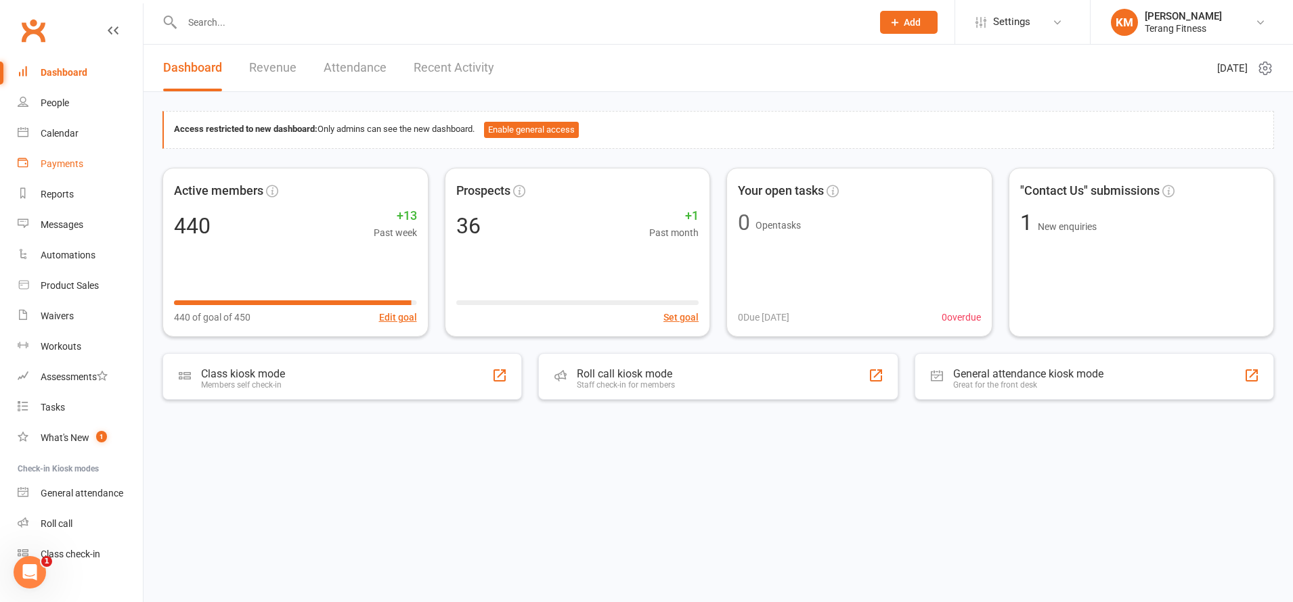
click at [68, 158] on link "Payments" at bounding box center [80, 164] width 125 height 30
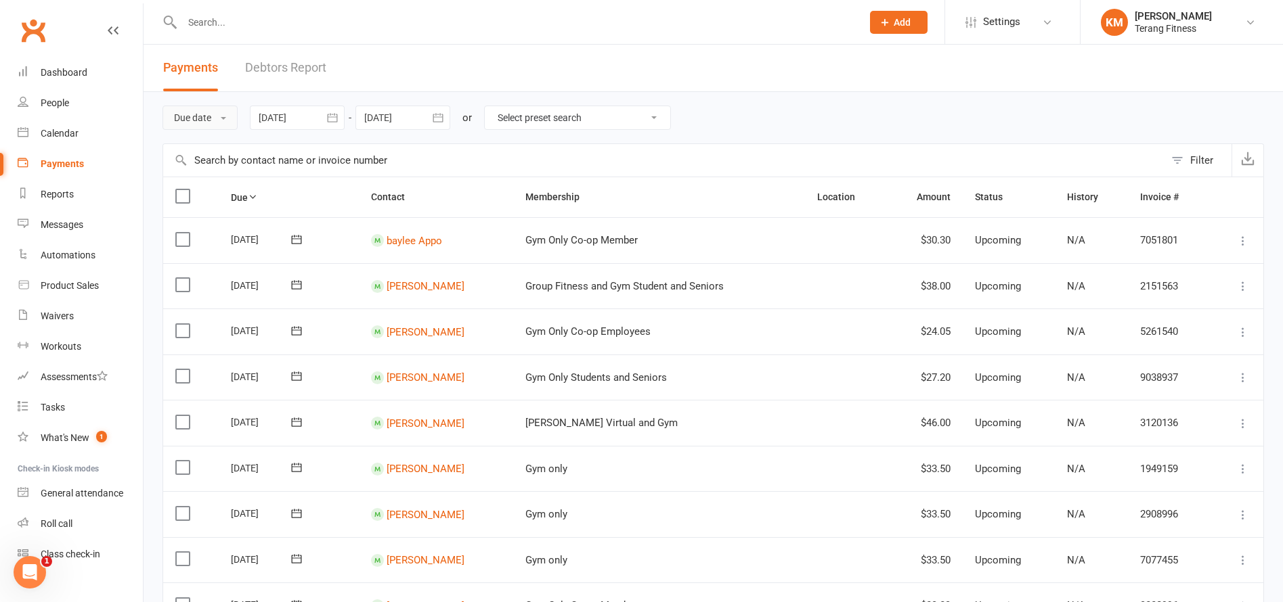
click at [199, 122] on button "Due date" at bounding box center [199, 118] width 75 height 24
click at [212, 204] on link "Date failed" at bounding box center [230, 202] width 134 height 27
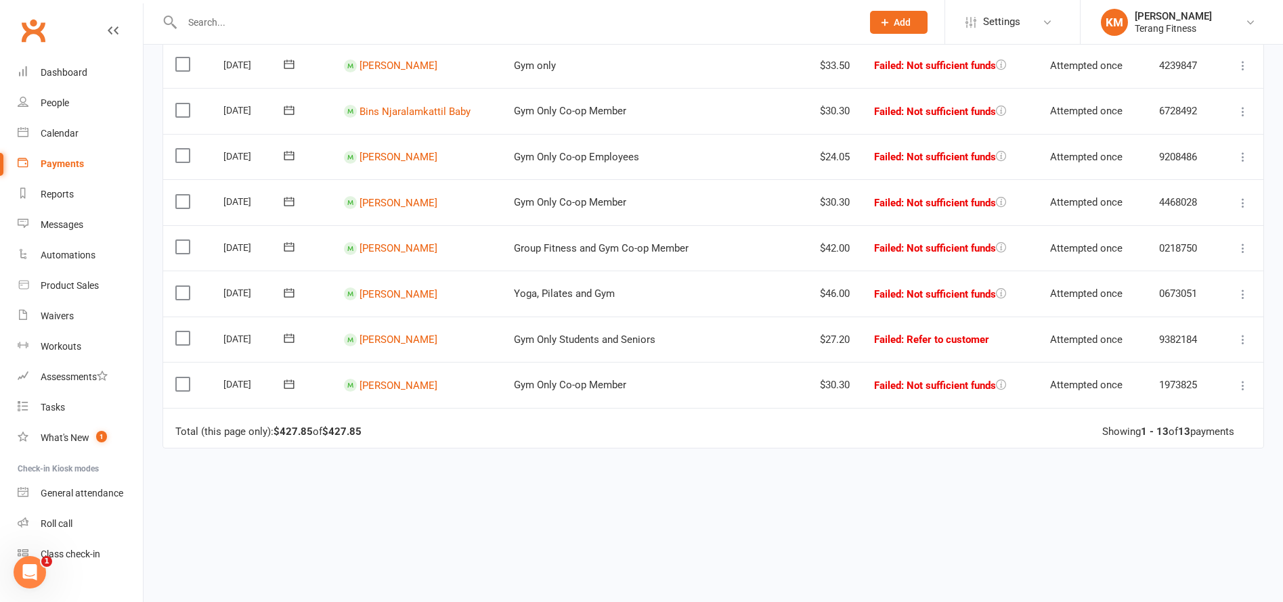
scroll to position [406, 0]
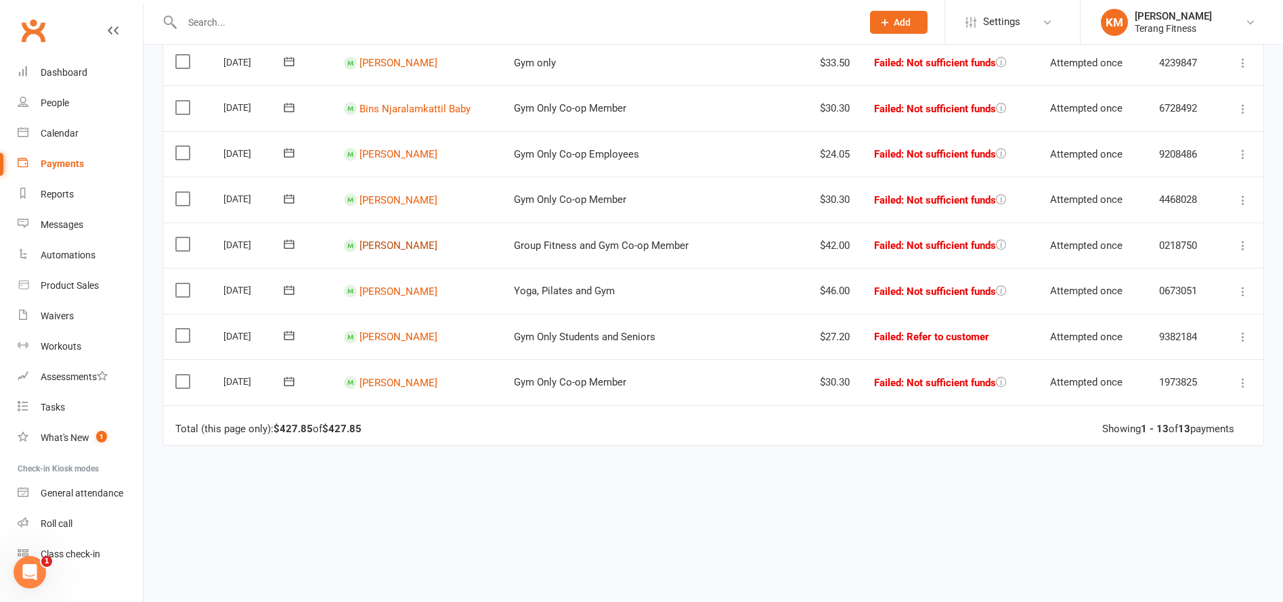
click at [393, 244] on link "[PERSON_NAME]" at bounding box center [398, 246] width 78 height 12
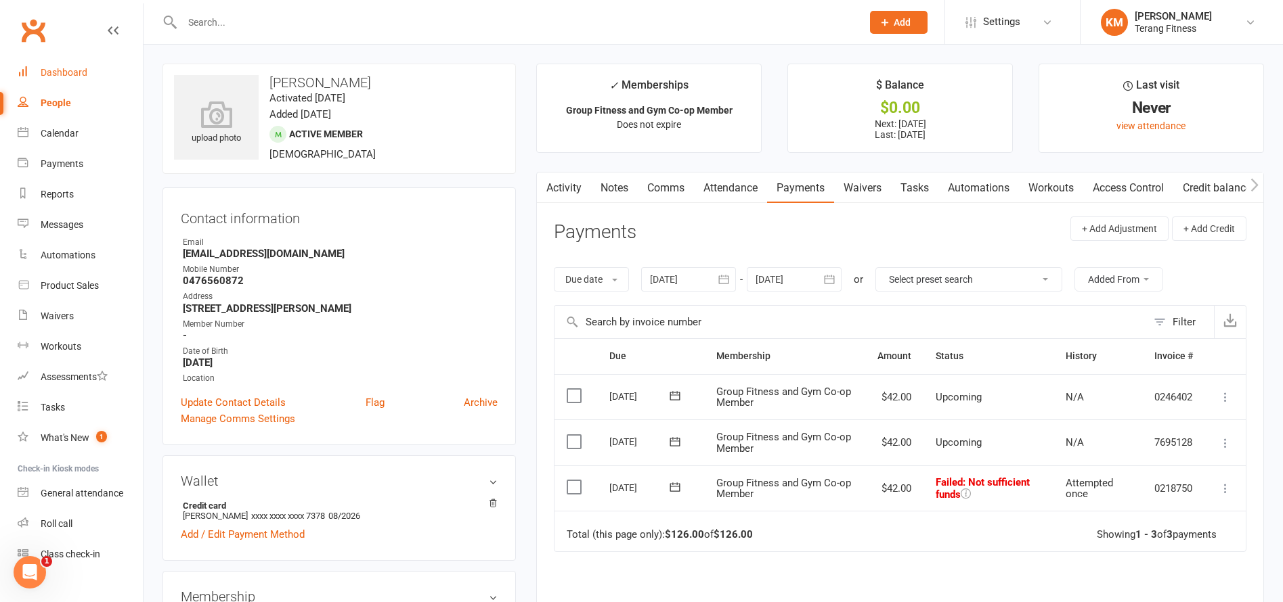
click at [47, 64] on link "Dashboard" at bounding box center [80, 73] width 125 height 30
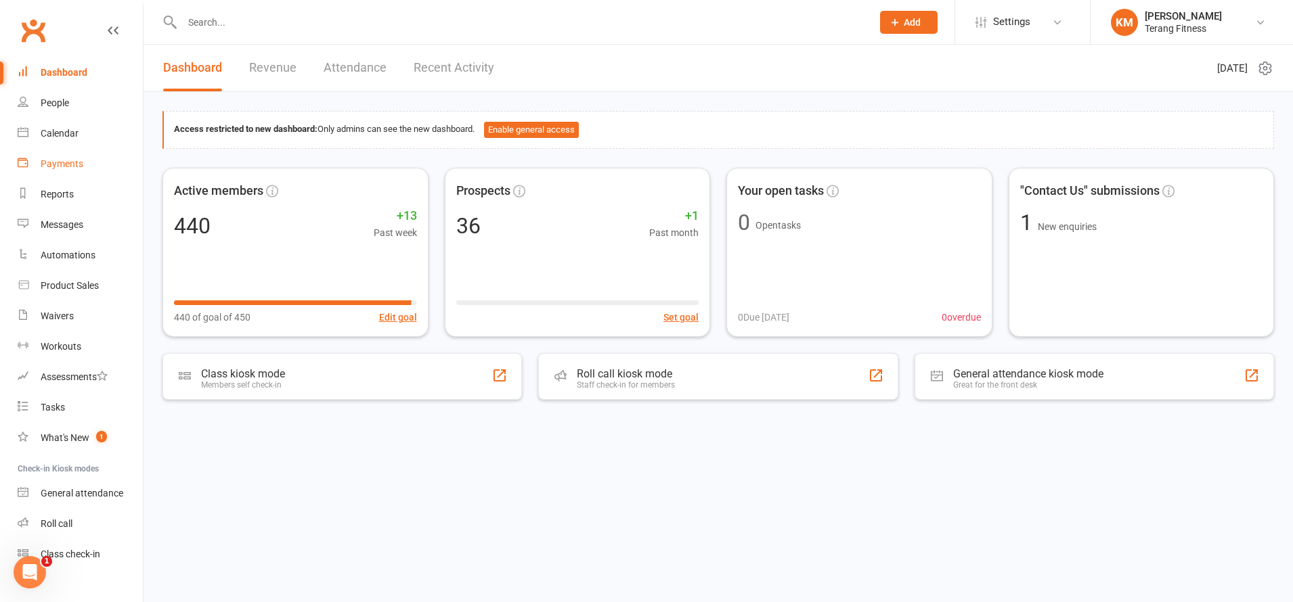
click at [58, 161] on div "Payments" at bounding box center [62, 163] width 43 height 11
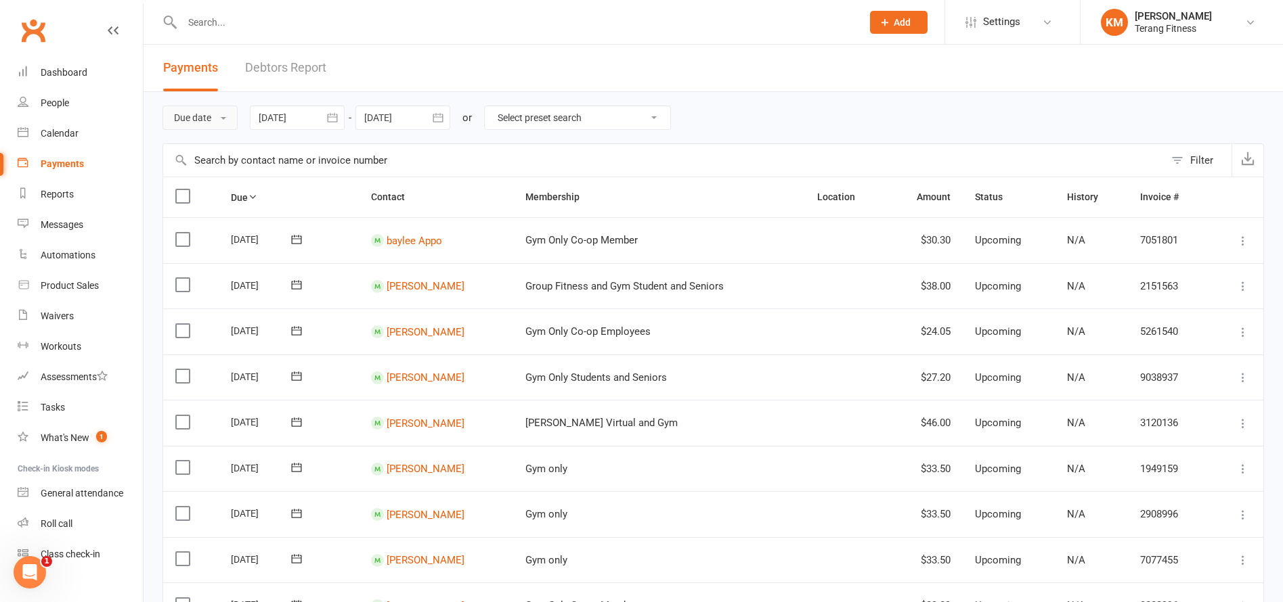
click at [186, 122] on button "Due date" at bounding box center [199, 118] width 75 height 24
click at [193, 195] on link "Date failed" at bounding box center [230, 202] width 134 height 27
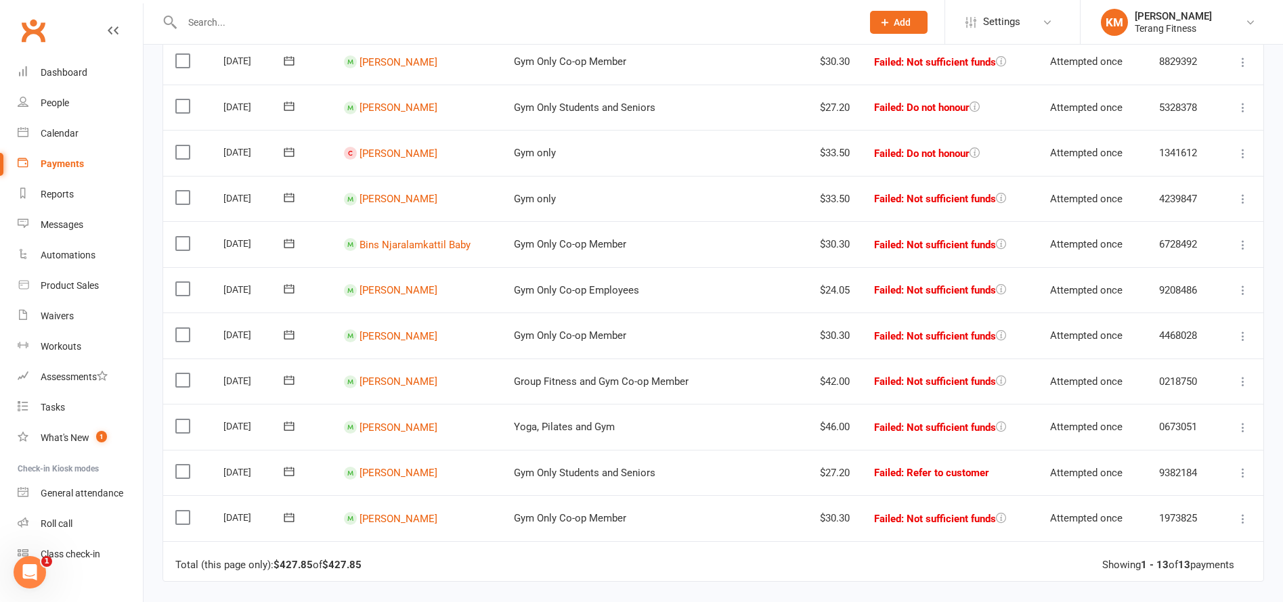
scroll to position [271, 0]
click at [397, 293] on link "[PERSON_NAME]" at bounding box center [398, 290] width 78 height 12
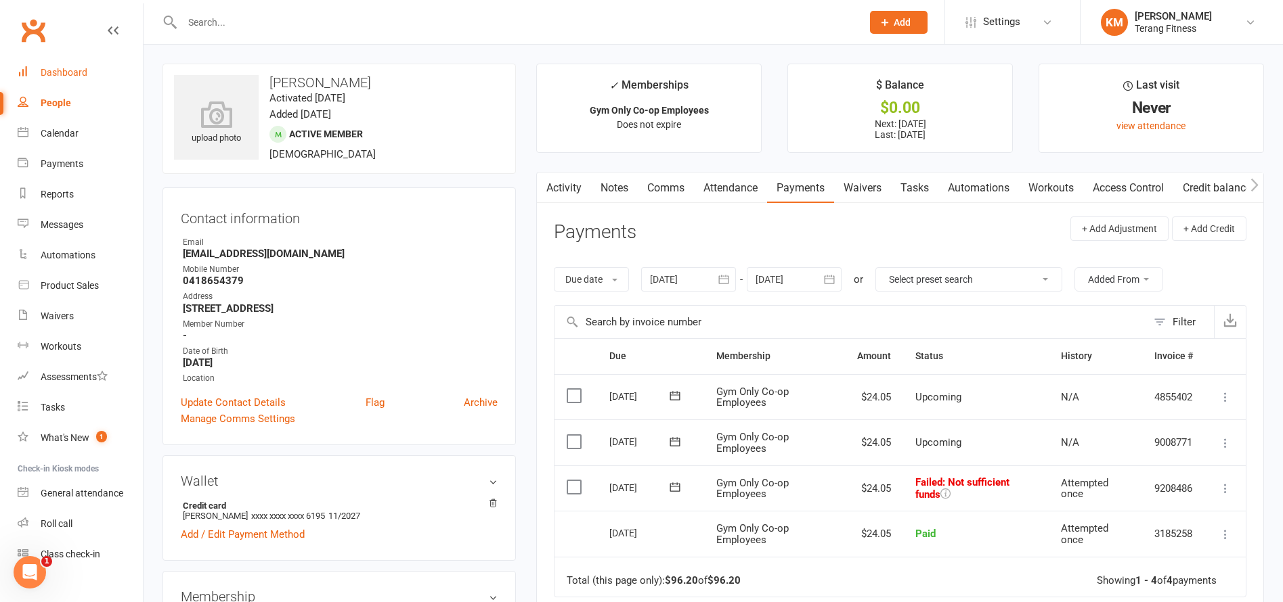
click at [72, 75] on div "Dashboard" at bounding box center [64, 72] width 47 height 11
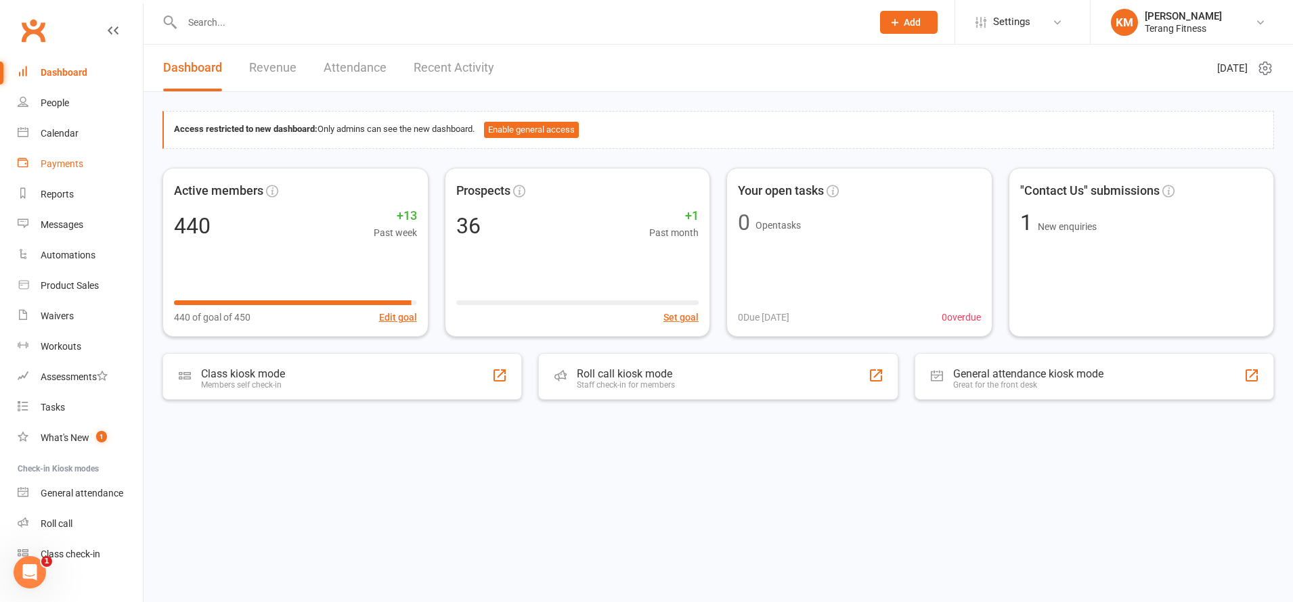
click at [87, 163] on link "Payments" at bounding box center [80, 164] width 125 height 30
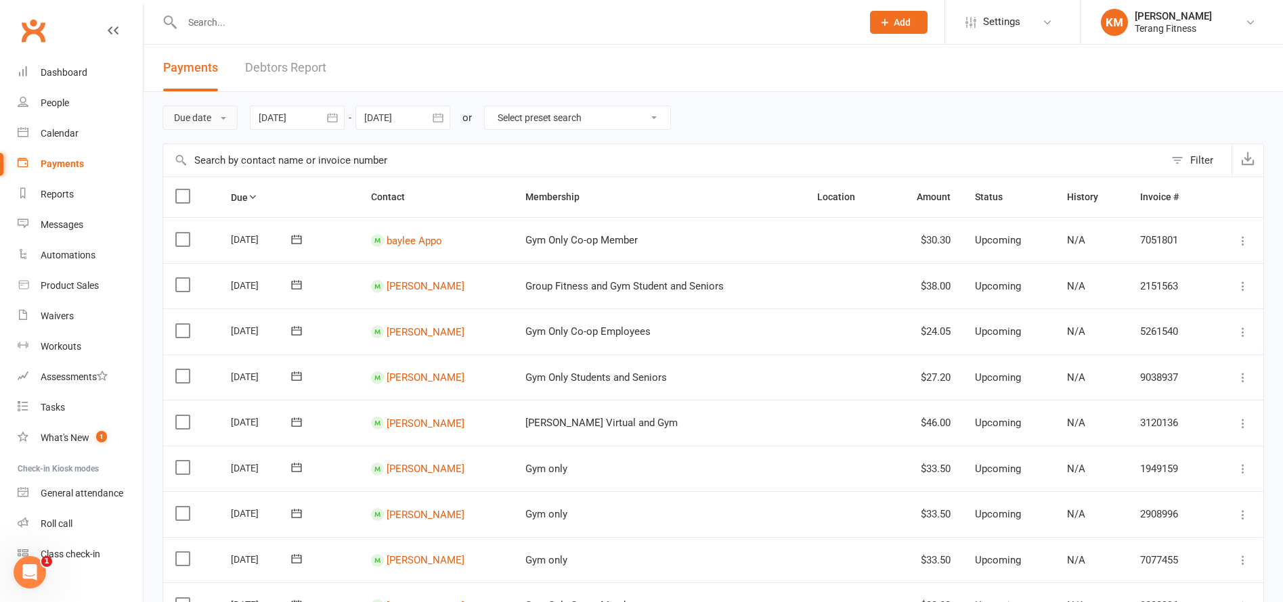
click at [200, 120] on button "Due date" at bounding box center [199, 118] width 75 height 24
click at [219, 196] on link "Date failed" at bounding box center [230, 202] width 134 height 27
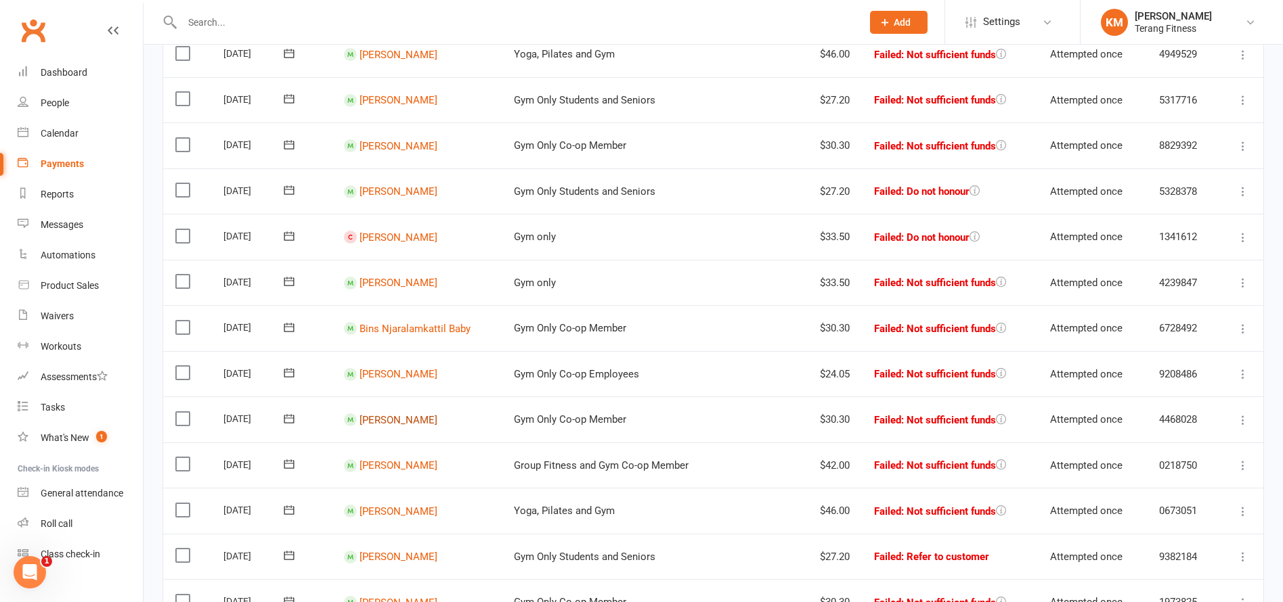
scroll to position [203, 0]
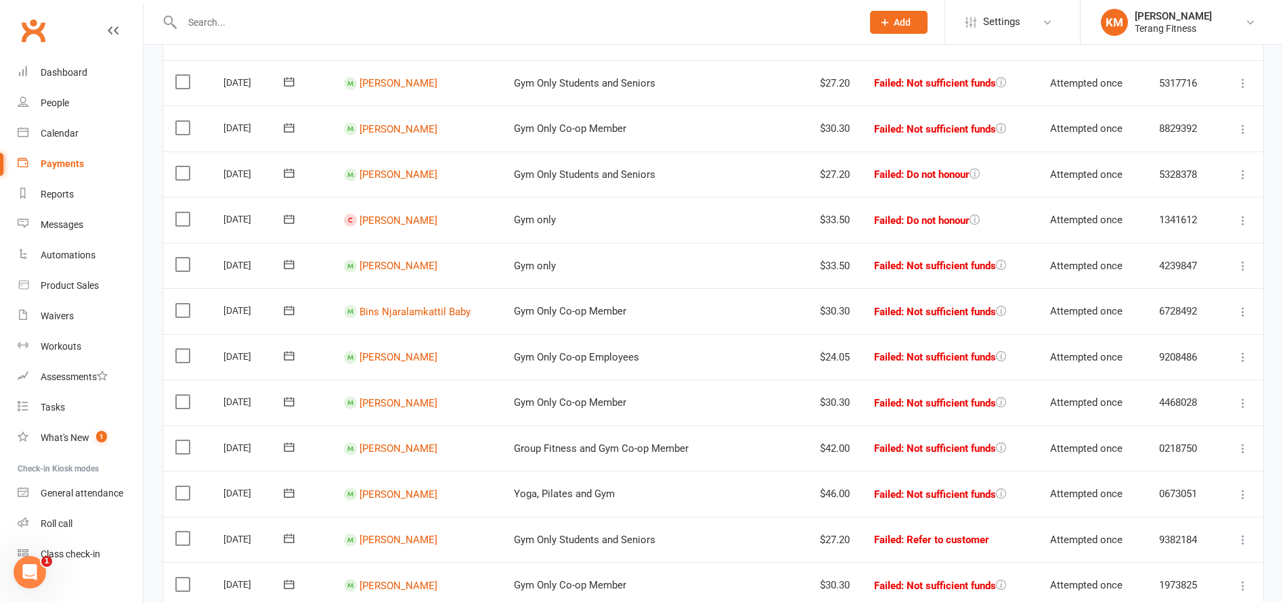
click at [1245, 226] on icon at bounding box center [1243, 221] width 14 height 14
click at [1180, 326] on link "Skip" at bounding box center [1183, 328] width 134 height 27
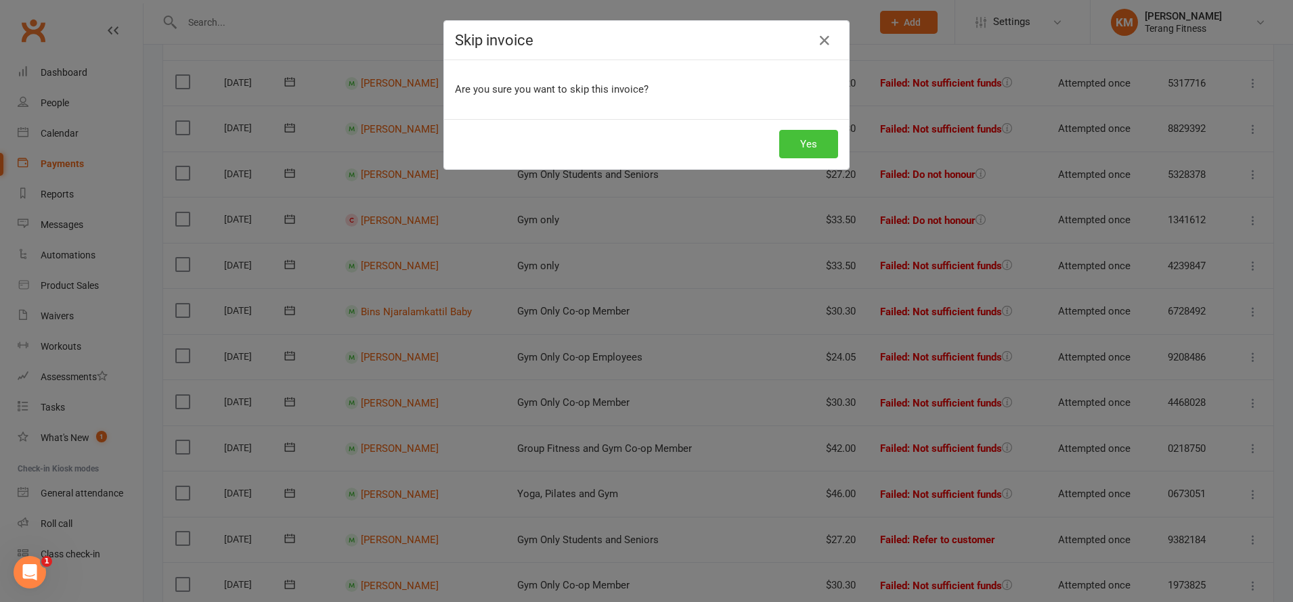
click at [808, 139] on button "Yes" at bounding box center [808, 144] width 59 height 28
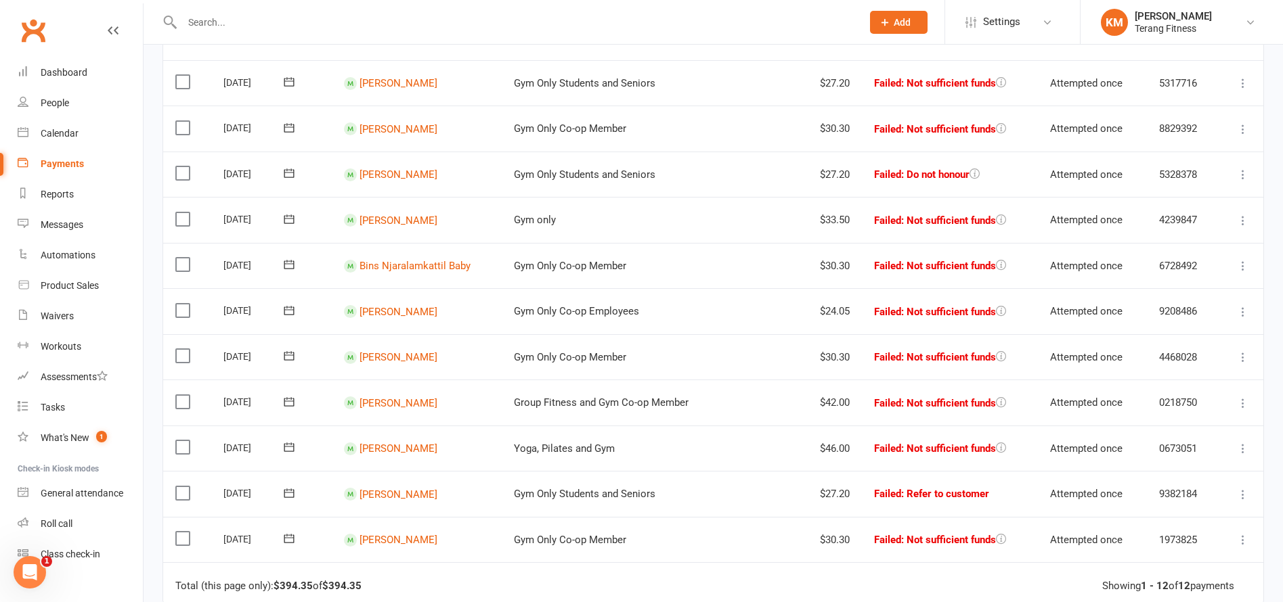
click at [247, 16] on input "text" at bounding box center [515, 22] width 674 height 19
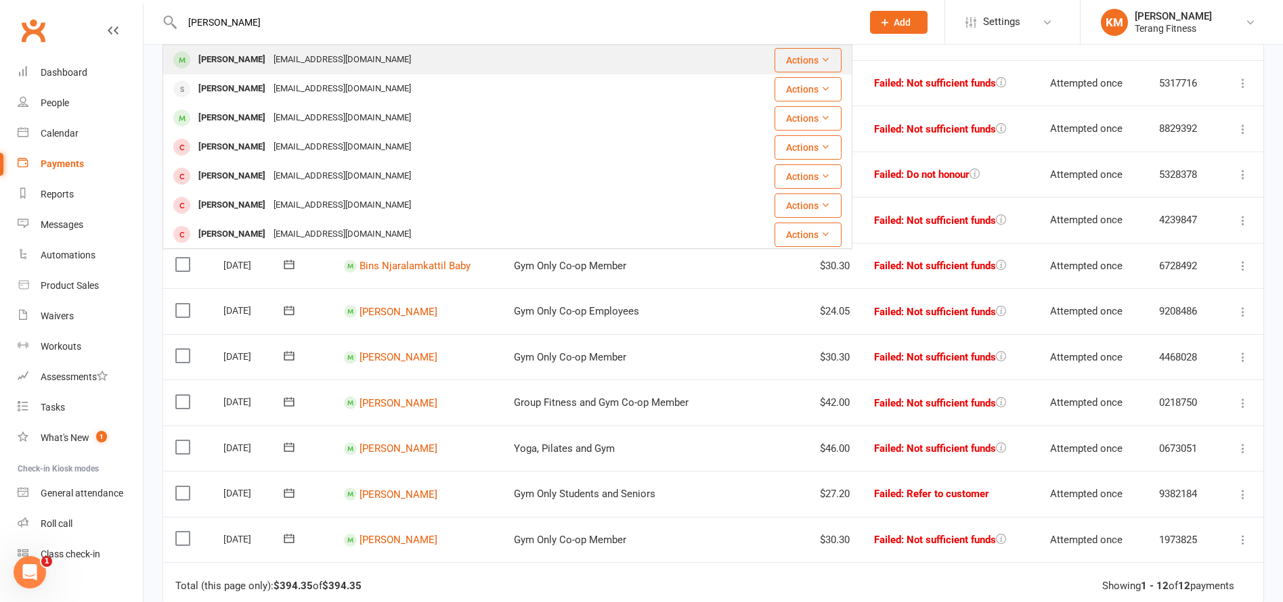
type input "[PERSON_NAME]"
click at [271, 58] on div "[EMAIL_ADDRESS][DOMAIN_NAME]" at bounding box center [342, 60] width 146 height 20
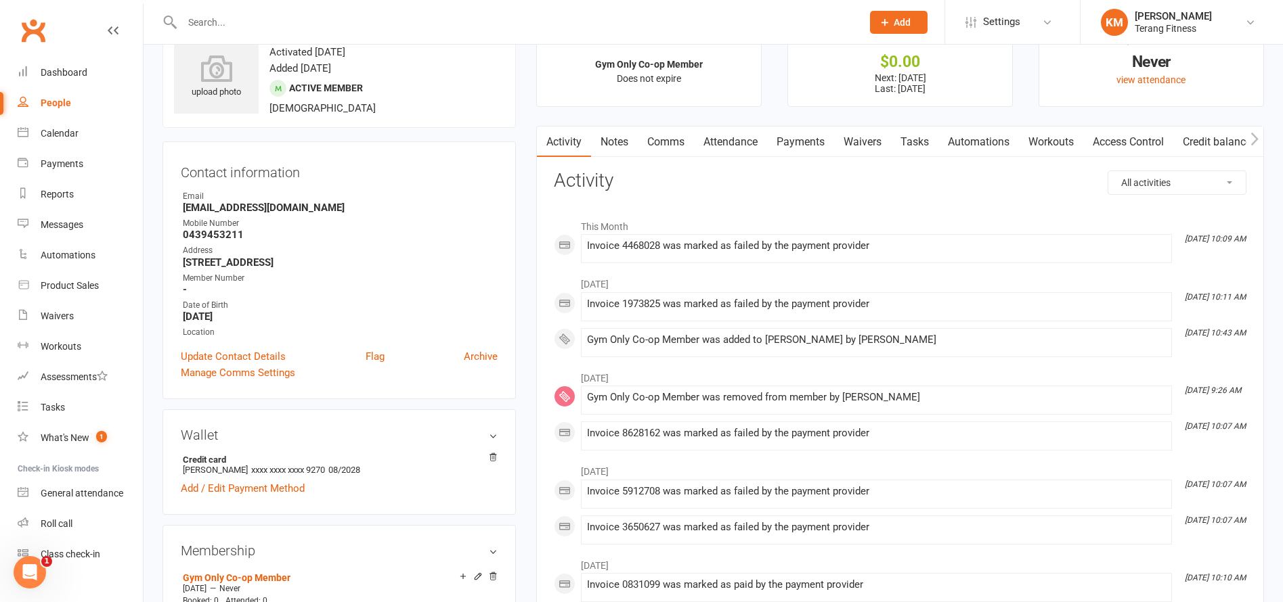
scroll to position [68, 0]
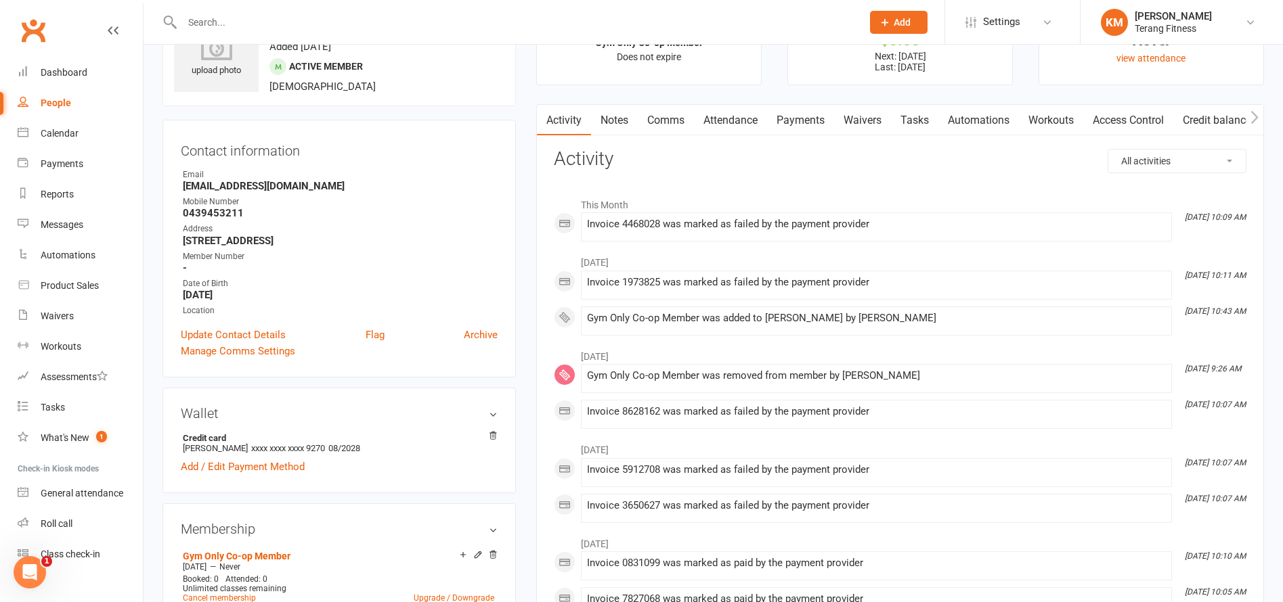
click at [669, 120] on link "Comms" at bounding box center [666, 120] width 56 height 31
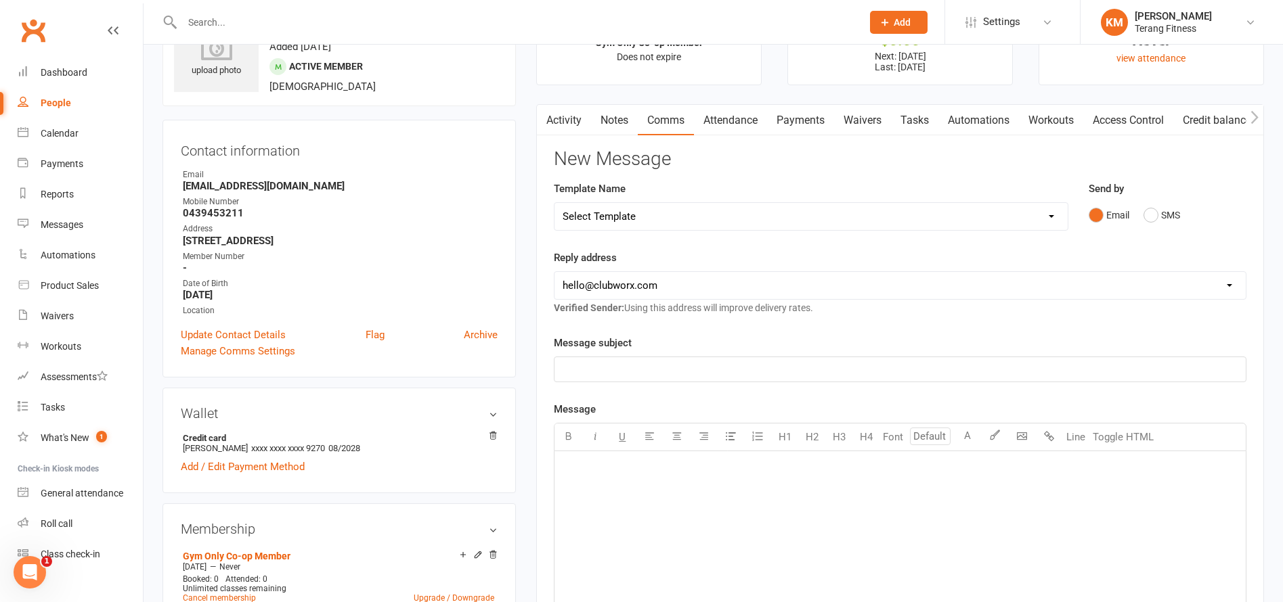
click at [685, 213] on select "Select Template [SMS] Swipe card issue [Email] Terang Fitness – Membership Paus…" at bounding box center [810, 216] width 512 height 27
select select "1"
click at [554, 203] on select "Select Template [SMS] Swipe card issue [Email] Terang Fitness – Membership Paus…" at bounding box center [810, 216] width 512 height 27
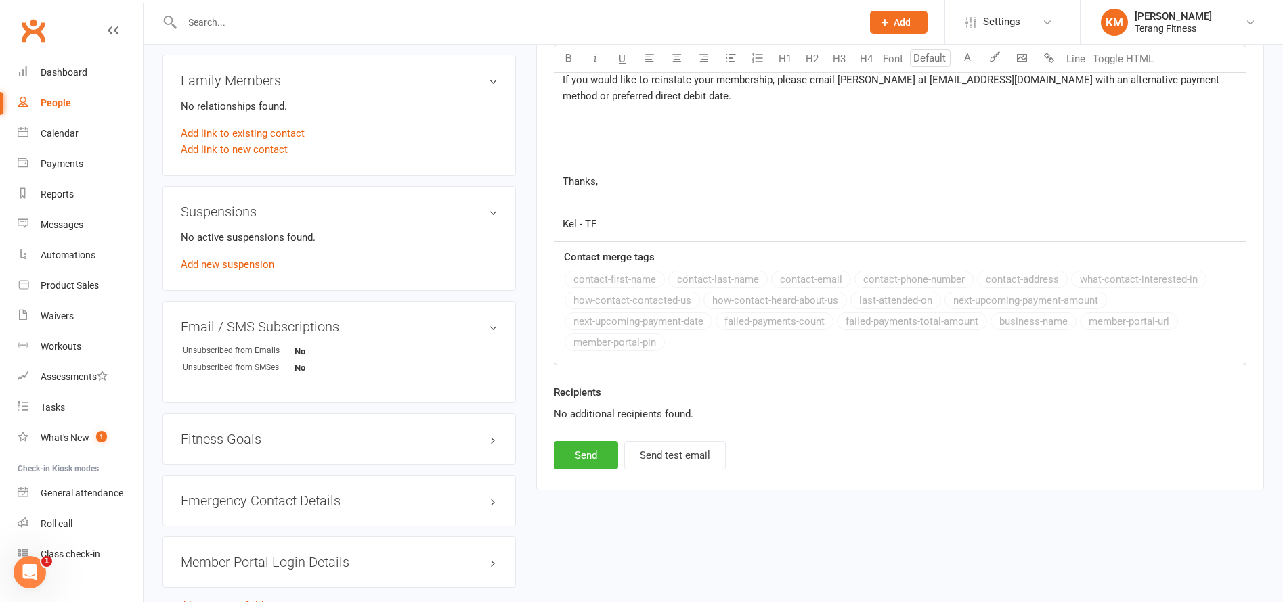
scroll to position [677, 0]
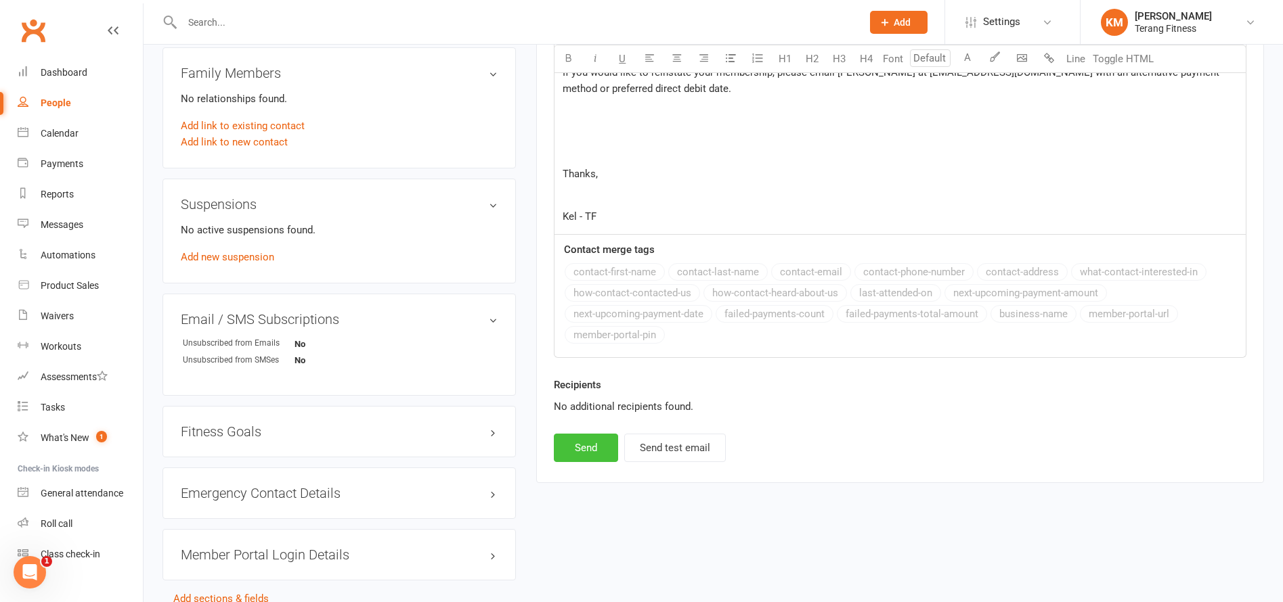
click at [595, 449] on button "Send" at bounding box center [586, 448] width 64 height 28
select select
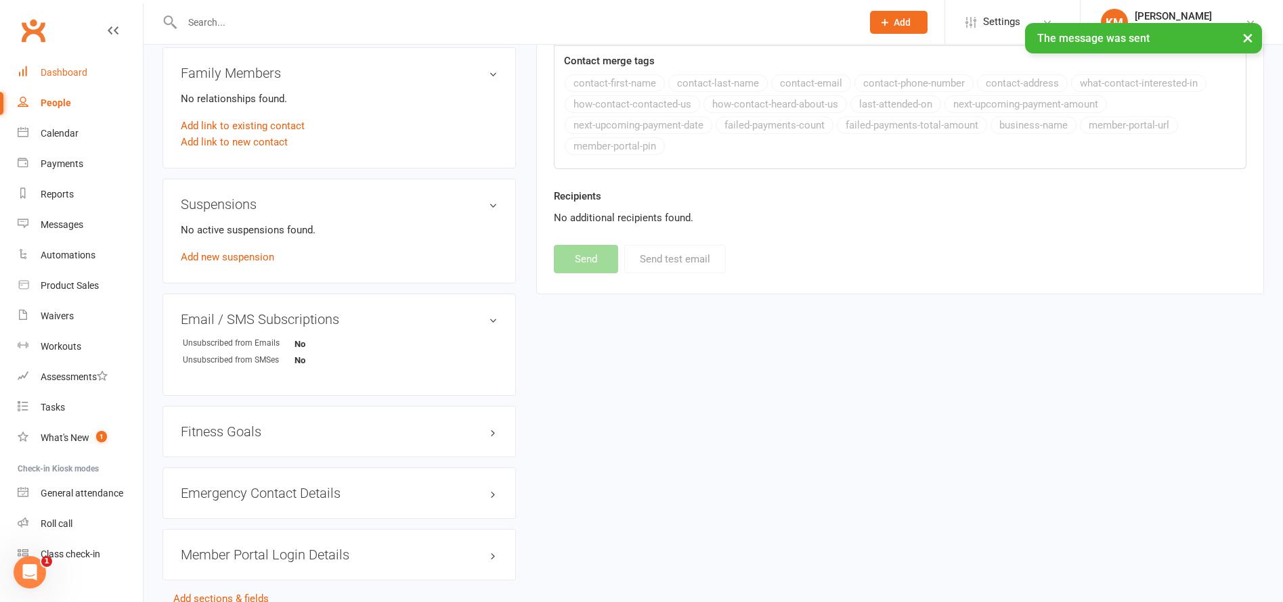
click at [52, 74] on div "Dashboard" at bounding box center [64, 72] width 47 height 11
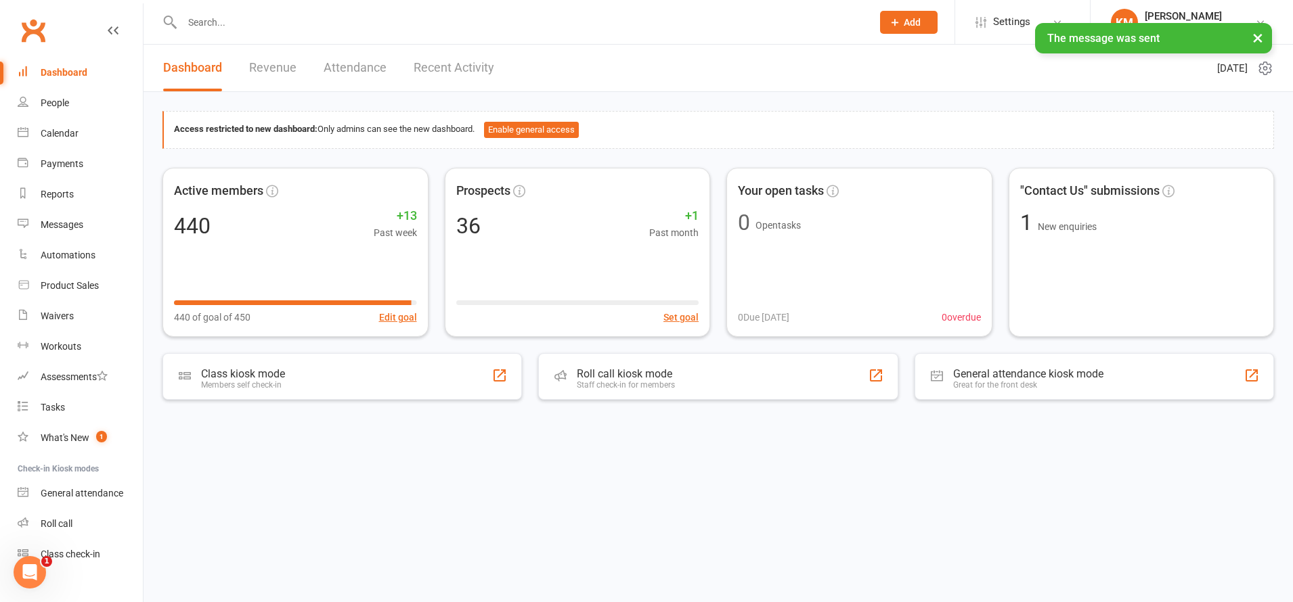
click at [214, 20] on input "text" at bounding box center [520, 22] width 684 height 19
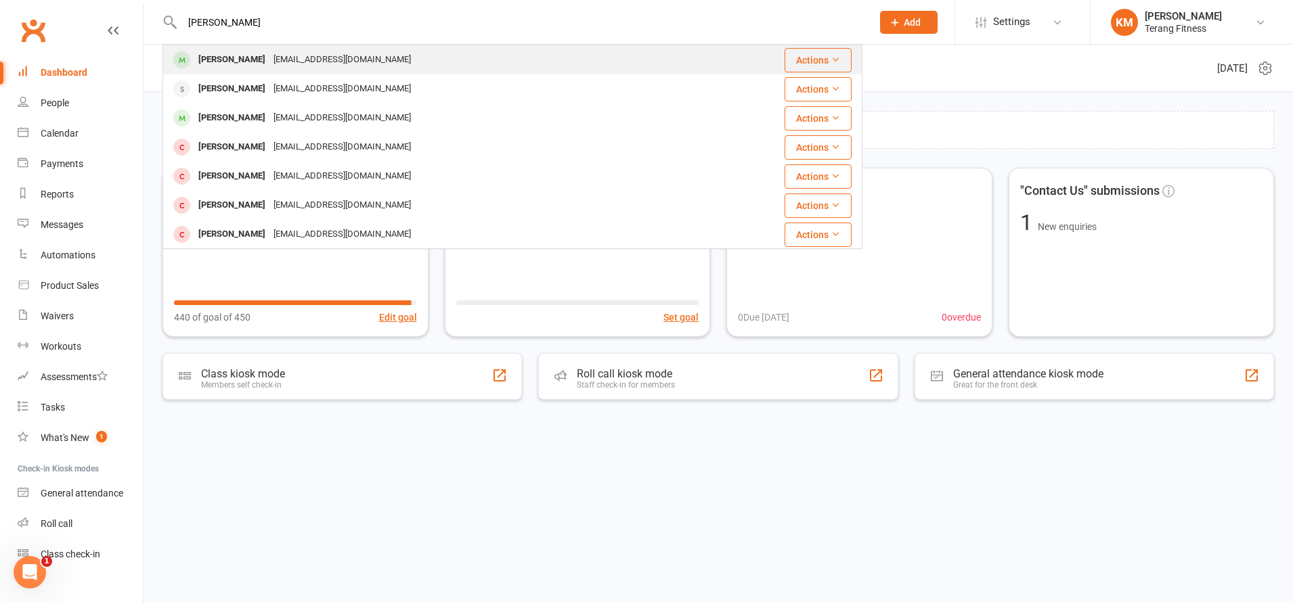
type input "[PERSON_NAME]"
click at [229, 52] on div "[PERSON_NAME]" at bounding box center [231, 60] width 75 height 20
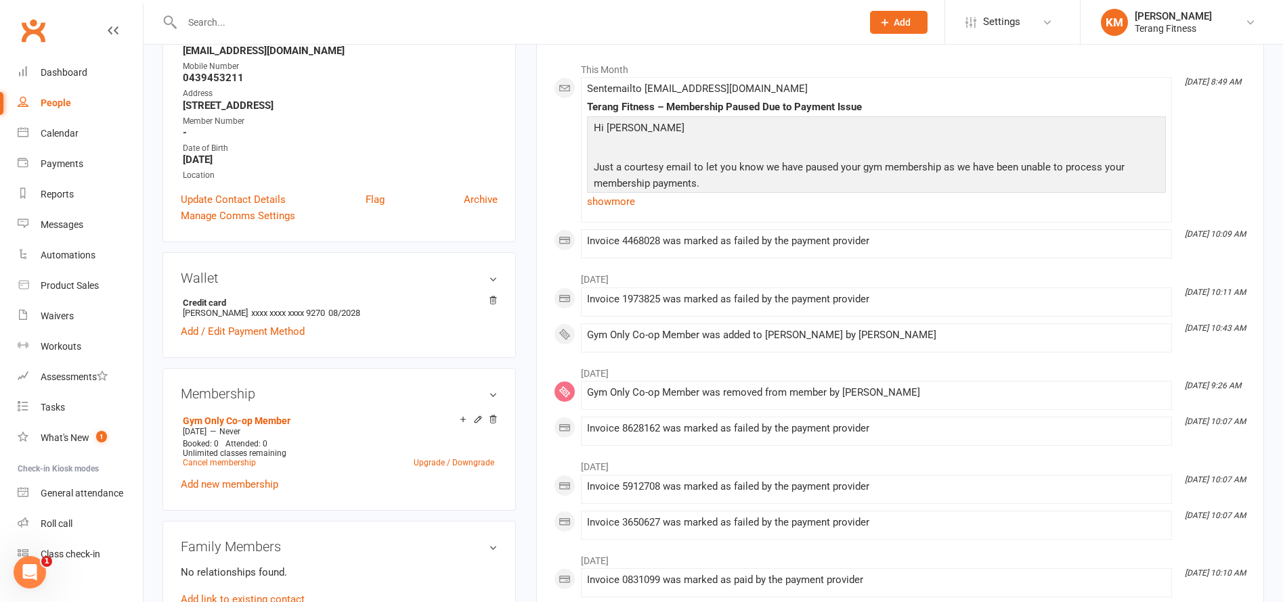
scroll to position [338, 0]
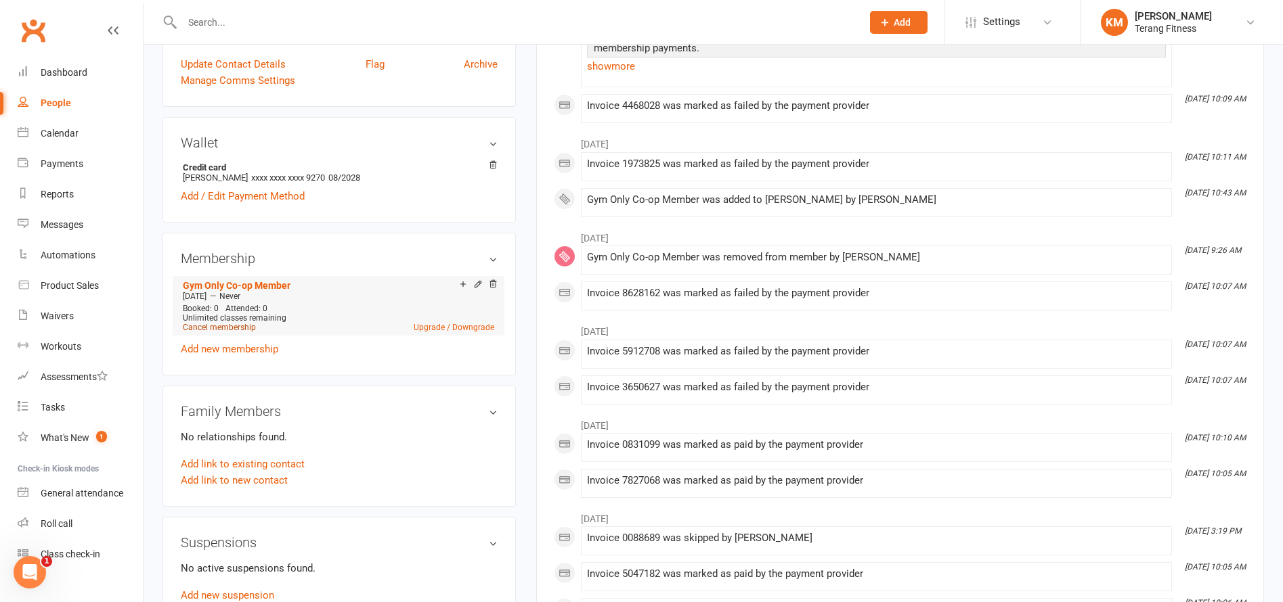
click at [221, 326] on link "Cancel membership" at bounding box center [219, 327] width 73 height 9
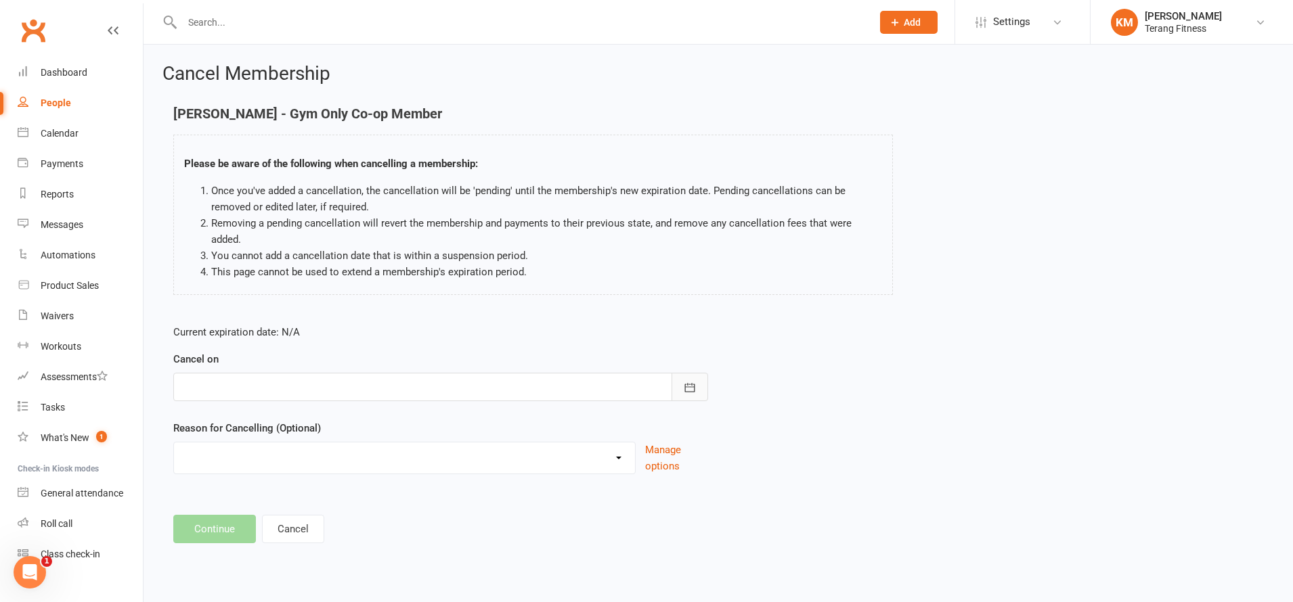
click at [684, 381] on icon "button" at bounding box center [690, 388] width 14 height 14
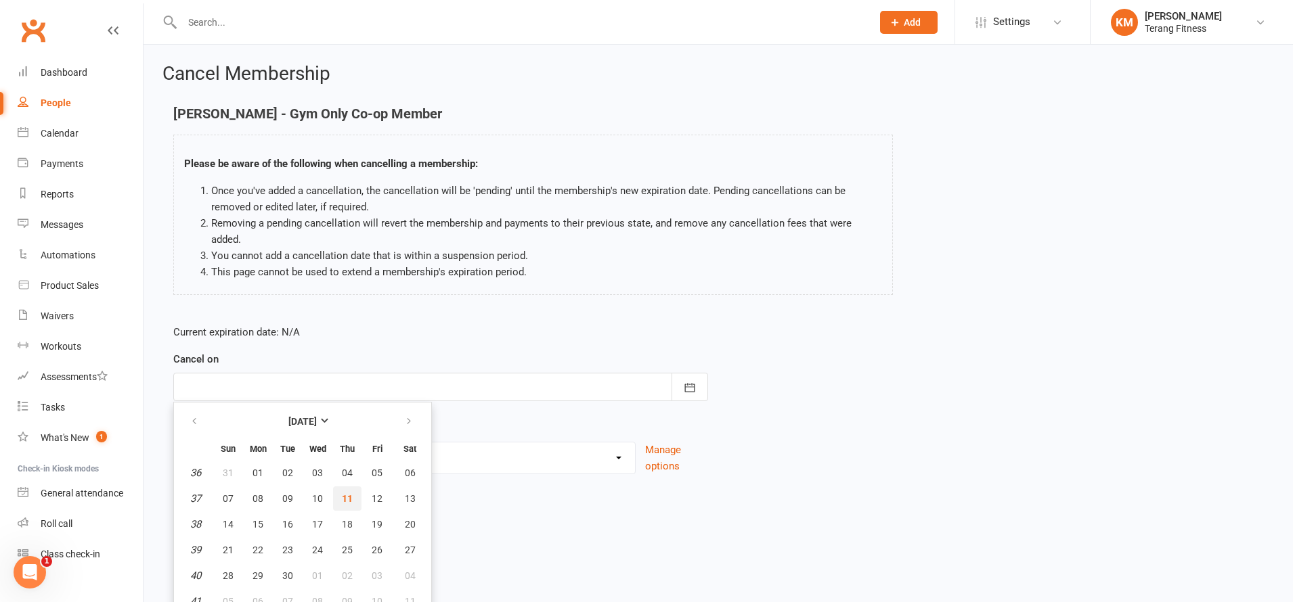
click at [348, 493] on span "11" at bounding box center [347, 498] width 11 height 11
type input "[DATE]"
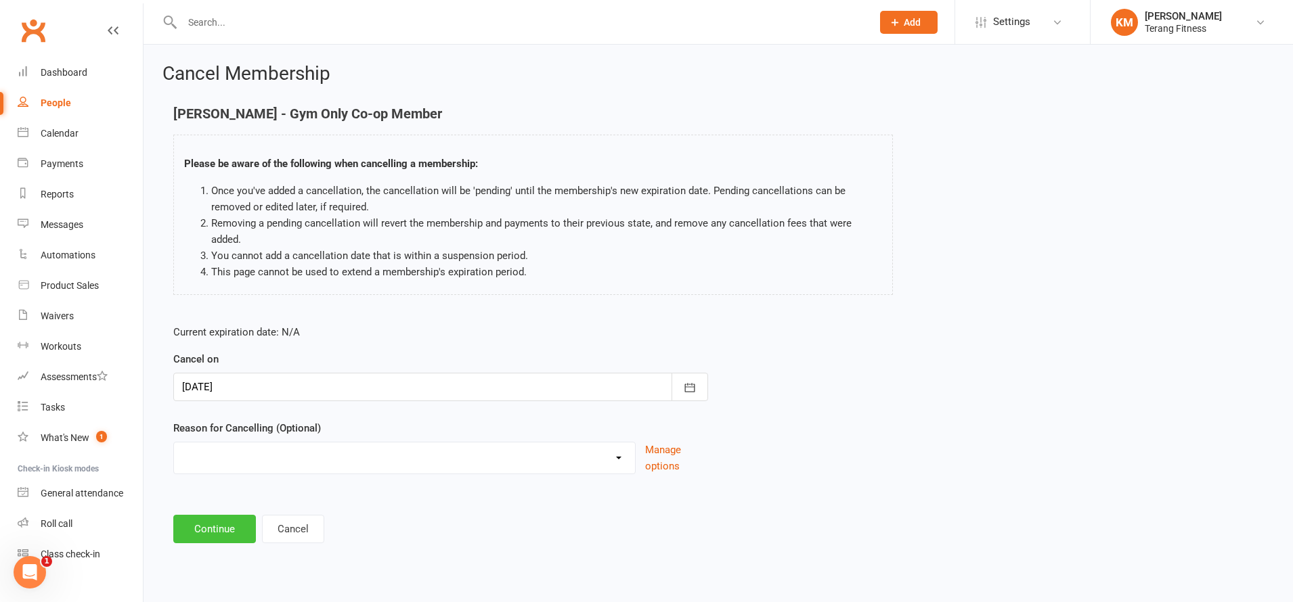
click at [240, 515] on button "Continue" at bounding box center [214, 529] width 83 height 28
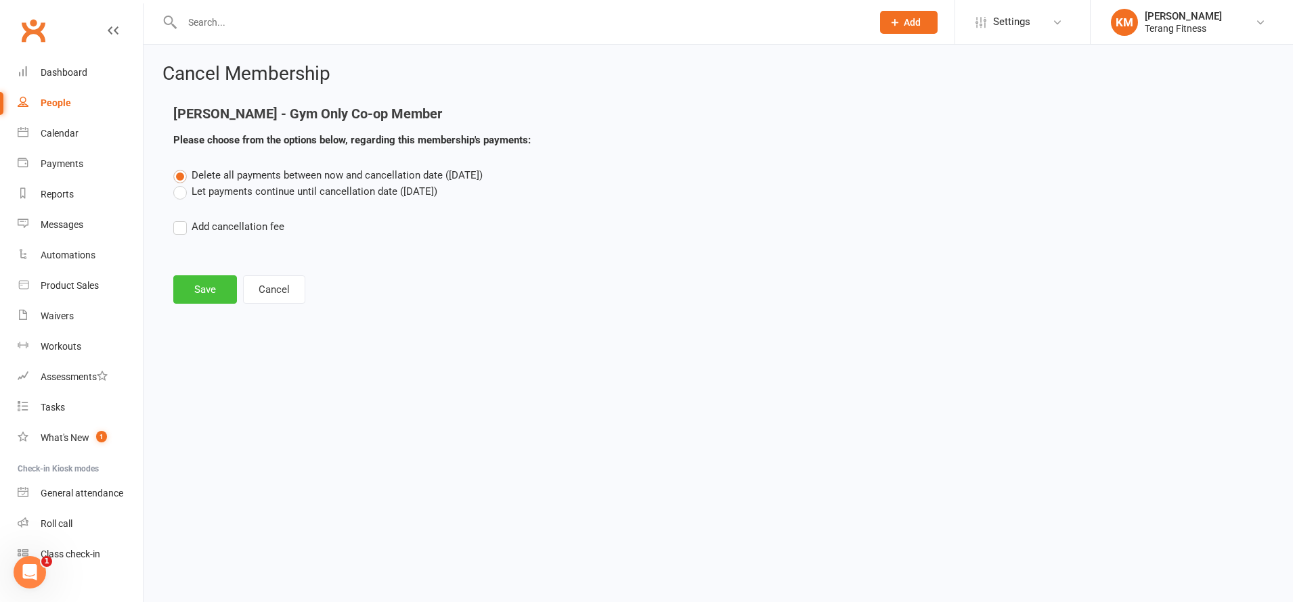
click at [206, 290] on button "Save" at bounding box center [205, 289] width 64 height 28
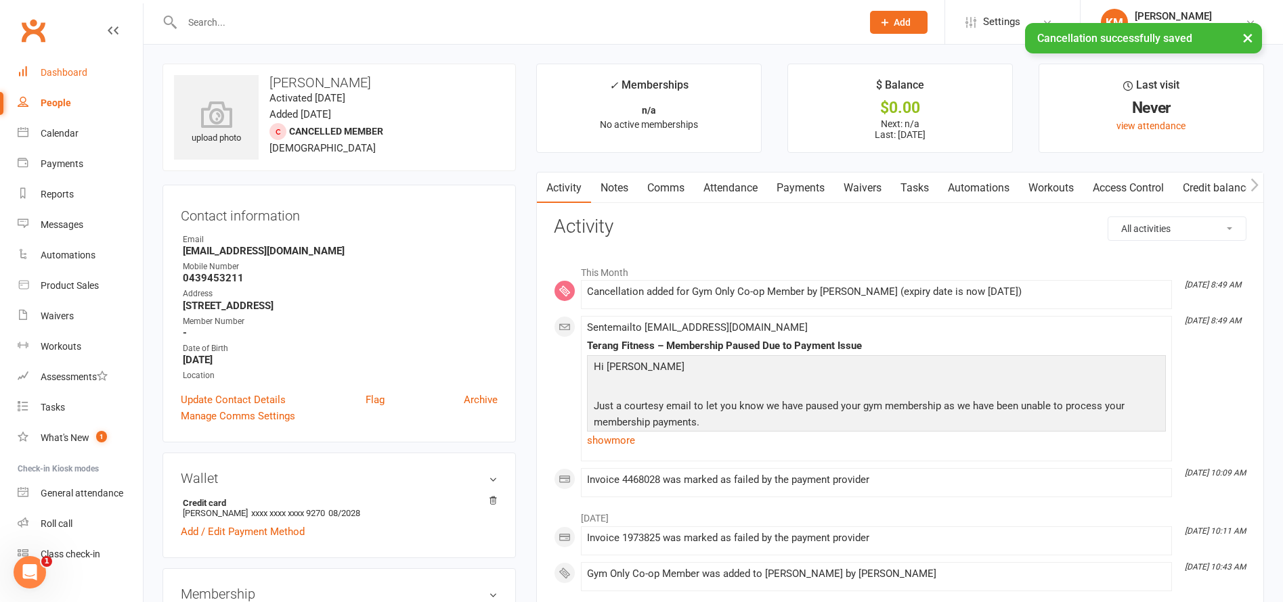
click at [80, 70] on div "Dashboard" at bounding box center [64, 72] width 47 height 11
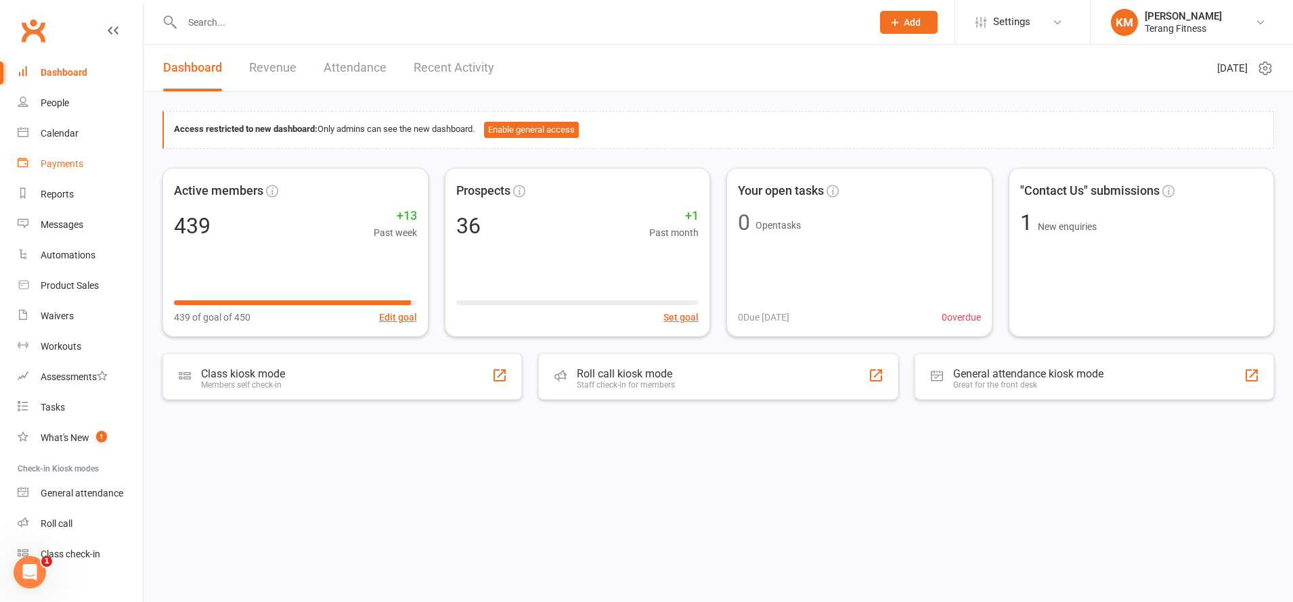
click at [60, 164] on div "Payments" at bounding box center [62, 163] width 43 height 11
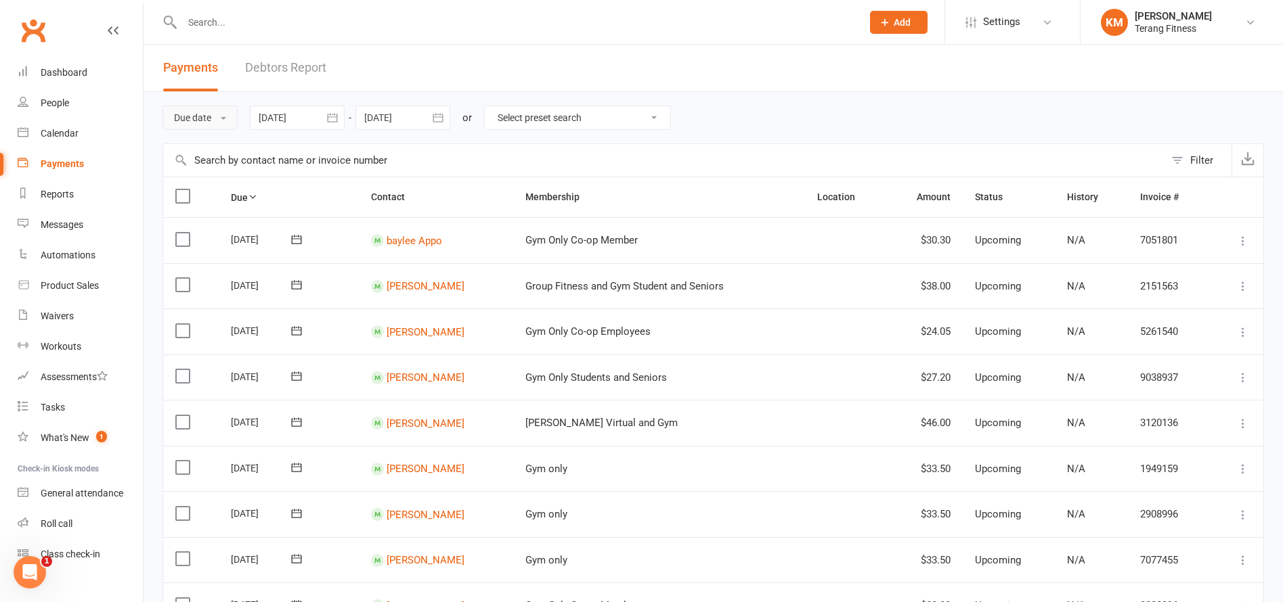
click at [187, 115] on button "Due date" at bounding box center [199, 118] width 75 height 24
click at [206, 196] on link "Date failed" at bounding box center [230, 202] width 134 height 27
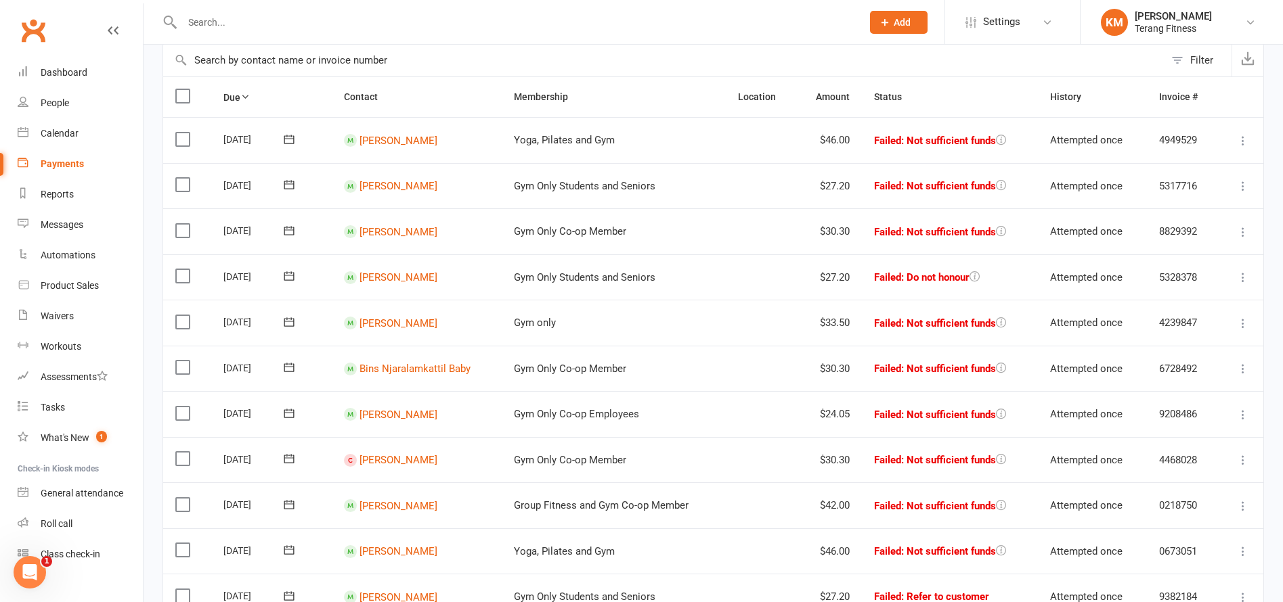
scroll to position [338, 0]
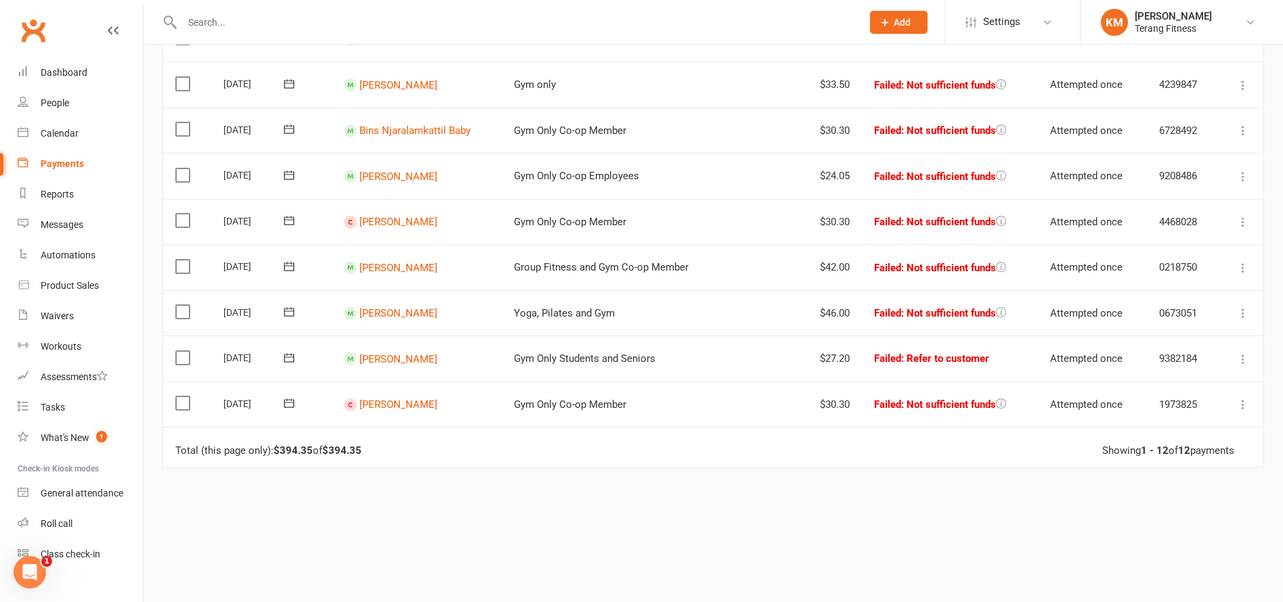
click at [1246, 405] on icon at bounding box center [1243, 405] width 14 height 14
click at [824, 492] on div "Due Contact Membership Location Amount Status History Invoice # Select this [DA…" at bounding box center [712, 240] width 1101 height 805
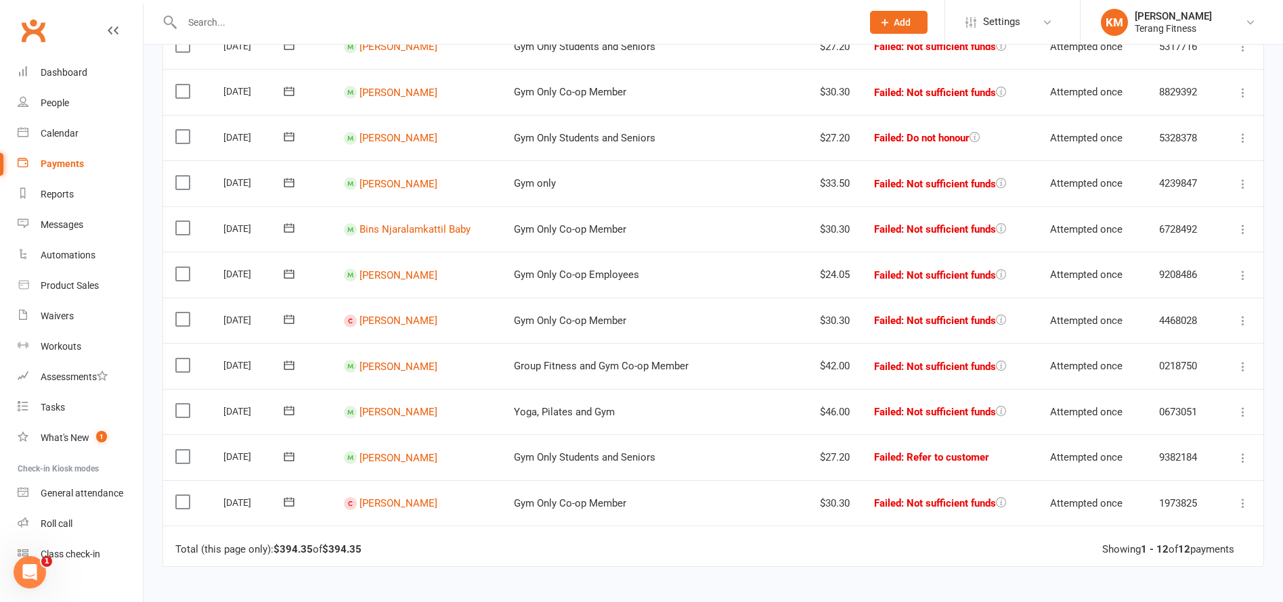
scroll to position [135, 0]
